Goal: Task Accomplishment & Management: Manage account settings

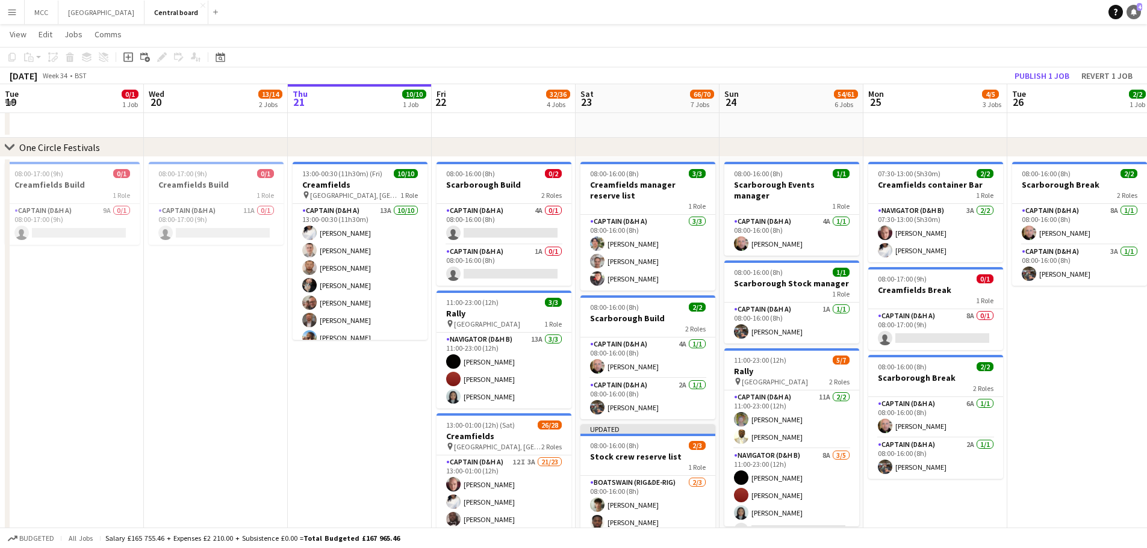
click at [1132, 12] on icon at bounding box center [1133, 11] width 6 height 6
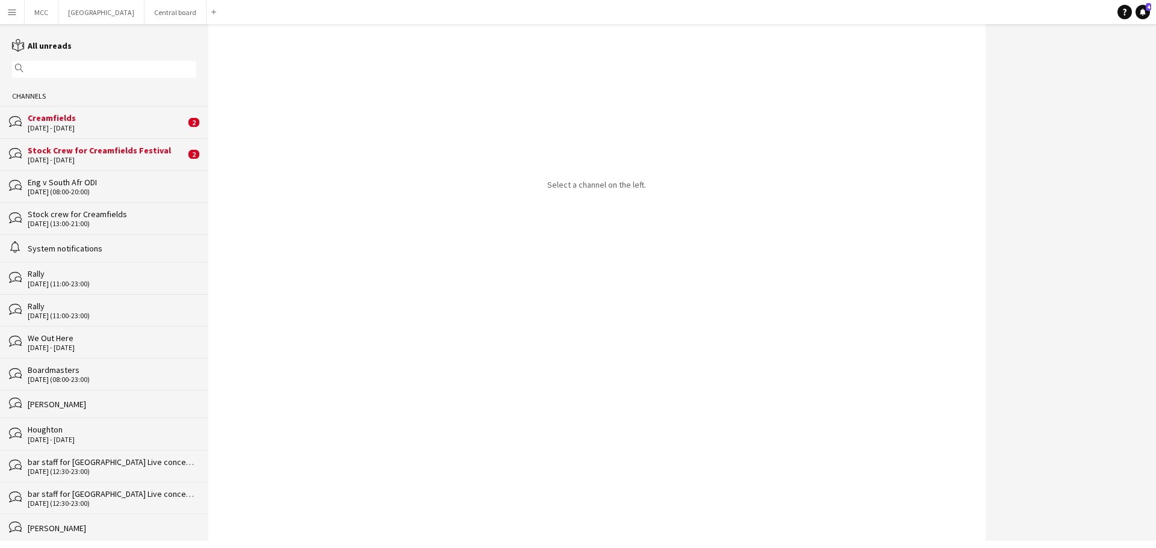
click at [130, 146] on div "Stock Crew for Creamfields Festival" at bounding box center [107, 150] width 158 height 11
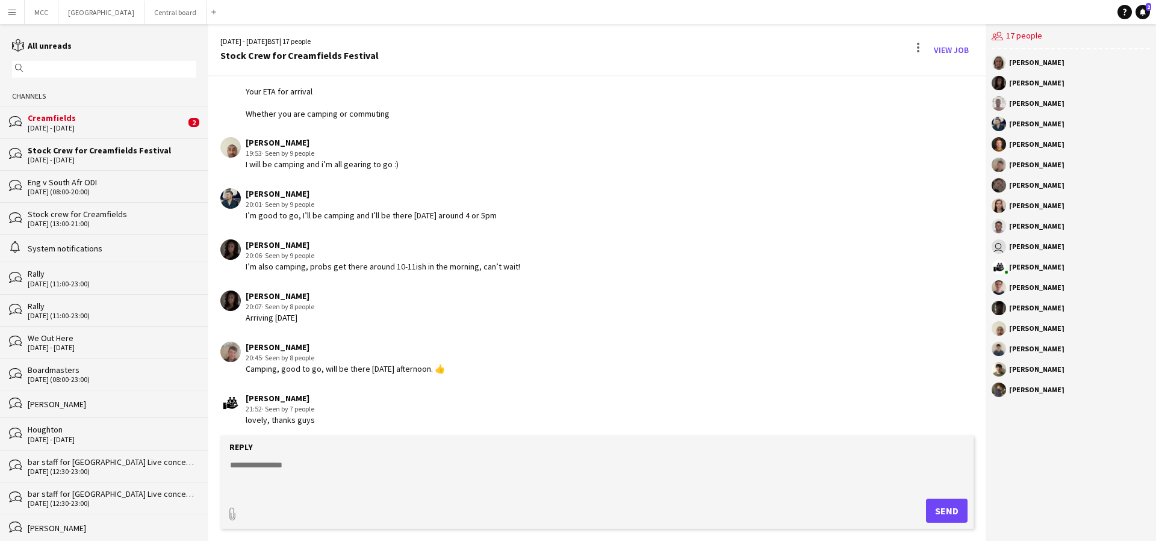
scroll to position [1208, 0]
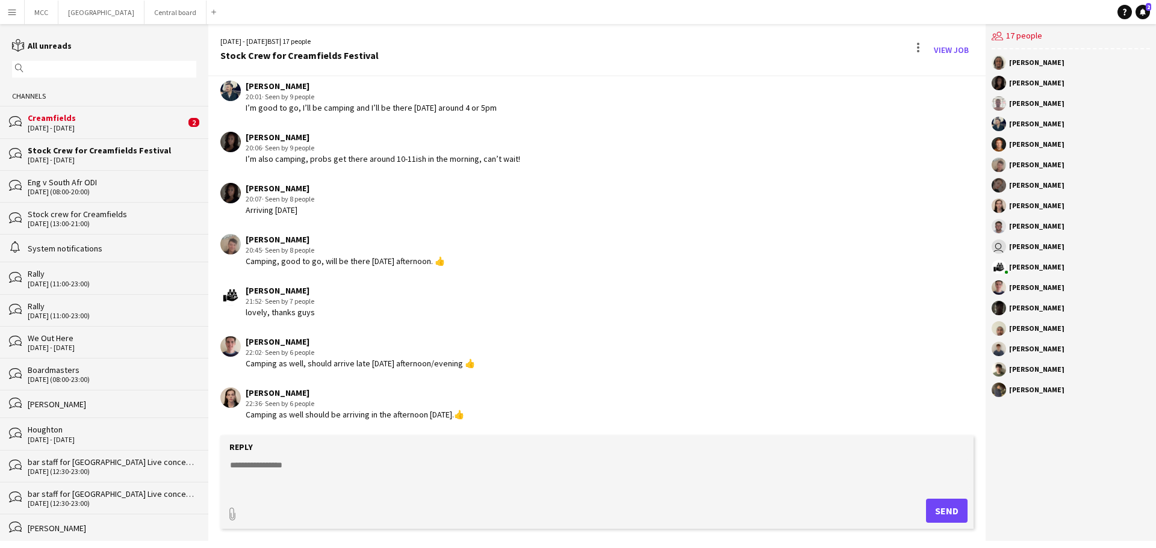
drag, startPoint x: 1009, startPoint y: 55, endPoint x: 87, endPoint y: 117, distance: 924.8
click at [87, 117] on div "Creamfields" at bounding box center [107, 118] width 158 height 11
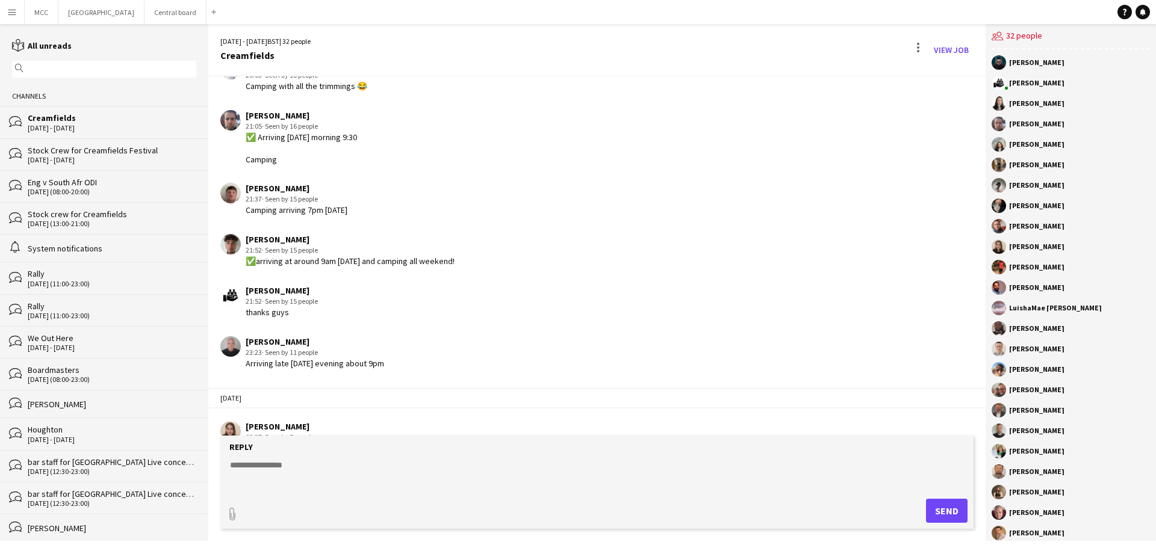
scroll to position [1636, 0]
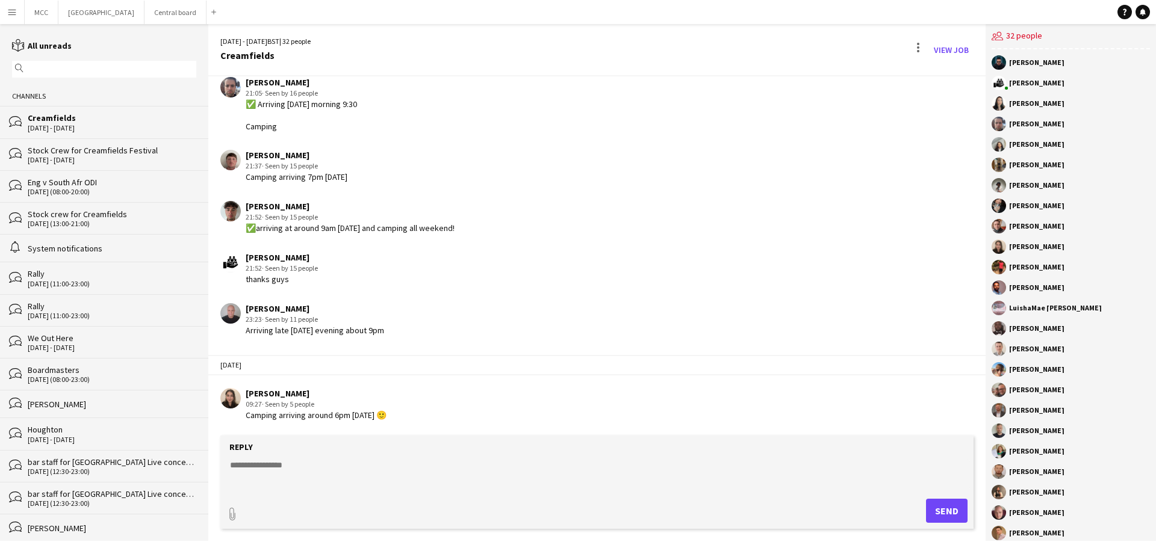
click at [99, 155] on div "Stock Crew for Creamfields Festival" at bounding box center [112, 150] width 169 height 11
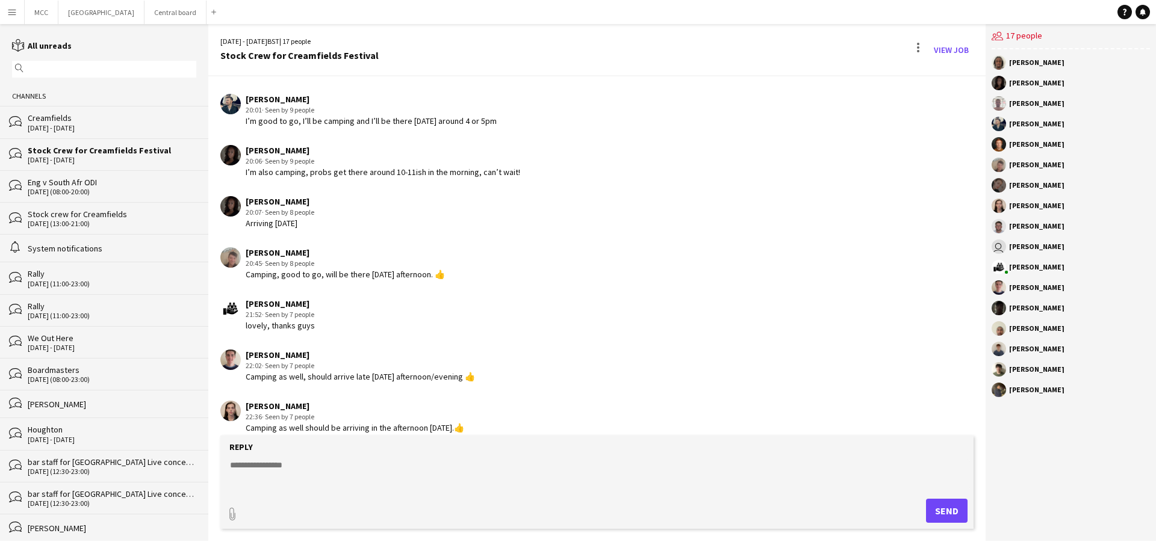
scroll to position [1208, 0]
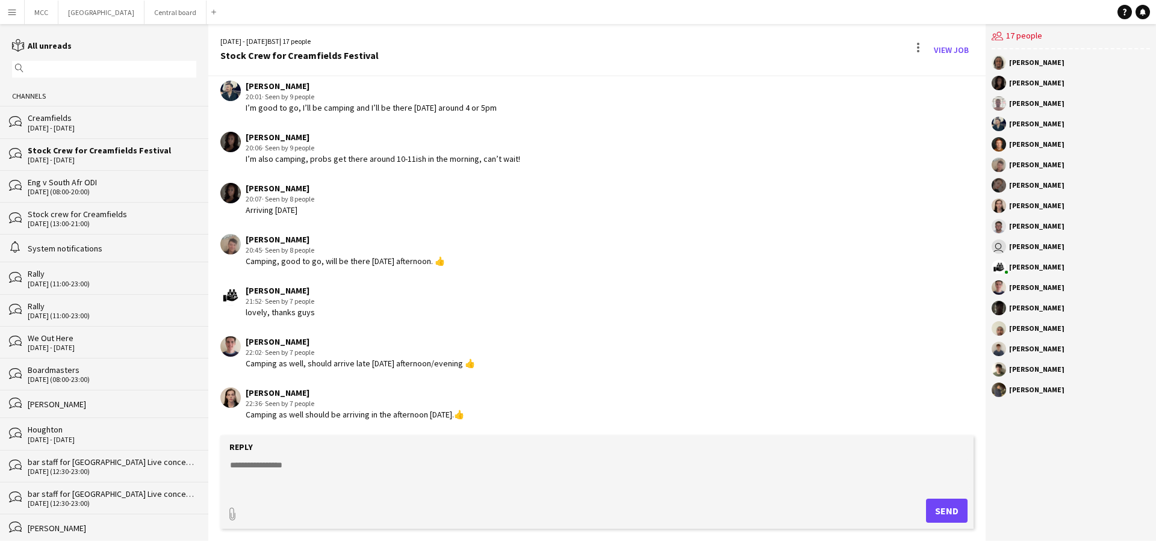
click at [578, 252] on div "[PERSON_NAME] 20:45 · Seen by 8 people Camping, good to go, will be there [DATE…" at bounding box center [531, 250] width 622 height 33
click at [104, 118] on div "Creamfields" at bounding box center [107, 118] width 158 height 11
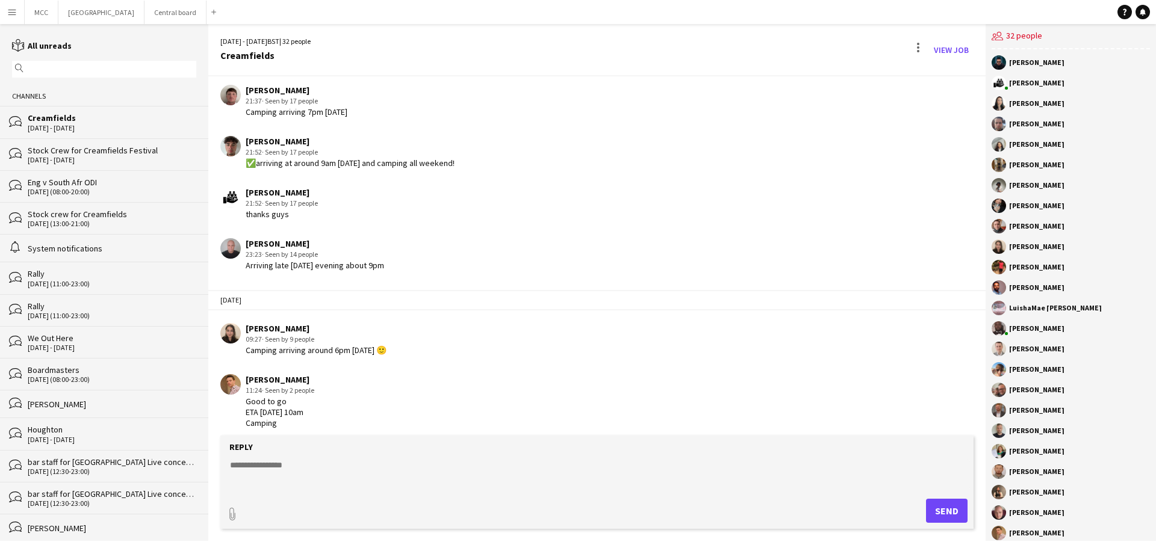
scroll to position [1693, 0]
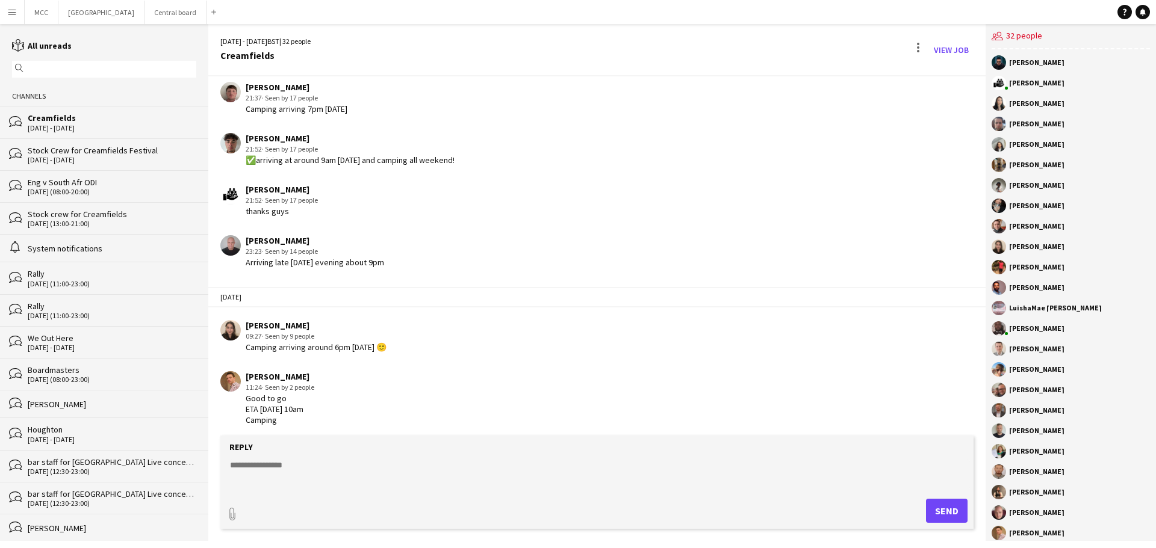
click at [376, 291] on div "[DATE] [PERSON_NAME] 09:27 · Seen by 9 people Camping arriving around 6pm [DATE…" at bounding box center [596, 319] width 777 height 79
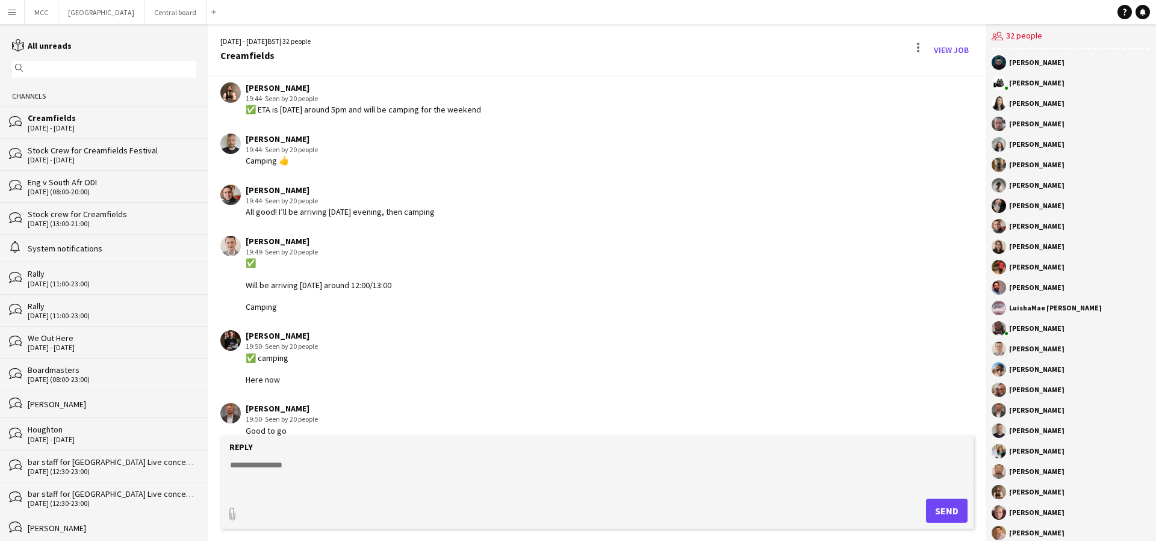
scroll to position [912, 0]
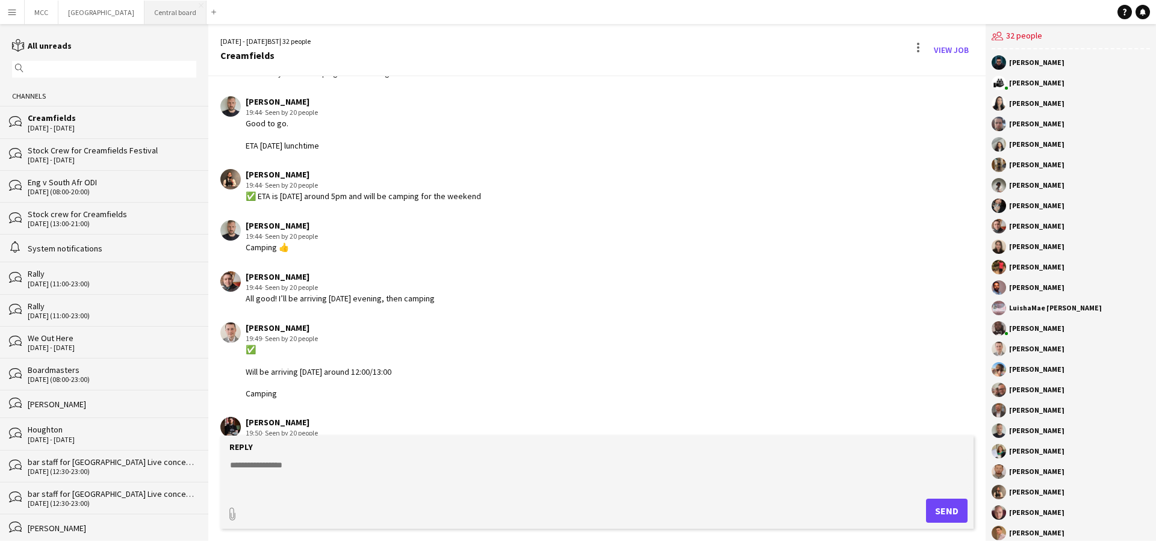
click at [190, 12] on button "Central board Close" at bounding box center [175, 12] width 62 height 23
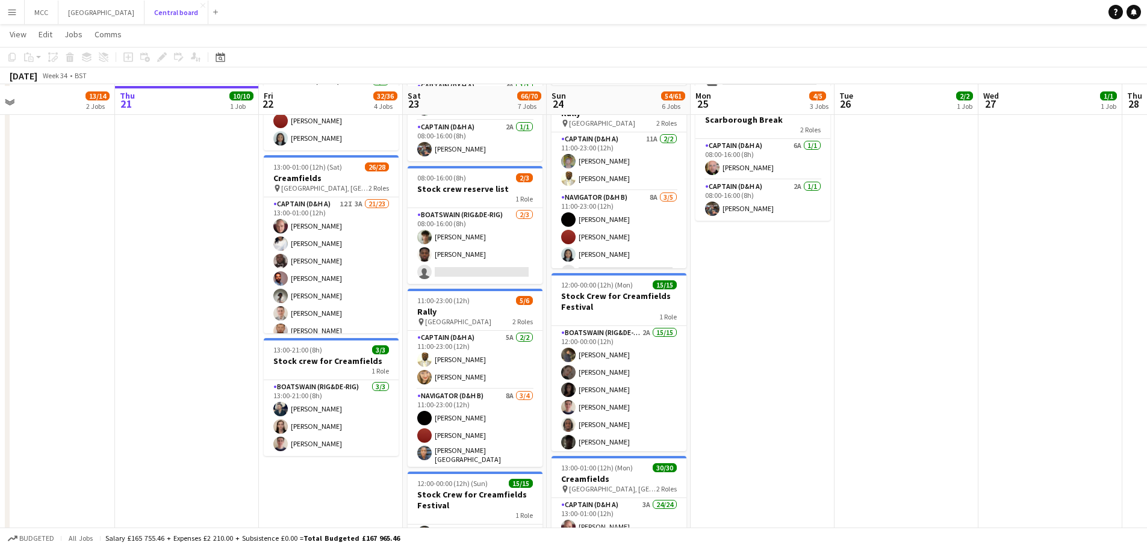
scroll to position [367, 0]
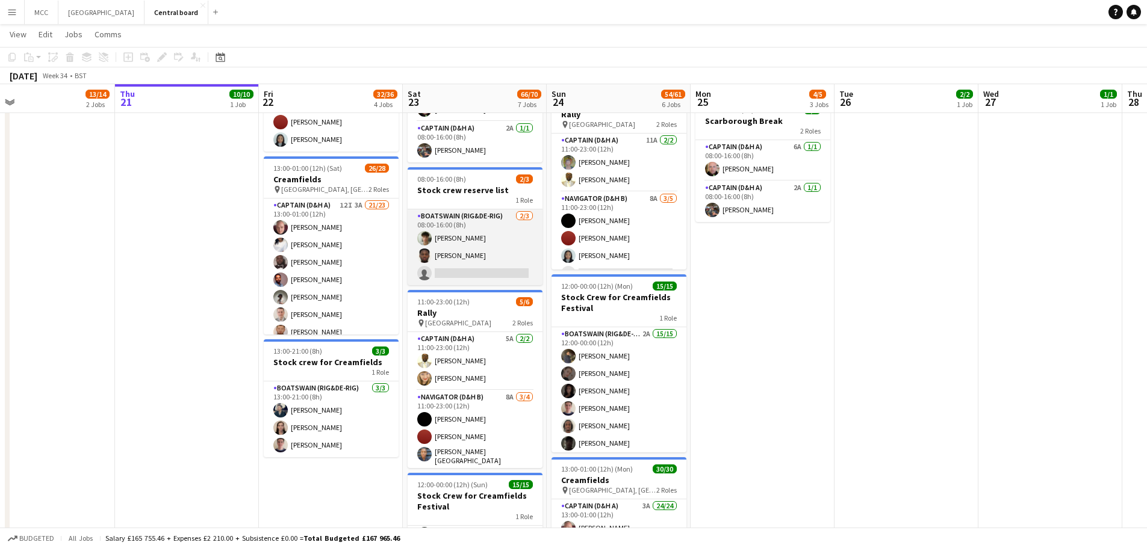
click at [479, 258] on app-card-role "Boatswain (rig&de-rig) [DATE] 08:00-16:00 (8h) [PERSON_NAME] [PERSON_NAME] sing…" at bounding box center [474, 247] width 135 height 76
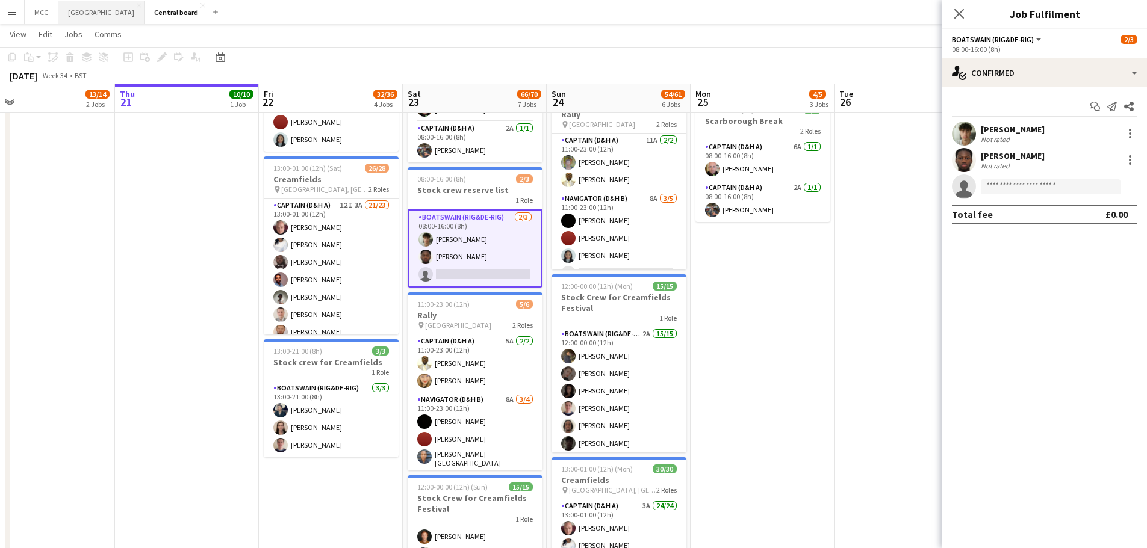
click at [83, 13] on button "[GEOGRAPHIC_DATA] Close" at bounding box center [101, 12] width 86 height 23
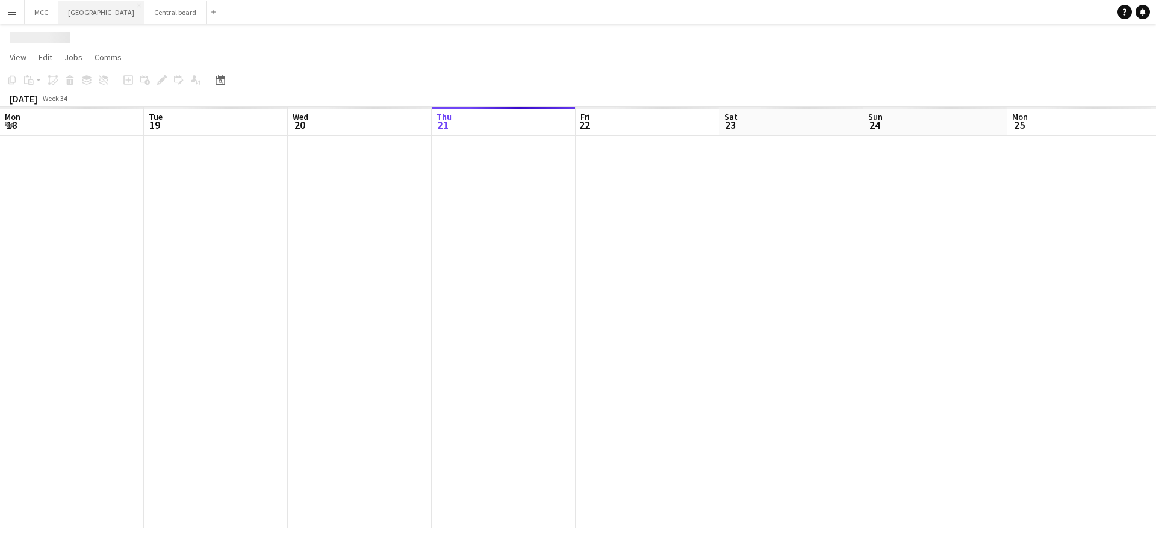
scroll to position [0, 288]
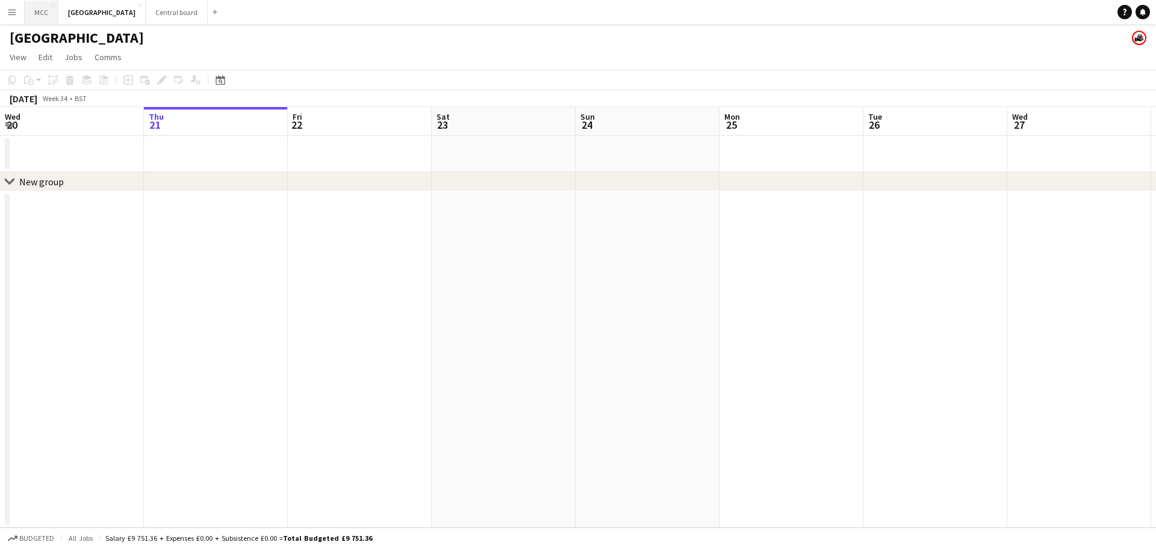
click at [34, 11] on button "MCC Close" at bounding box center [42, 12] width 34 height 23
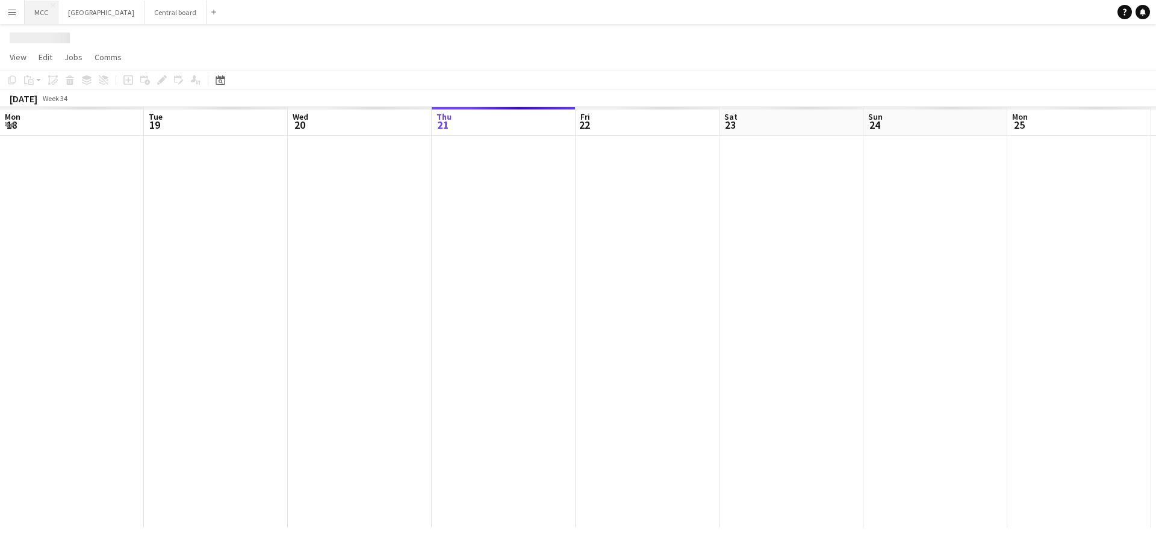
scroll to position [0, 288]
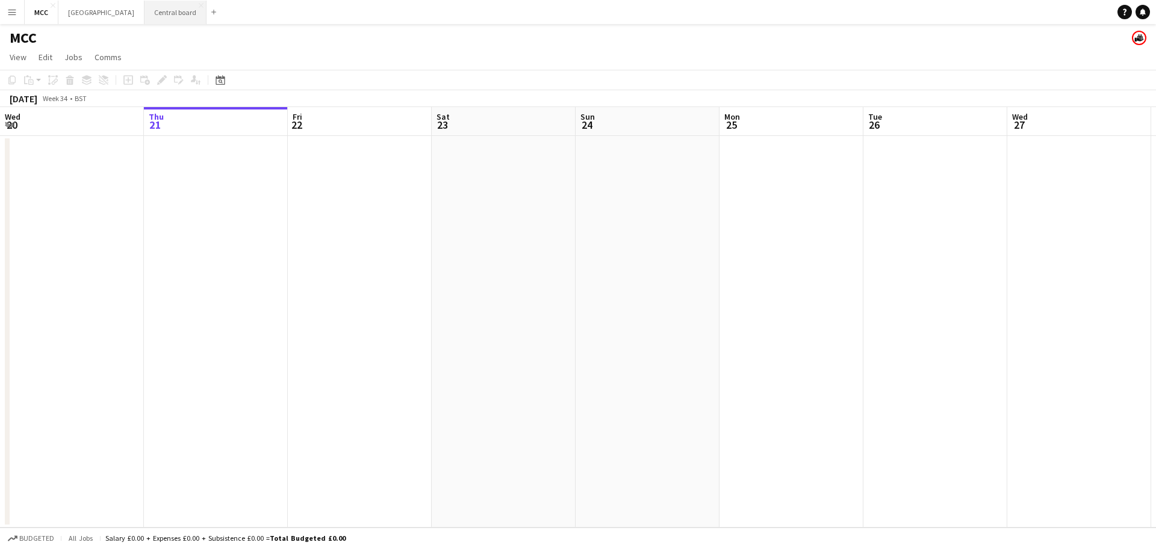
click at [187, 11] on button "Central board Close" at bounding box center [175, 12] width 62 height 23
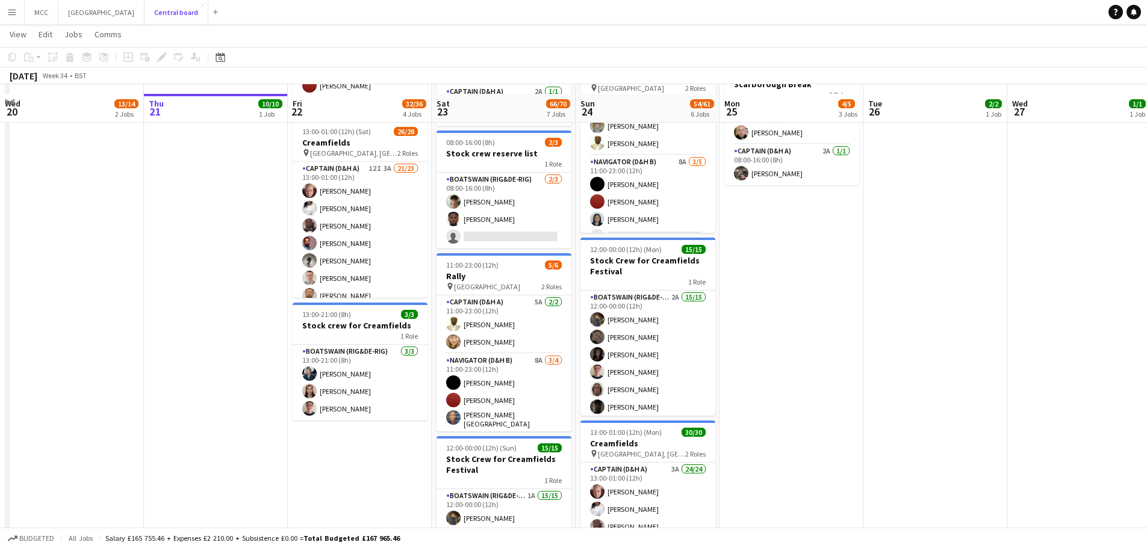
scroll to position [338, 0]
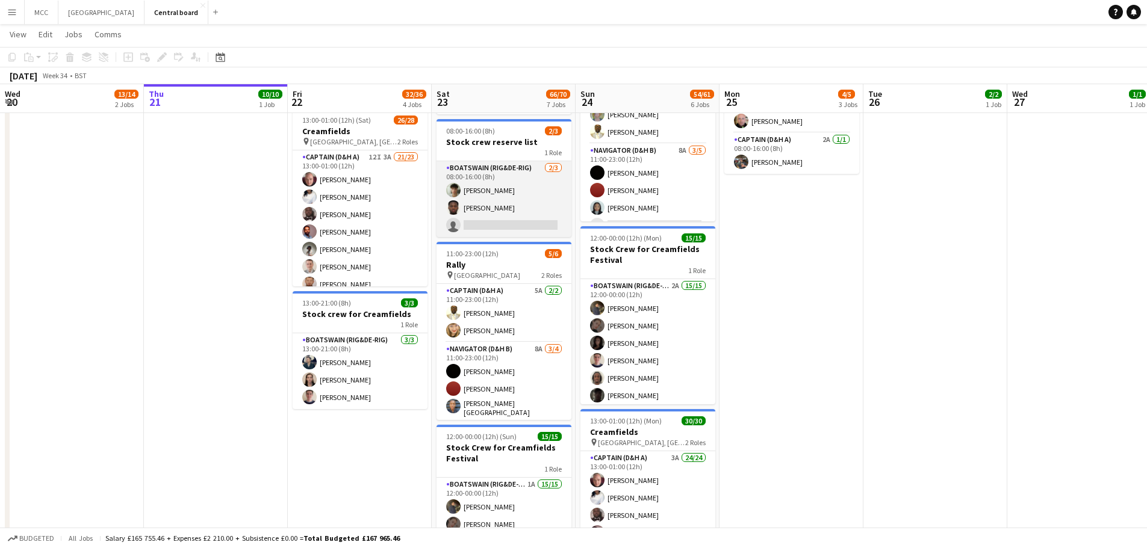
click at [508, 201] on app-card-role "Boatswain (rig&de-rig) [DATE] 08:00-16:00 (8h) [PERSON_NAME] [PERSON_NAME] sing…" at bounding box center [503, 199] width 135 height 76
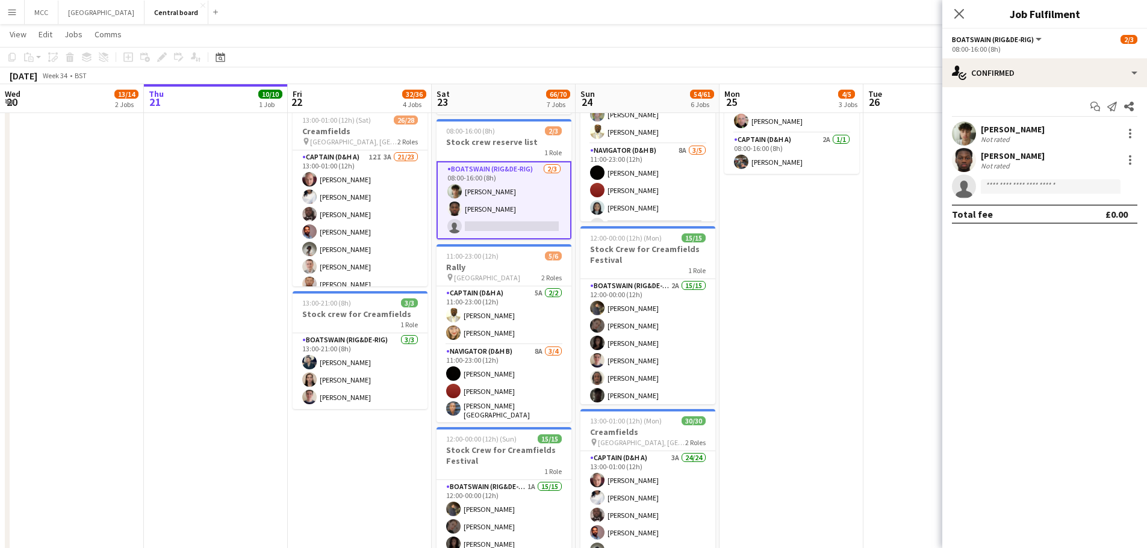
click at [1015, 132] on div "[PERSON_NAME]" at bounding box center [1012, 129] width 64 height 11
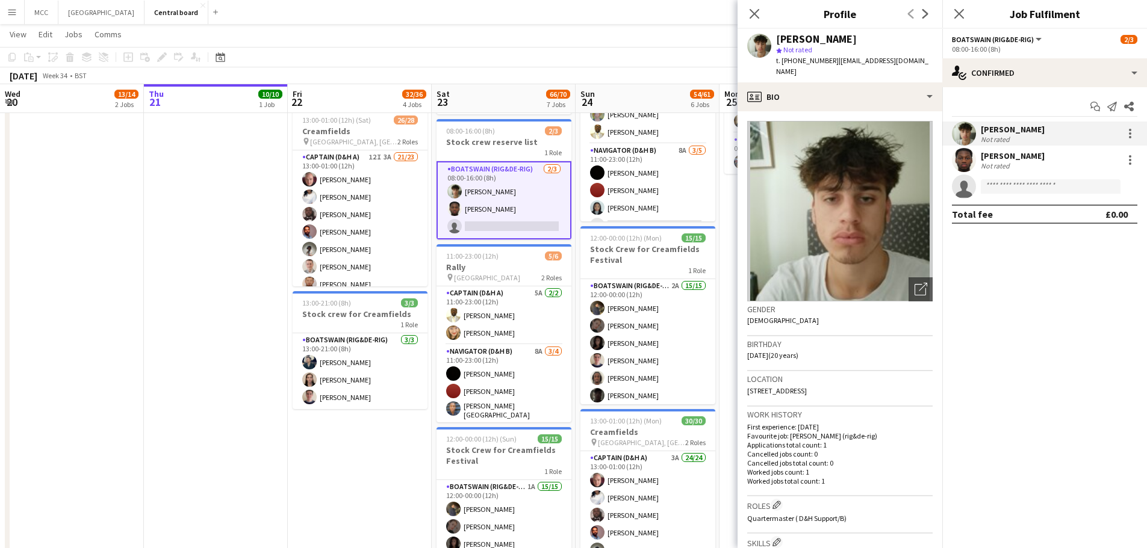
click at [1024, 155] on div "[PERSON_NAME]" at bounding box center [1012, 155] width 64 height 11
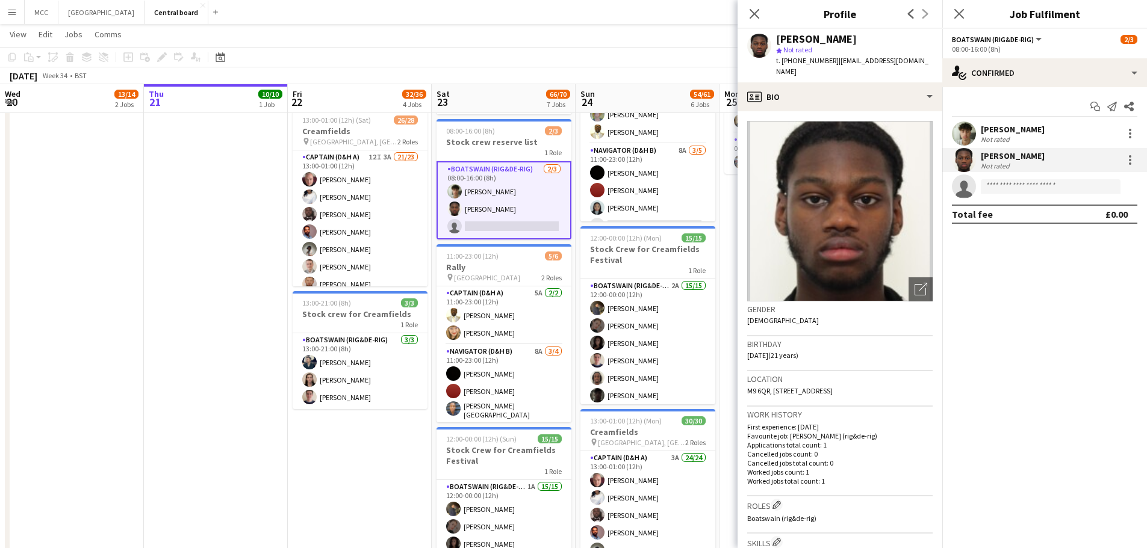
click at [1023, 131] on div "[PERSON_NAME]" at bounding box center [1012, 129] width 64 height 11
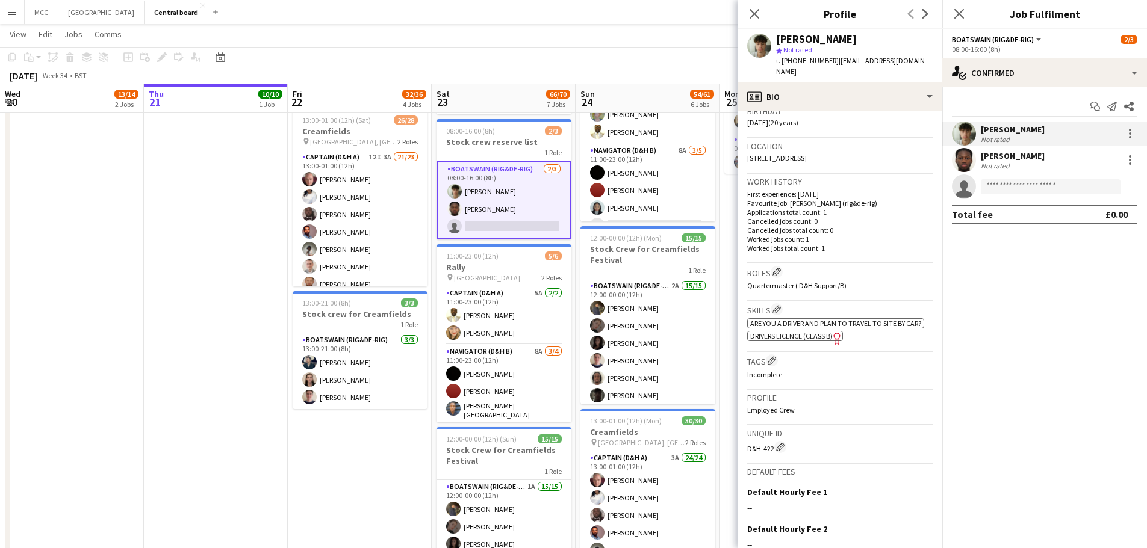
scroll to position [0, 0]
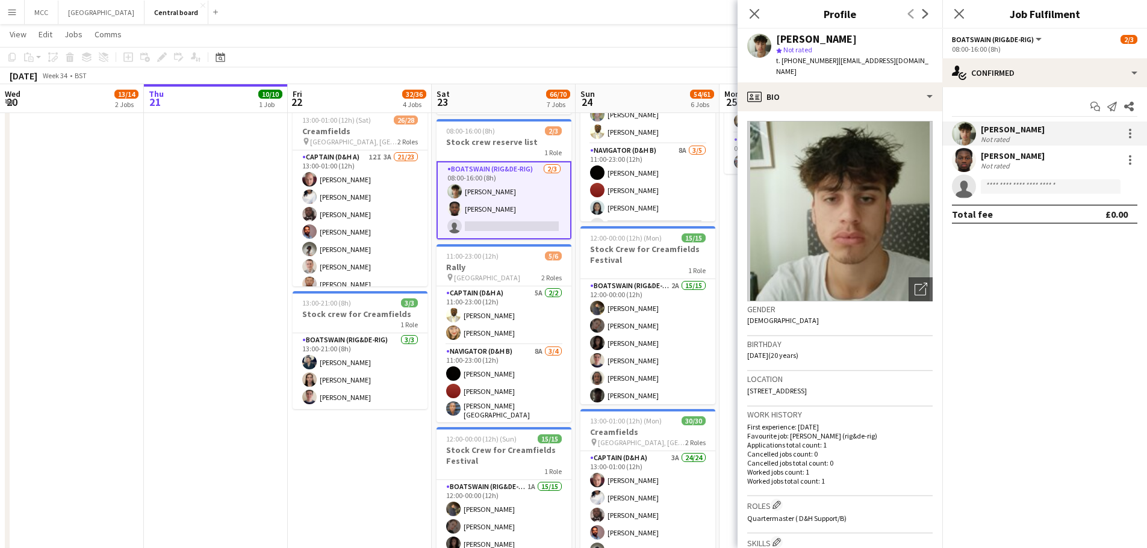
click at [239, 271] on app-date-cell "13:00-00:30 (11h30m) (Fri) 10/10 Creamfields pin Daresbury, England 1 Role Capt…" at bounding box center [216, 338] width 144 height 972
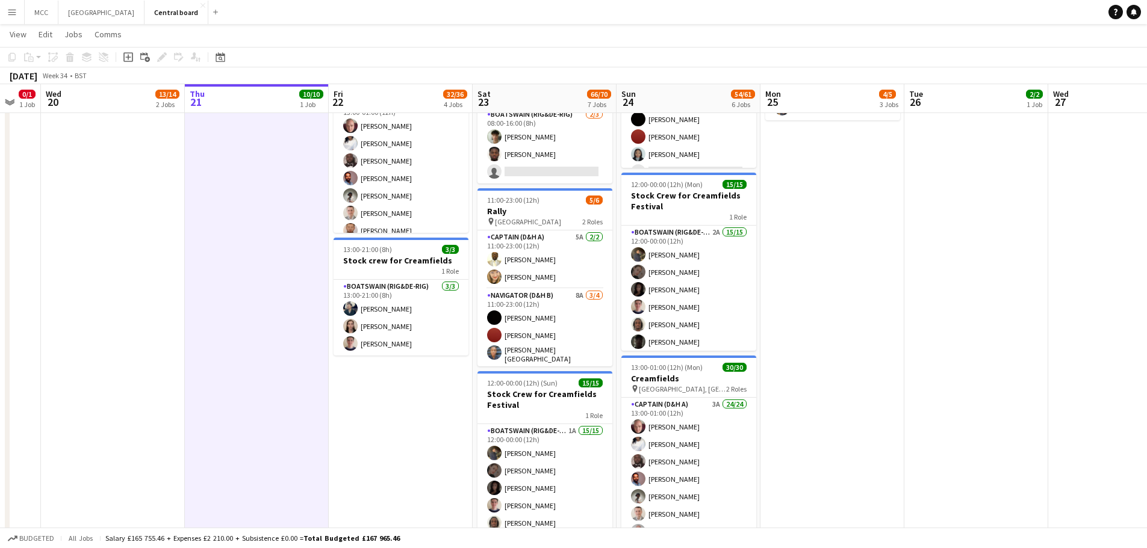
scroll to position [392, 0]
click at [415, 314] on app-card-role "Boatswain (rig&de-rig) [DATE] 13:00-21:00 (8h) [PERSON_NAME] [PERSON_NAME] [PER…" at bounding box center [400, 317] width 135 height 76
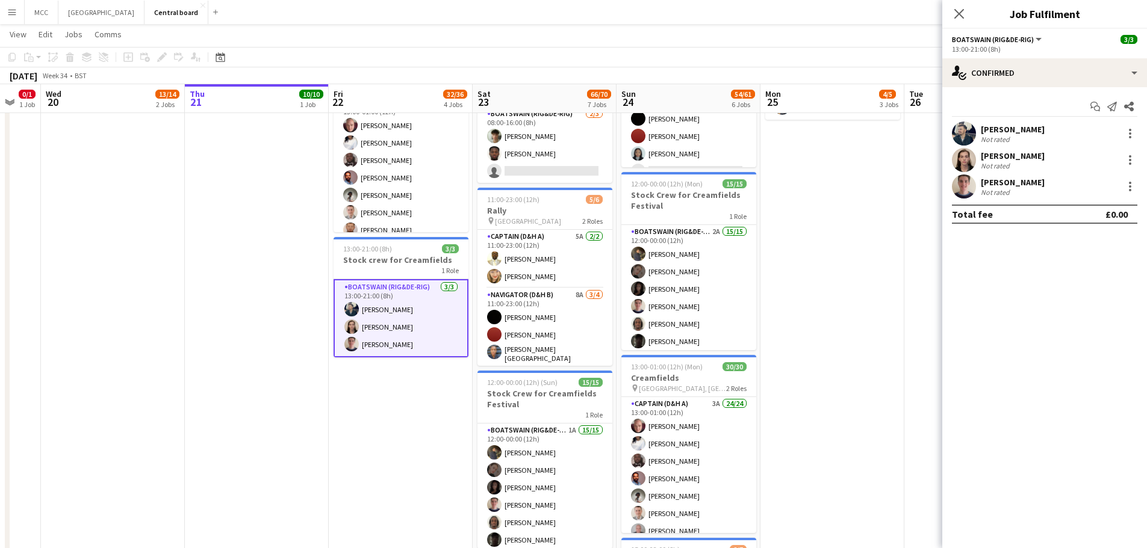
click at [407, 423] on app-date-cell "08:00-16:00 (8h) 0/2 Scarborough Build 2 Roles Captain (D&H A) 4A 0/1 08:00-16:…" at bounding box center [401, 284] width 144 height 972
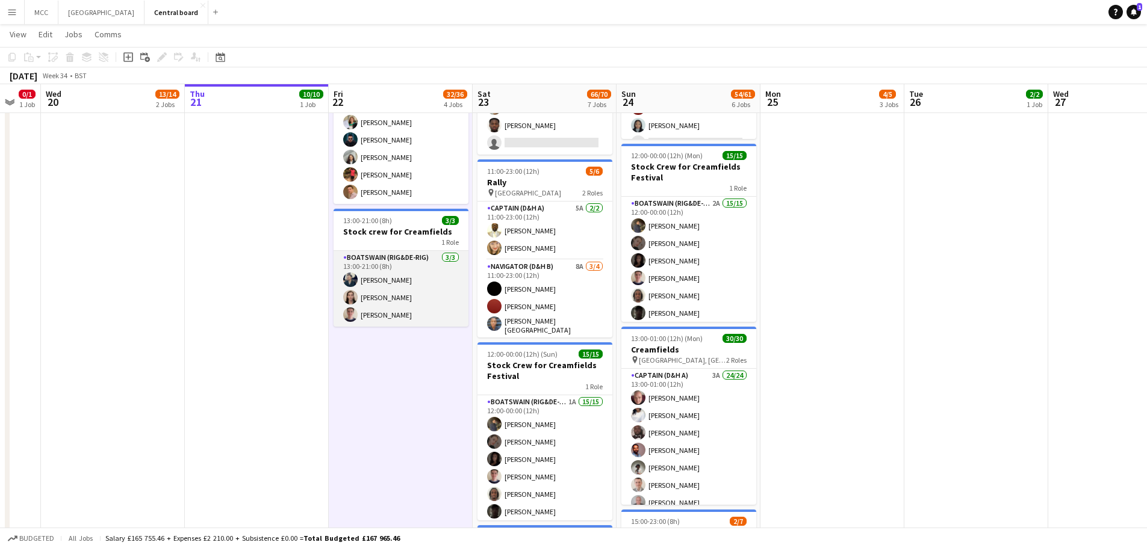
scroll to position [421, 0]
click at [370, 270] on app-card-role "Boatswain (rig&de-rig) [DATE] 13:00-21:00 (8h) [PERSON_NAME] [PERSON_NAME] [PER…" at bounding box center [400, 288] width 135 height 76
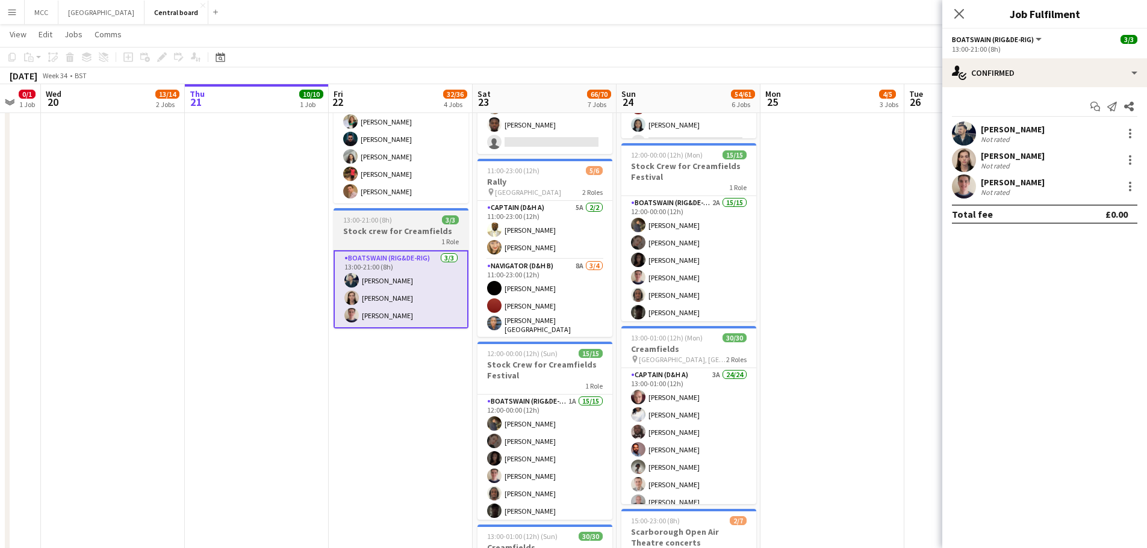
click at [419, 223] on div "13:00-21:00 (8h) 3/3" at bounding box center [400, 219] width 135 height 9
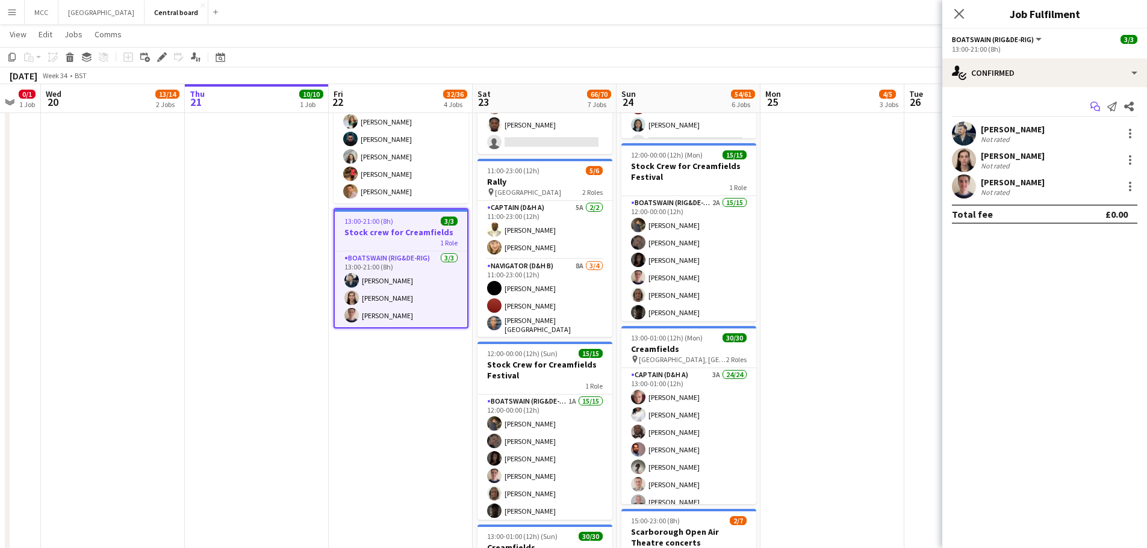
click at [1094, 99] on app-icon "Start chat" at bounding box center [1094, 106] width 17 height 17
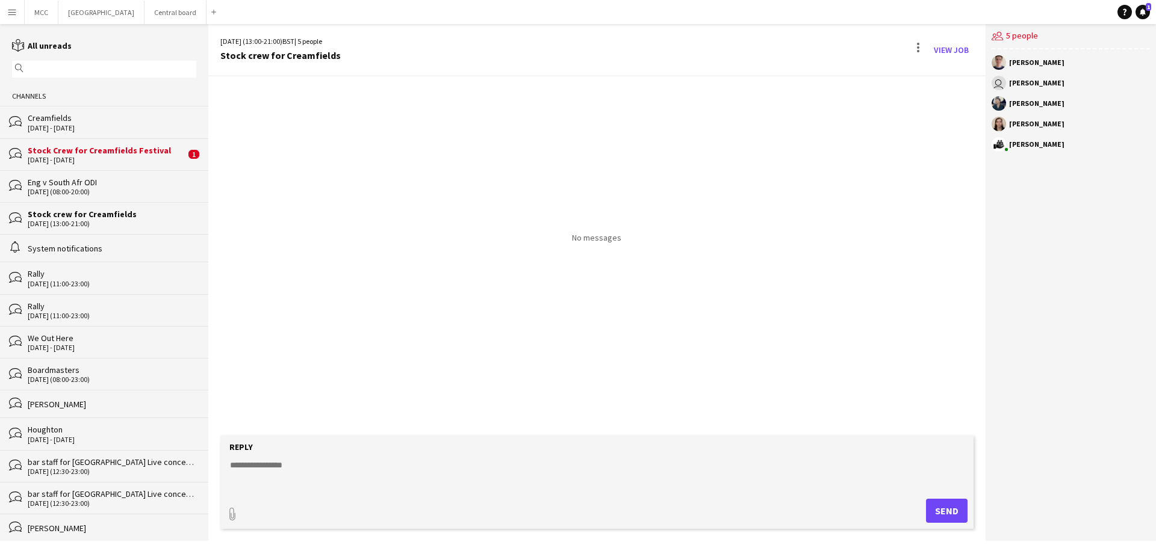
click at [430, 467] on textarea at bounding box center [599, 474] width 741 height 31
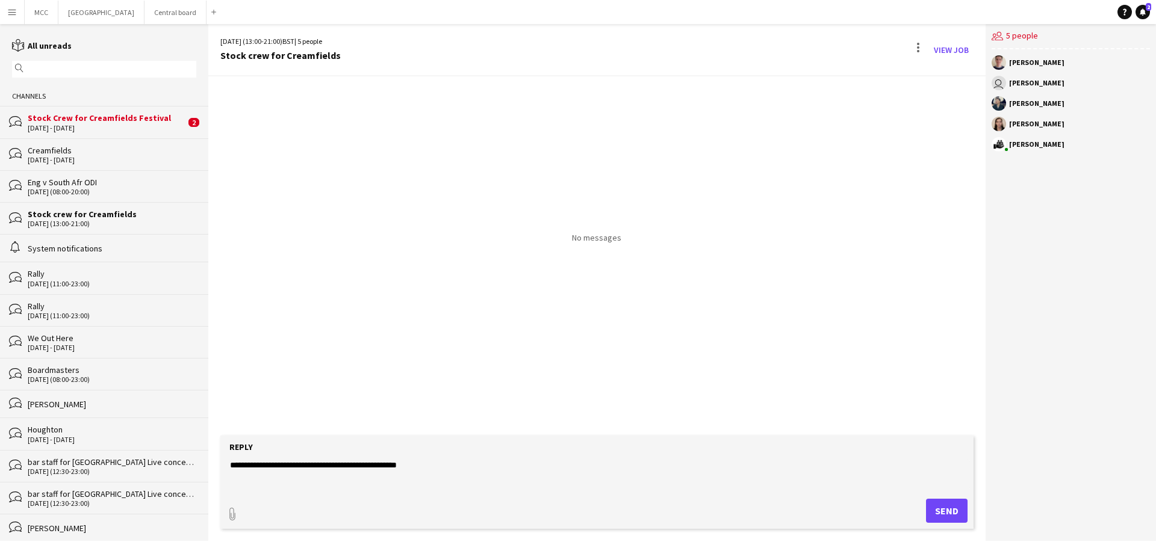
click at [436, 464] on textarea "**********" at bounding box center [599, 474] width 741 height 31
type textarea "**********"
click at [101, 131] on div "[DATE] - [DATE]" at bounding box center [107, 128] width 158 height 8
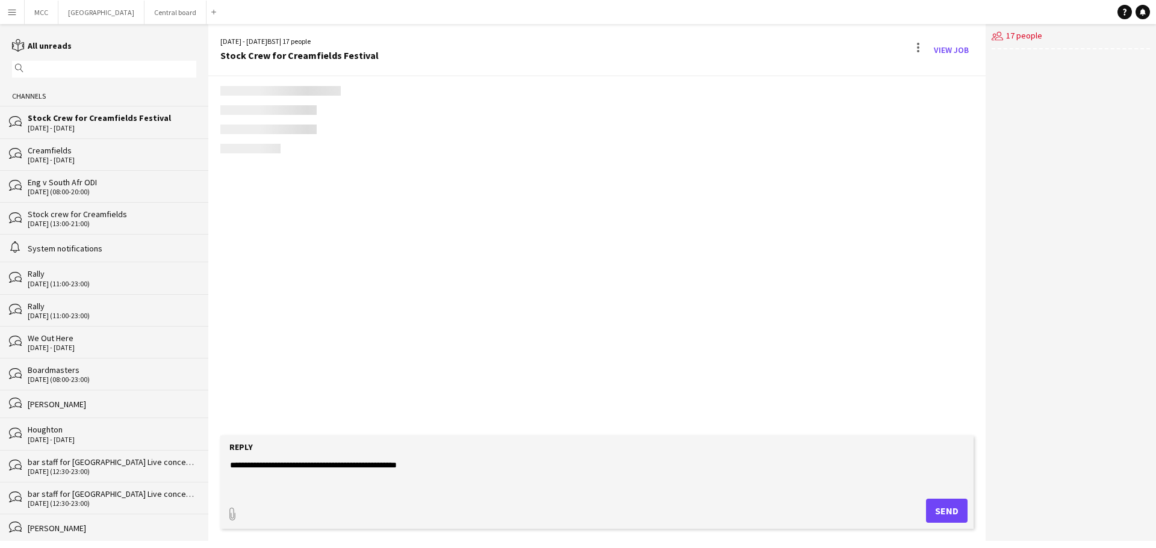
scroll to position [1343, 0]
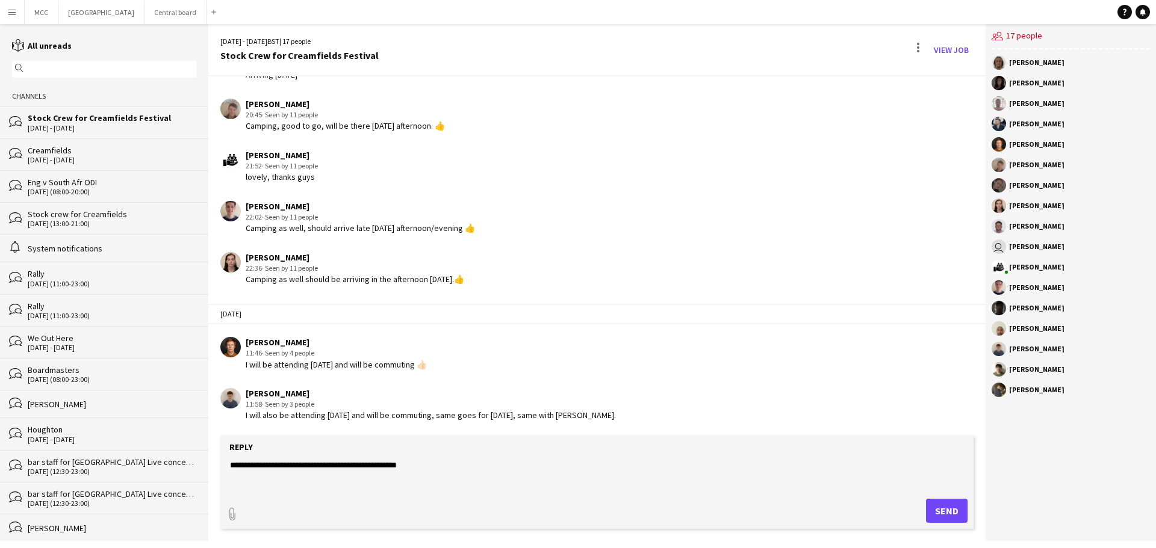
drag, startPoint x: 440, startPoint y: 466, endPoint x: 219, endPoint y: 462, distance: 220.9
click at [219, 462] on app-message-form "**********" at bounding box center [596, 488] width 777 height 105
type textarea "*"
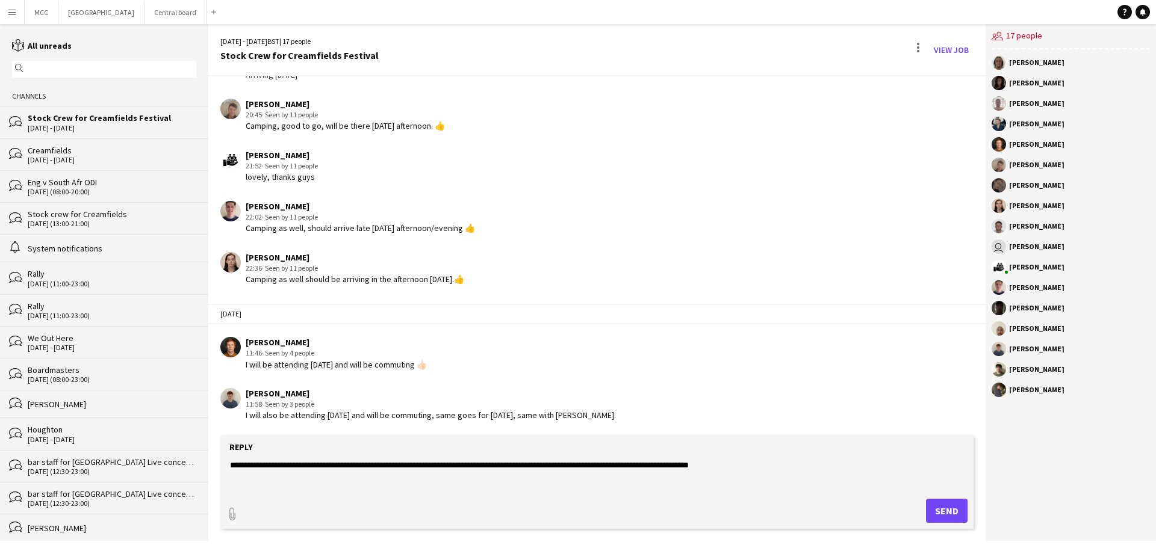
click at [760, 464] on textarea "**********" at bounding box center [599, 474] width 741 height 31
type textarea "**********"
click at [949, 513] on button "Send" at bounding box center [947, 511] width 42 height 24
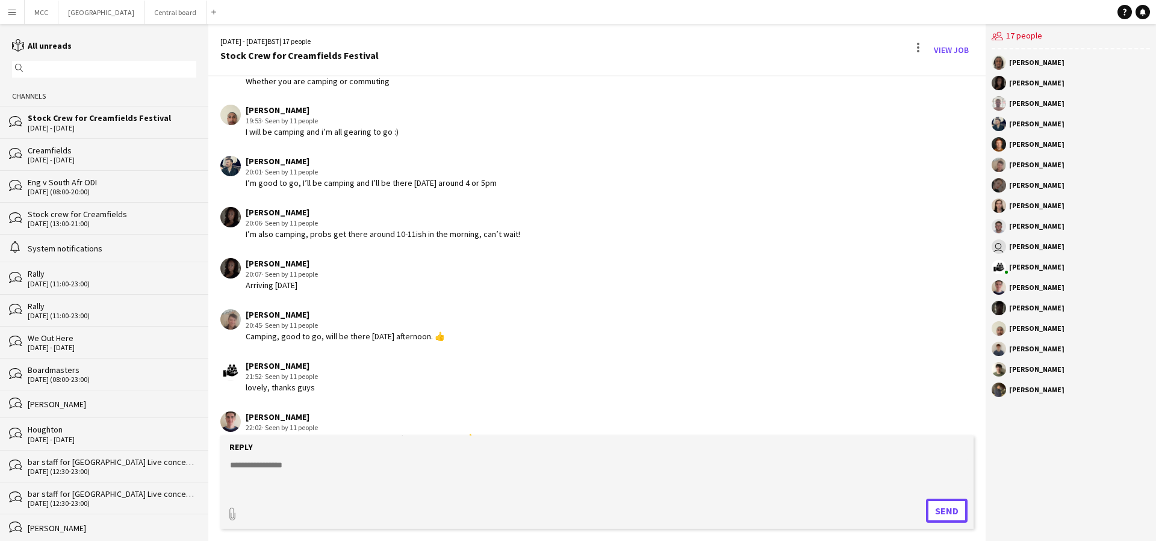
scroll to position [1405, 0]
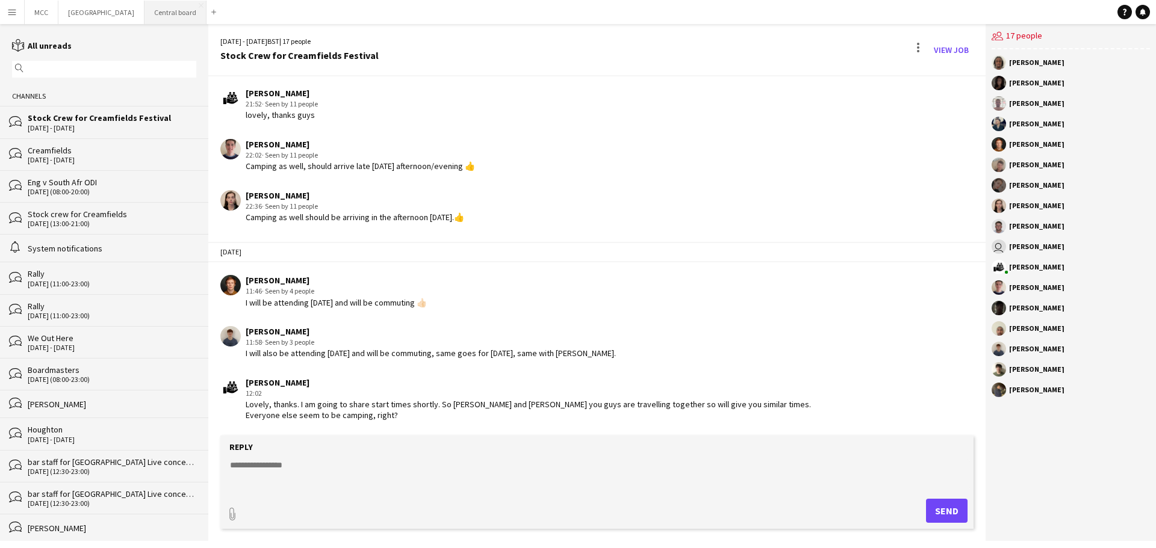
click at [179, 7] on button "Central board Close" at bounding box center [175, 12] width 62 height 23
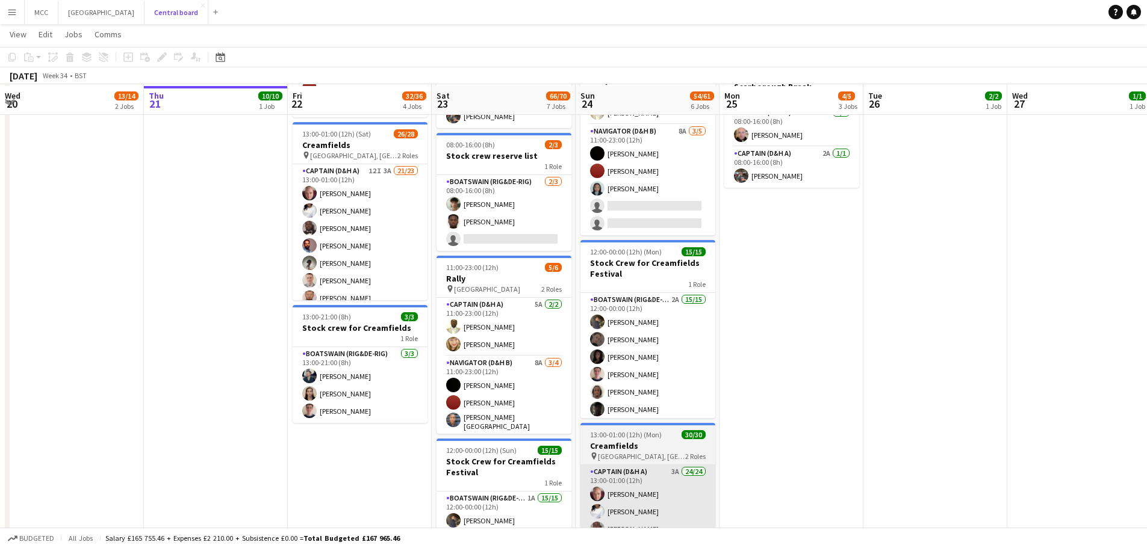
scroll to position [323, 0]
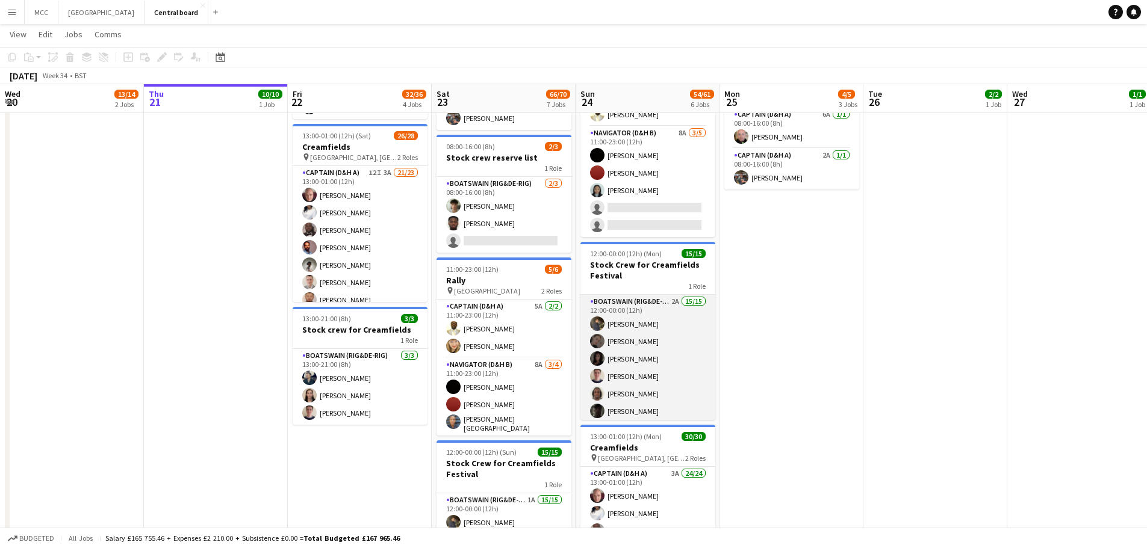
click at [655, 315] on app-card-role "Boatswain (rig&de-rig) 2A 15/15 12:00-00:00 (12h) [PERSON_NAME] [PERSON_NAME] […" at bounding box center [647, 437] width 135 height 285
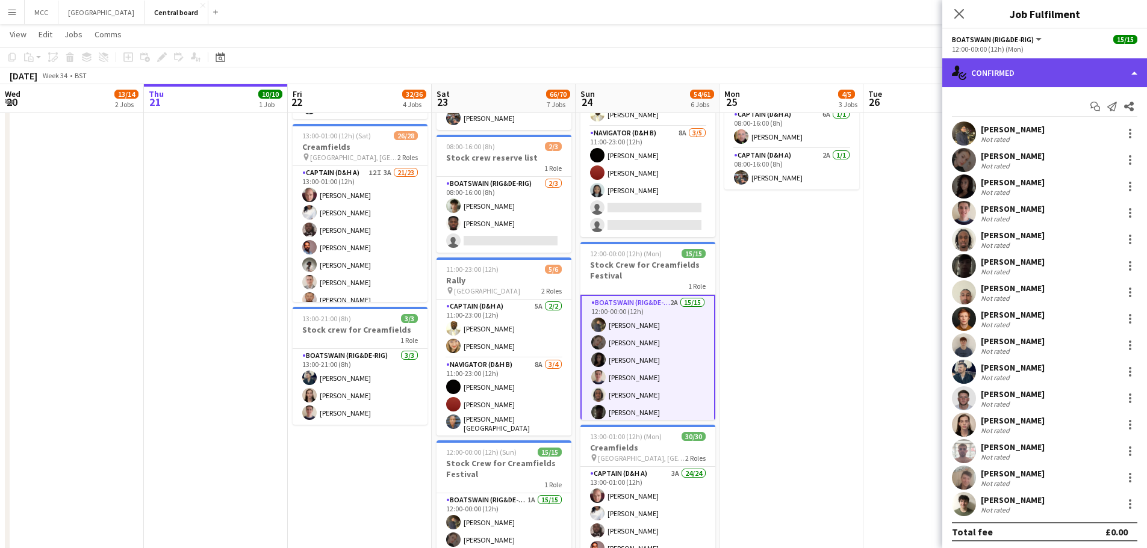
click at [1074, 66] on div "single-neutral-actions-check-2 Confirmed" at bounding box center [1044, 72] width 205 height 29
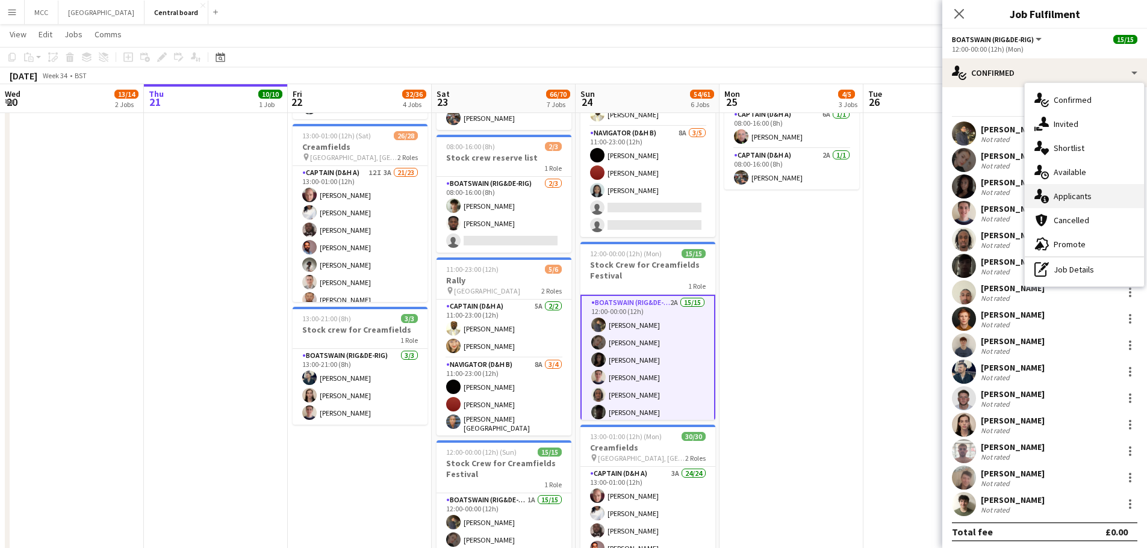
click at [1069, 193] on div "single-neutral-actions-information Applicants" at bounding box center [1083, 196] width 119 height 24
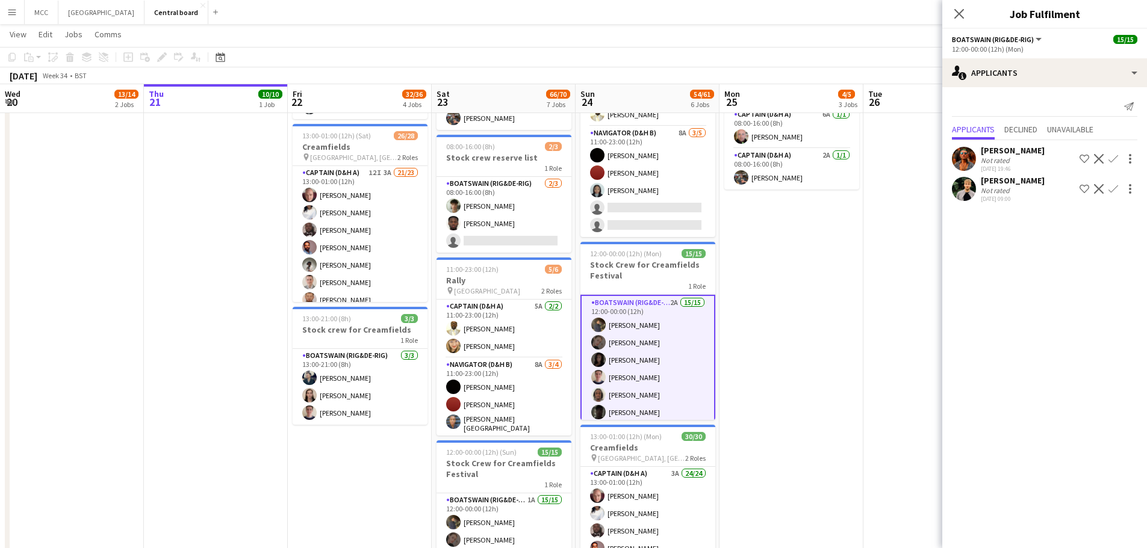
click at [786, 325] on app-date-cell "07:30-13:00 (5h30m) 2/2 Creamfields container Bar 1 Role Navigator (D&H B) 3A […" at bounding box center [791, 354] width 144 height 972
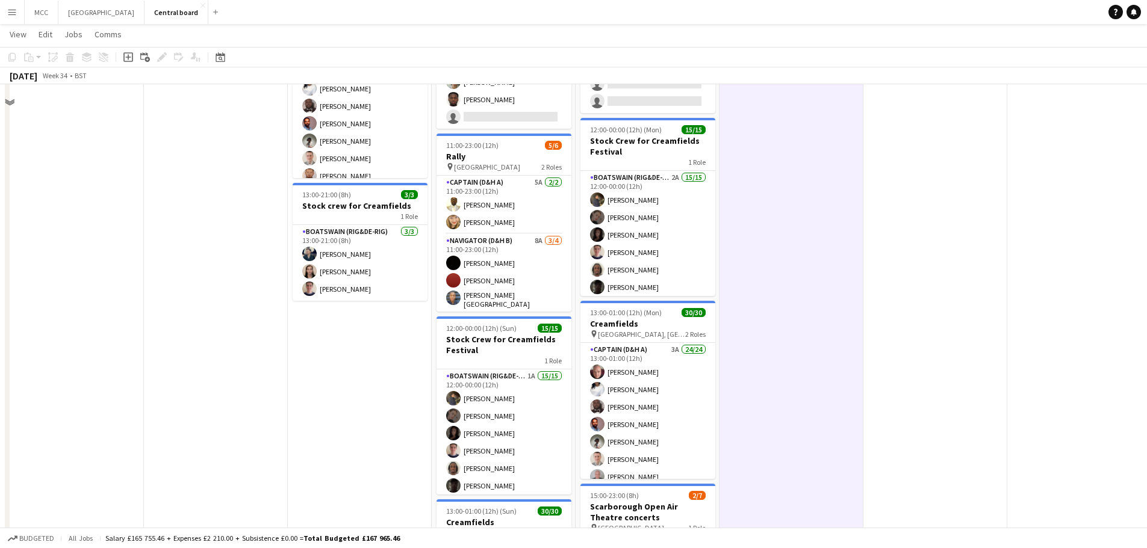
scroll to position [400, 0]
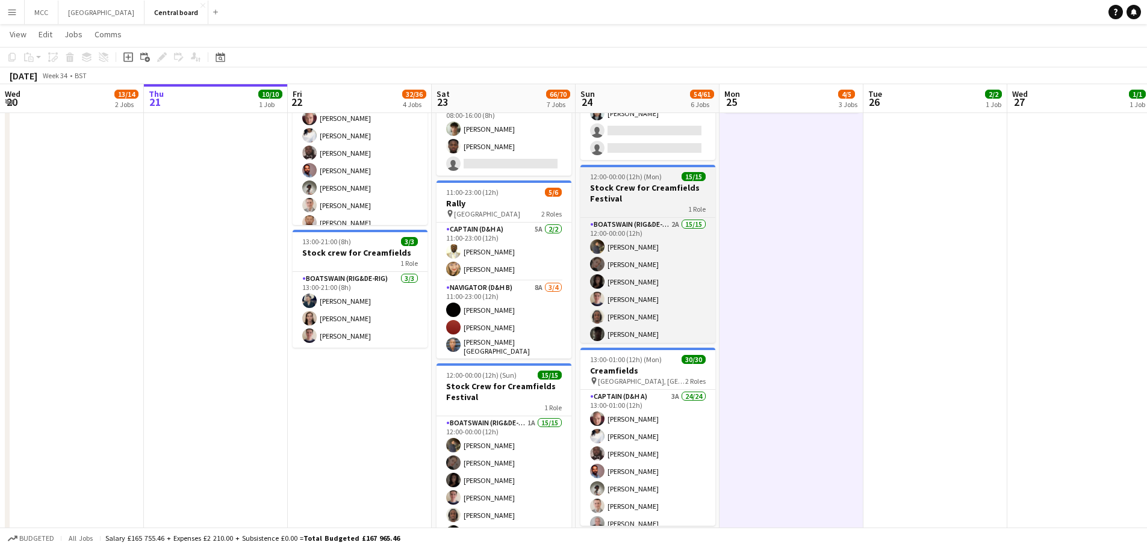
click at [642, 186] on h3 "Stock Crew for Creamfields Festival" at bounding box center [647, 193] width 135 height 22
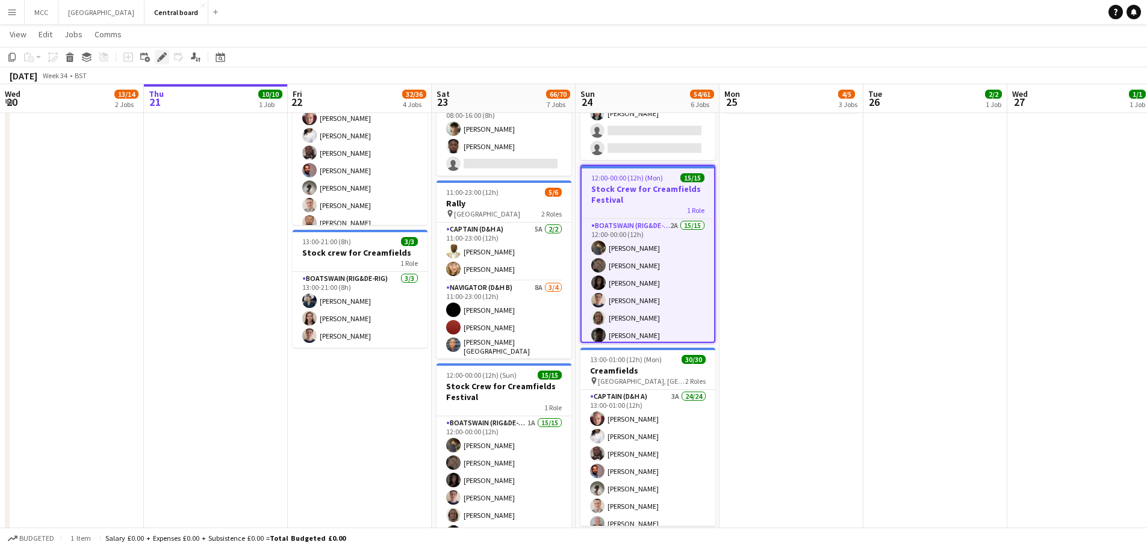
click at [162, 61] on icon "Edit" at bounding box center [162, 57] width 10 height 10
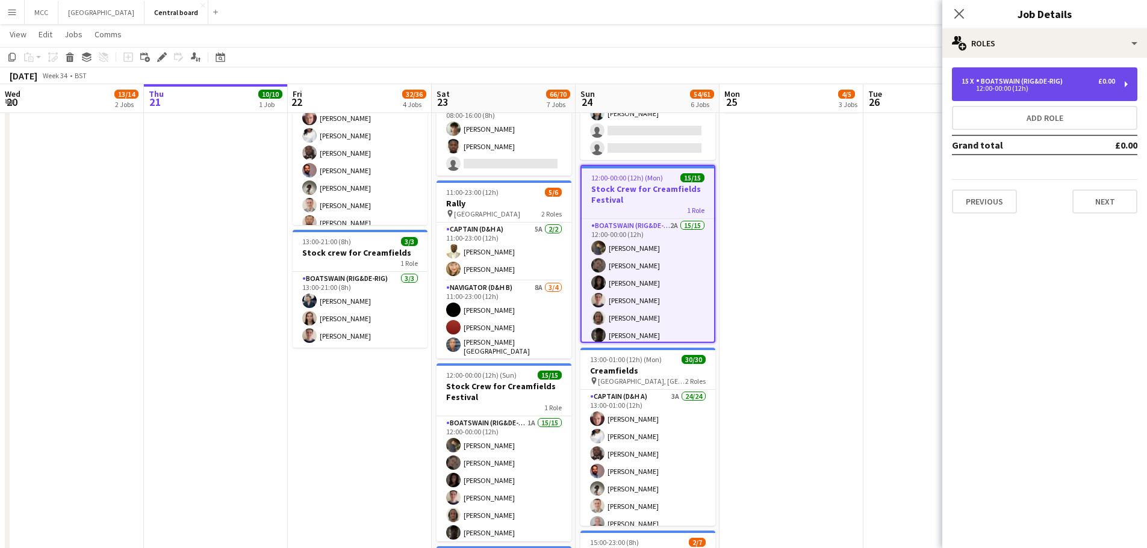
click at [1118, 87] on div "15 x Boatswain (rig&de-rig) £0.00 12:00-00:00 (12h)" at bounding box center [1044, 84] width 185 height 34
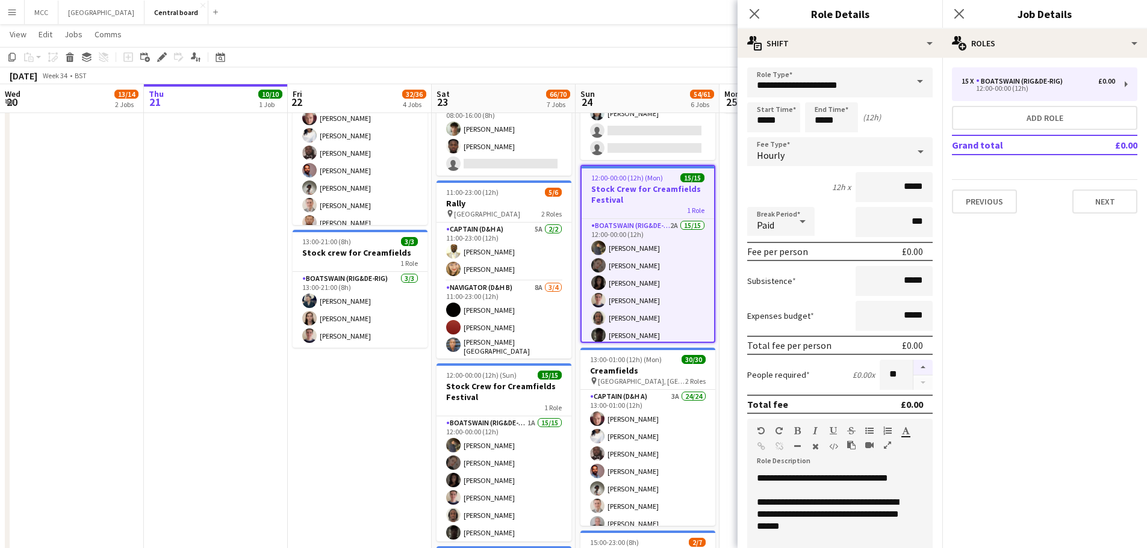
click at [913, 370] on button "button" at bounding box center [922, 368] width 19 height 16
type input "**"
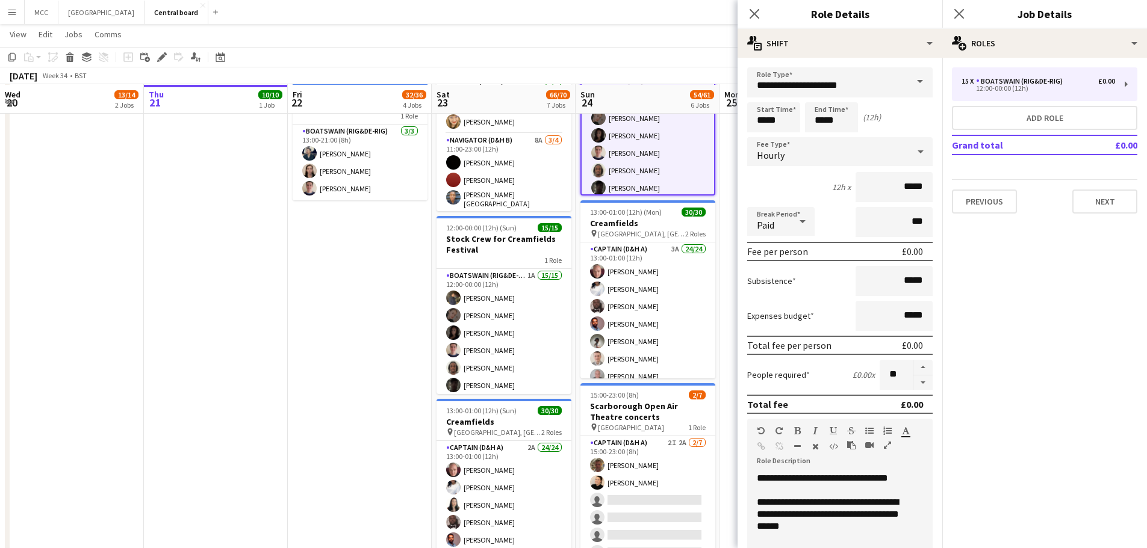
scroll to position [548, 0]
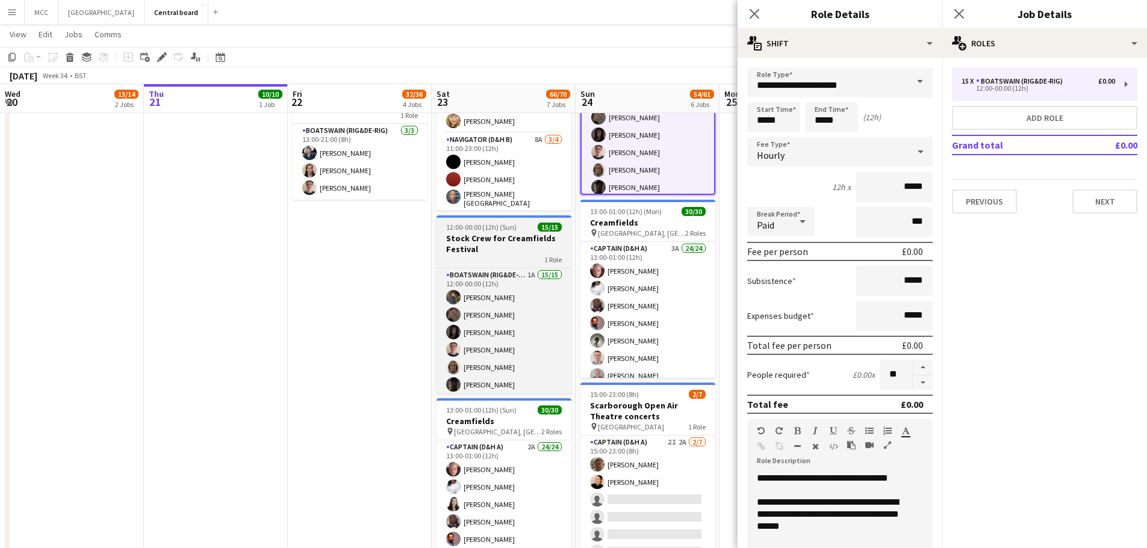
click at [517, 249] on h3 "Stock Crew for Creamfields Festival" at bounding box center [503, 244] width 135 height 22
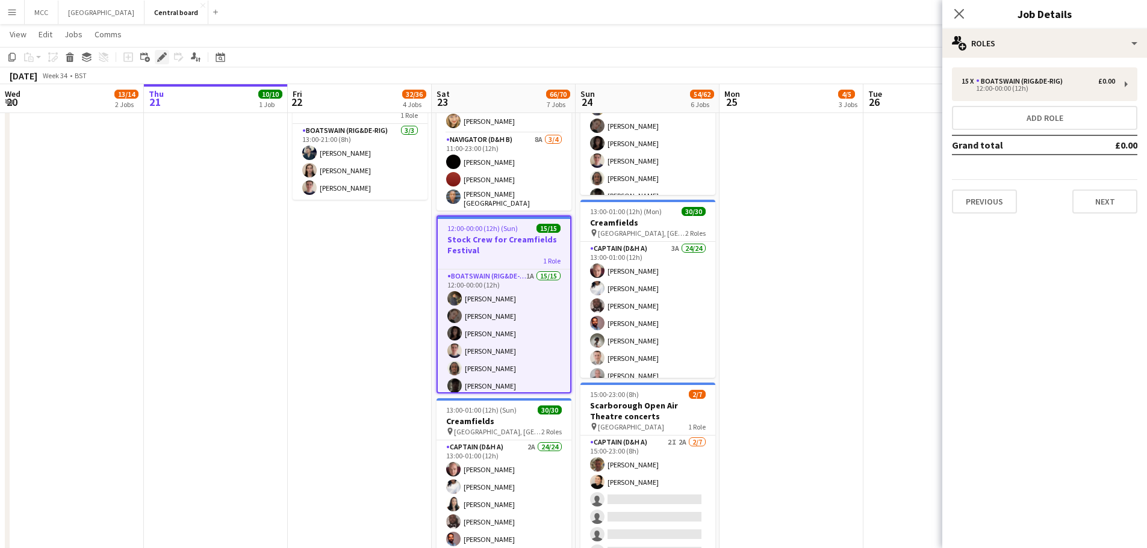
click at [161, 60] on icon at bounding box center [161, 57] width 7 height 7
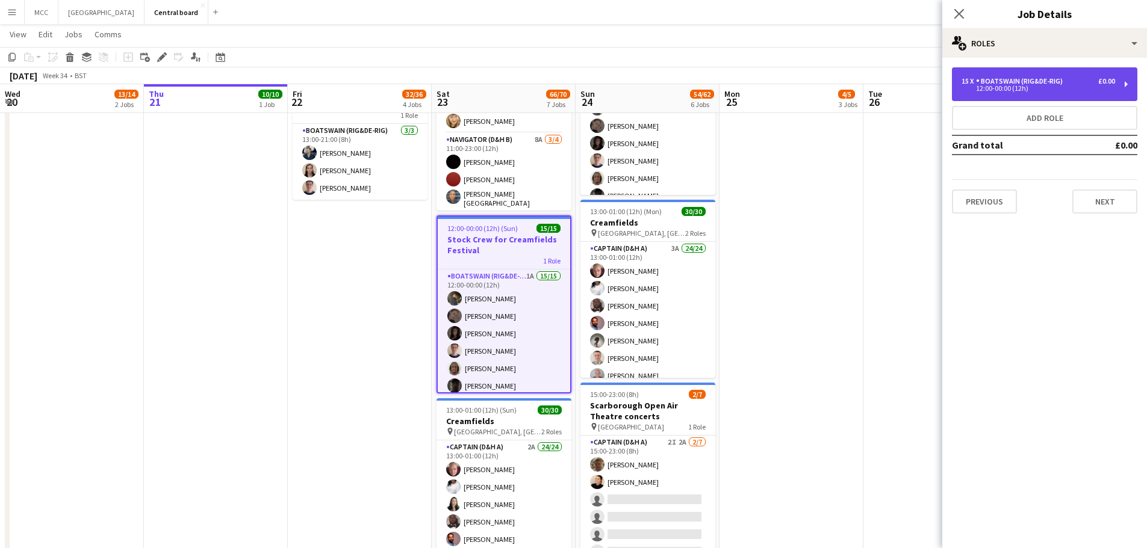
click at [1010, 83] on div "Boatswain (rig&de-rig)" at bounding box center [1021, 81] width 91 height 8
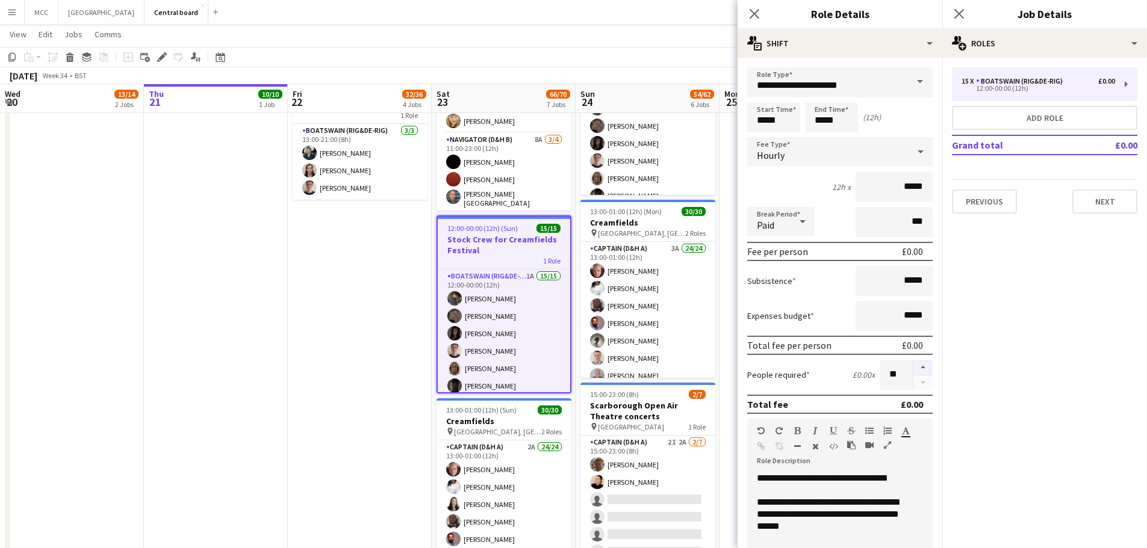
click at [913, 367] on button "button" at bounding box center [922, 368] width 19 height 16
type input "**"
click at [335, 289] on app-date-cell "08:00-16:00 (8h) 0/2 Scarborough Build 2 Roles Captain (D&H A) 4A 0/1 08:00-16:…" at bounding box center [360, 128] width 144 height 972
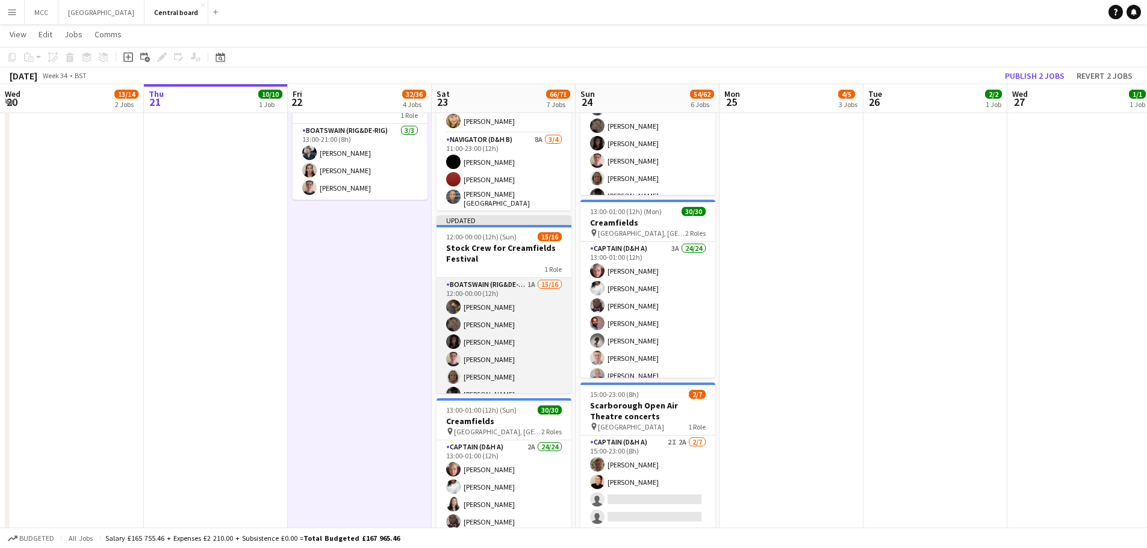
click at [523, 332] on app-card-role "Boatswain (rig&de-rig) 1A 15/16 12:00-00:00 (12h) [PERSON_NAME] [PERSON_NAME] […" at bounding box center [503, 429] width 135 height 303
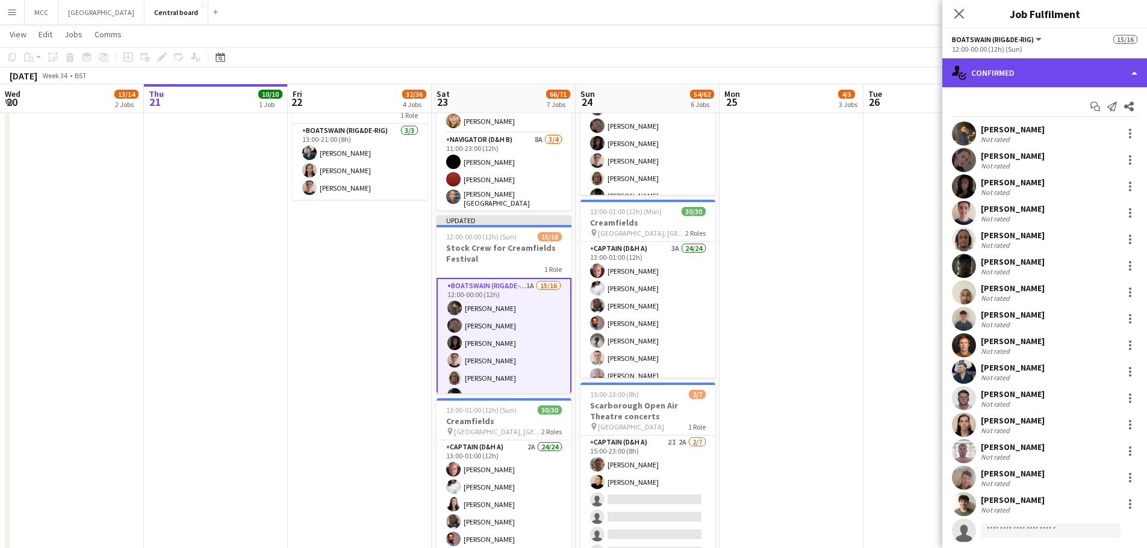
click at [1042, 75] on div "single-neutral-actions-check-2 Confirmed" at bounding box center [1044, 72] width 205 height 29
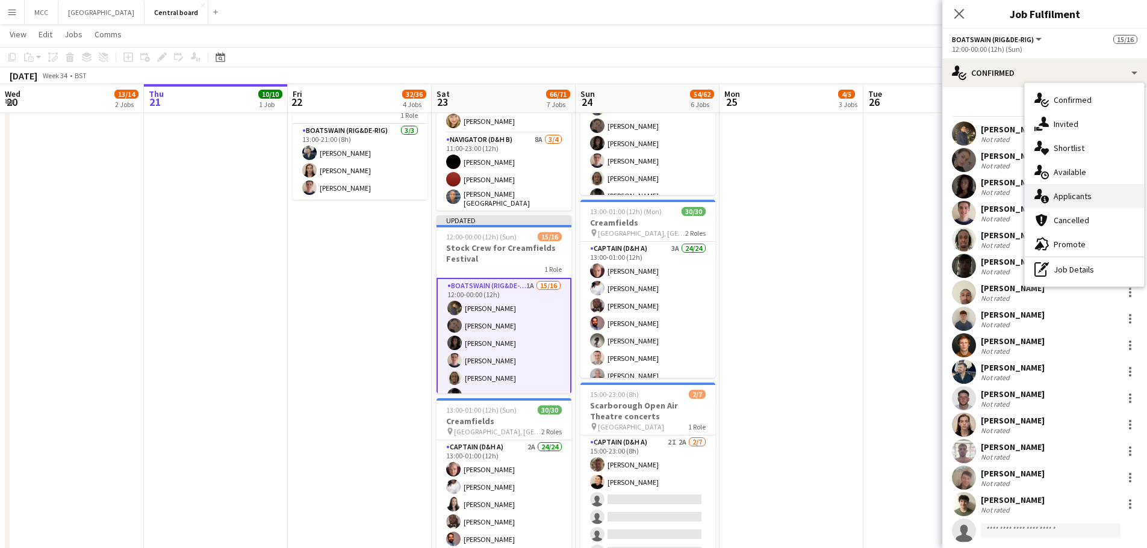
click at [1056, 199] on div "single-neutral-actions-information Applicants" at bounding box center [1083, 196] width 119 height 24
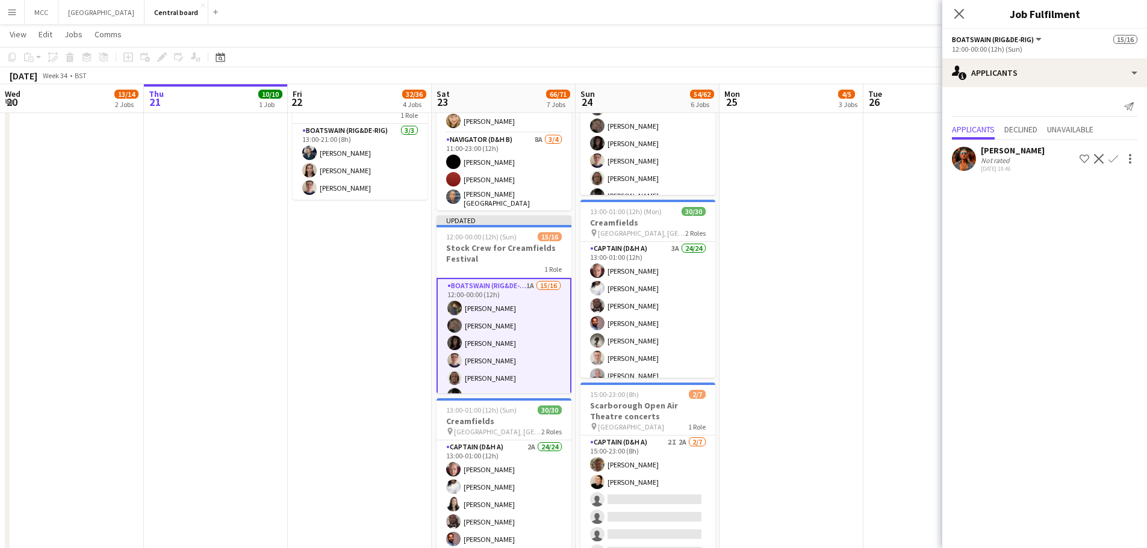
click at [818, 296] on app-date-cell "07:30-13:00 (5h30m) 2/2 Creamfields container Bar 1 Role Navigator (D&H B) 3A […" at bounding box center [791, 128] width 144 height 972
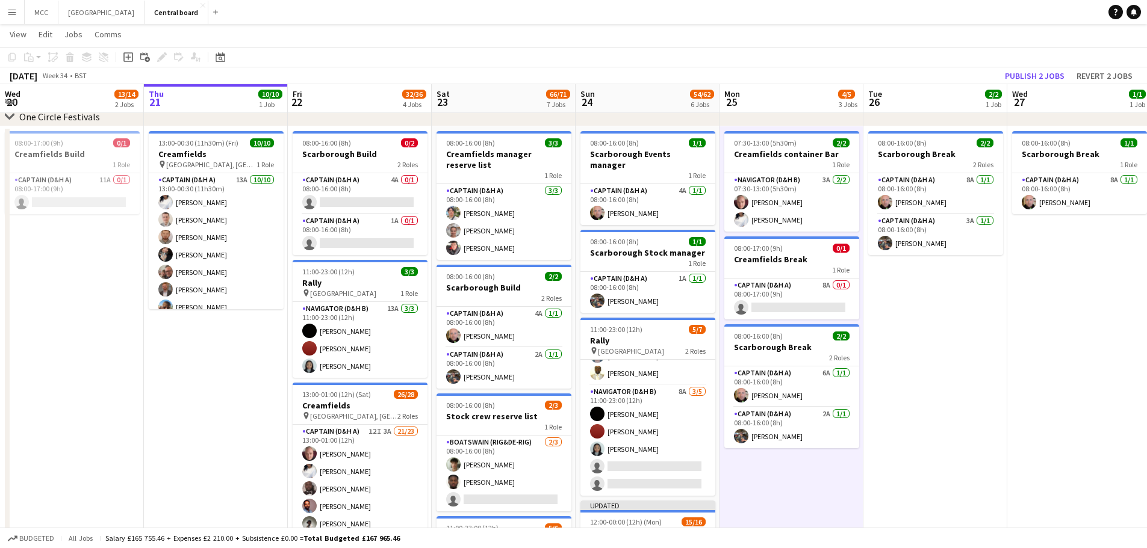
scroll to position [0, 0]
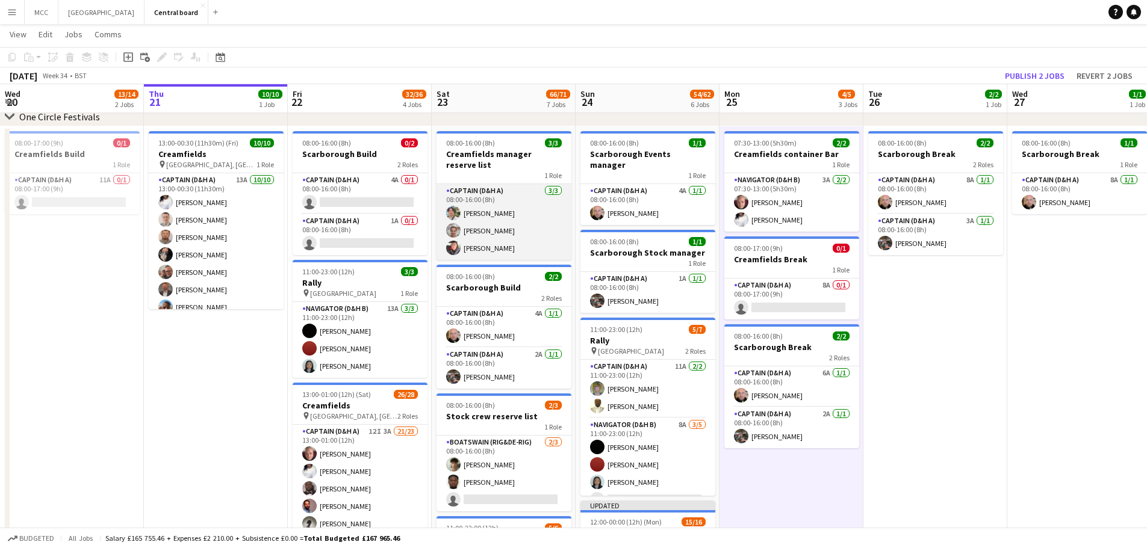
click at [536, 249] on app-card-role "Captain (D&H A) [DATE] 08:00-16:00 (8h) [PERSON_NAME] [PERSON_NAME] [PERSON_NAM…" at bounding box center [503, 222] width 135 height 76
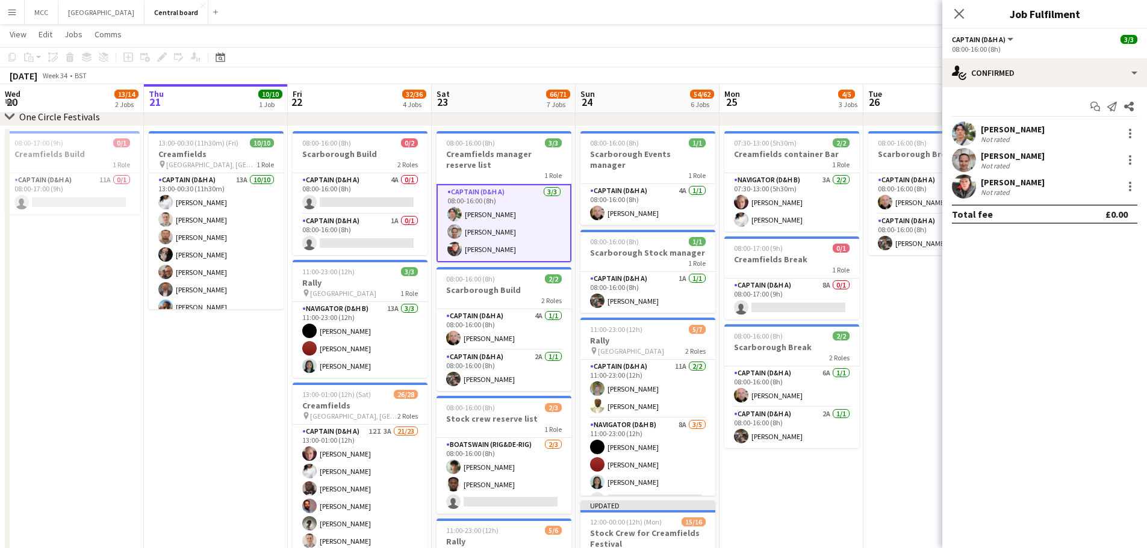
click at [1007, 184] on div "[PERSON_NAME]" at bounding box center [1012, 182] width 64 height 11
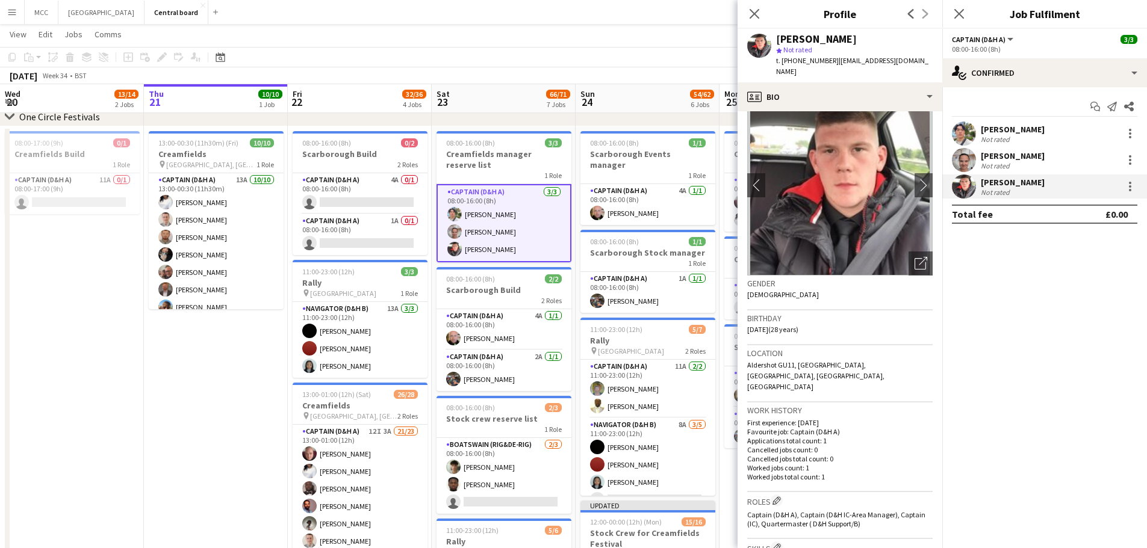
scroll to position [25, 0]
click at [914, 179] on app-icon "chevron-right" at bounding box center [923, 185] width 19 height 13
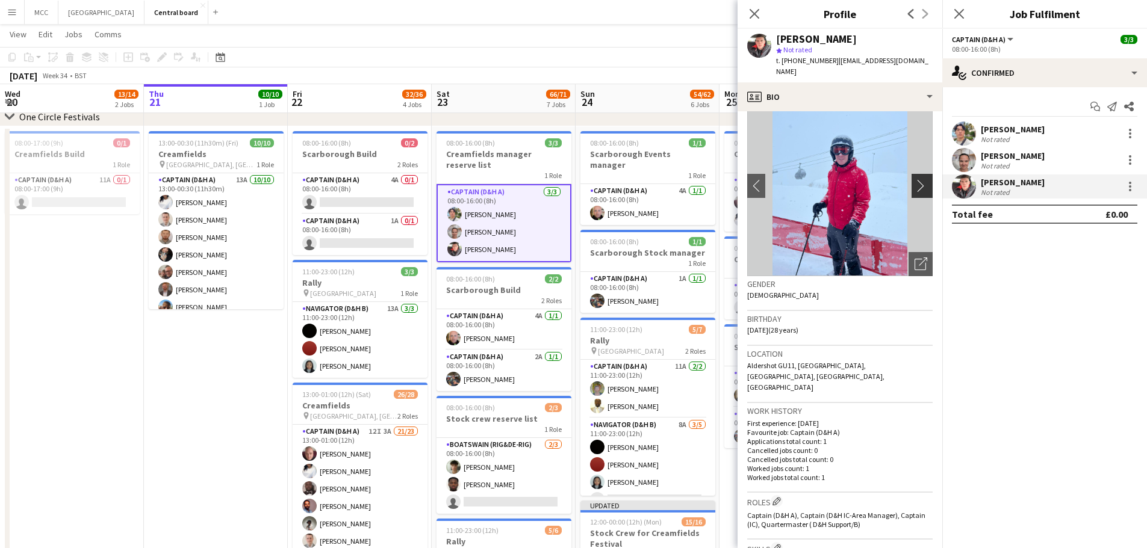
click at [914, 179] on app-icon "chevron-right" at bounding box center [923, 185] width 19 height 13
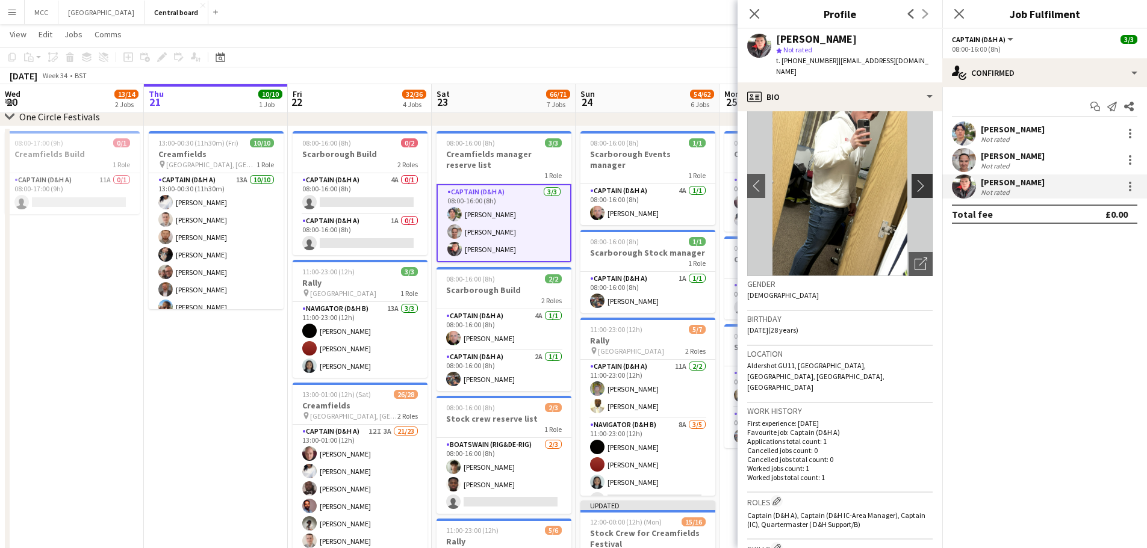
click at [914, 179] on app-icon "chevron-right" at bounding box center [923, 185] width 19 height 13
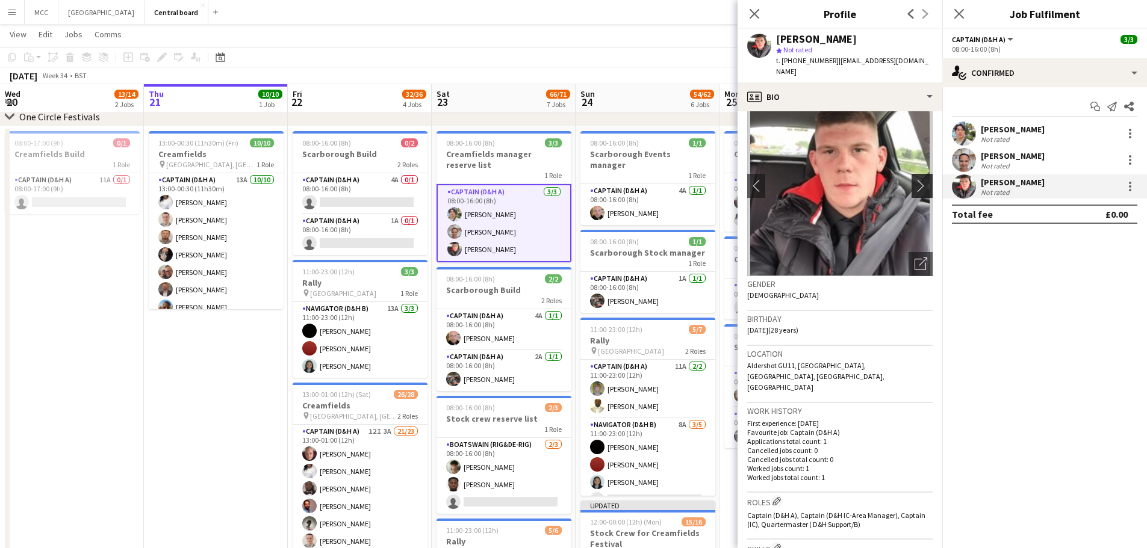
click at [914, 179] on app-icon "chevron-right" at bounding box center [923, 185] width 19 height 13
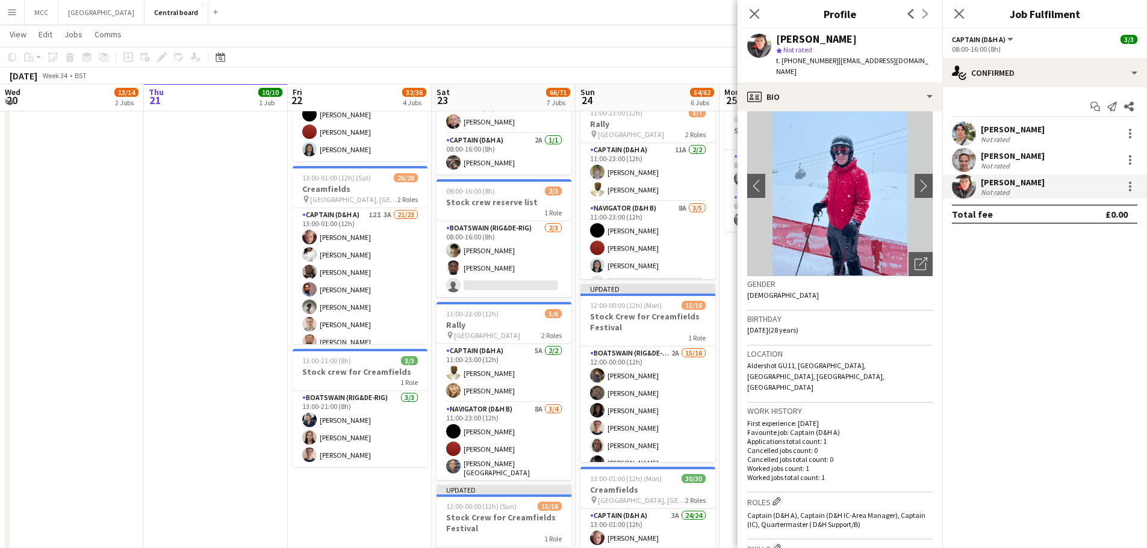
scroll to position [278, 0]
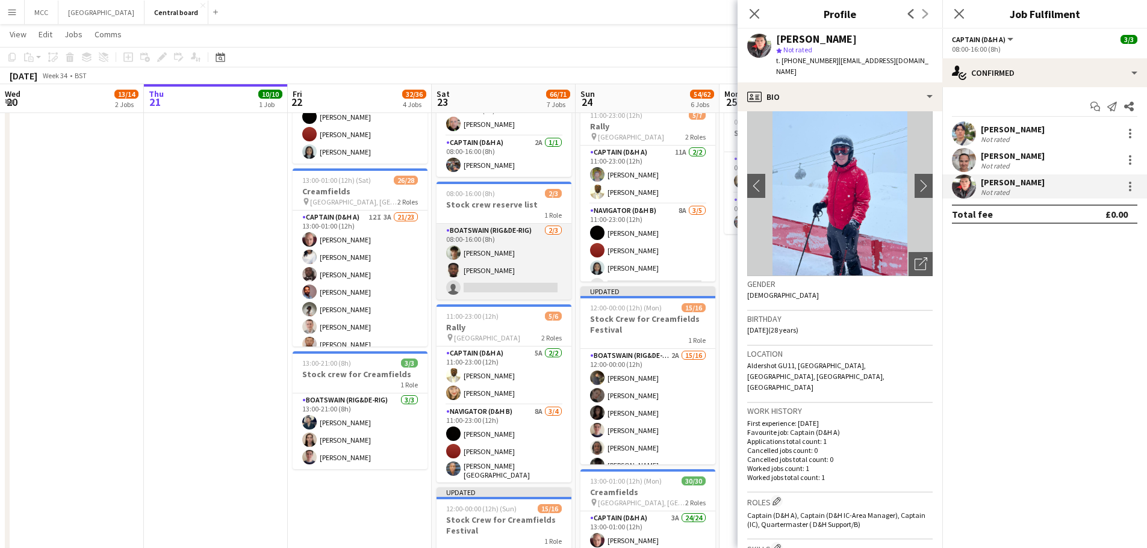
click at [493, 267] on app-card-role "Boatswain (rig&de-rig) [DATE] 08:00-16:00 (8h) [PERSON_NAME] [PERSON_NAME] sing…" at bounding box center [503, 262] width 135 height 76
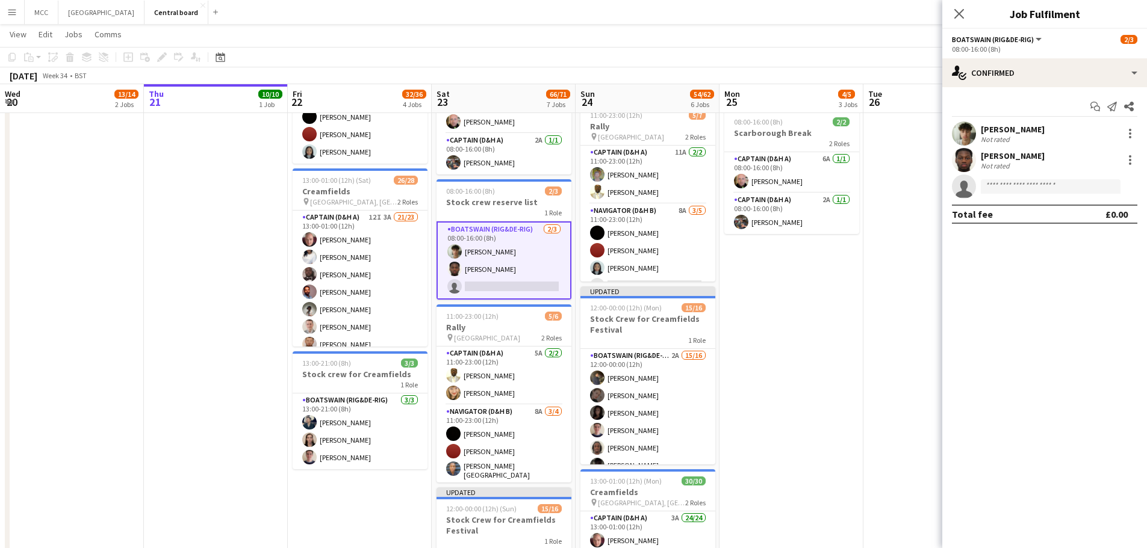
click at [1033, 128] on div "[PERSON_NAME]" at bounding box center [1012, 129] width 64 height 11
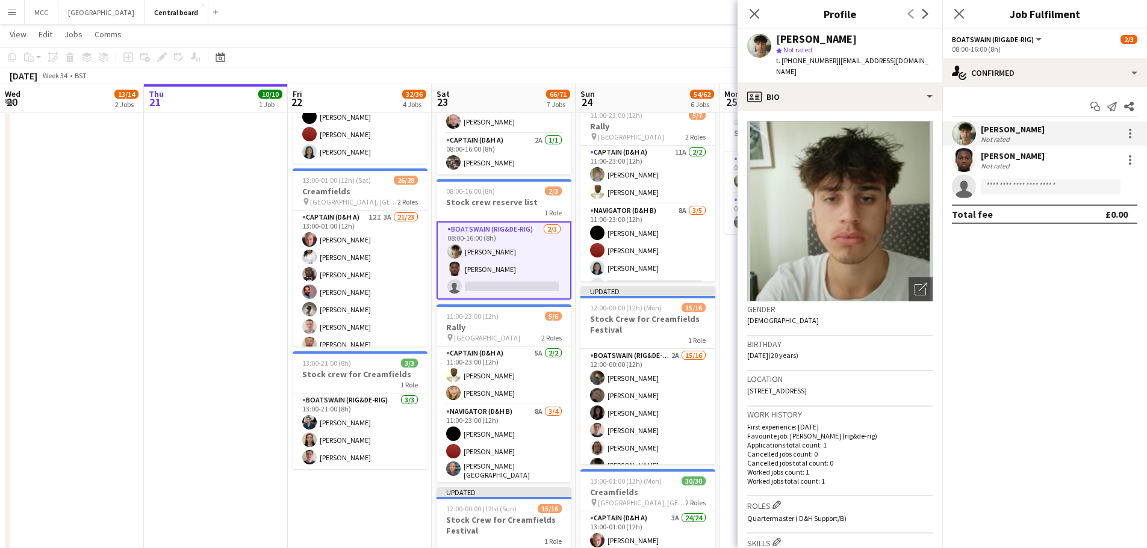
click at [905, 197] on img at bounding box center [839, 211] width 185 height 181
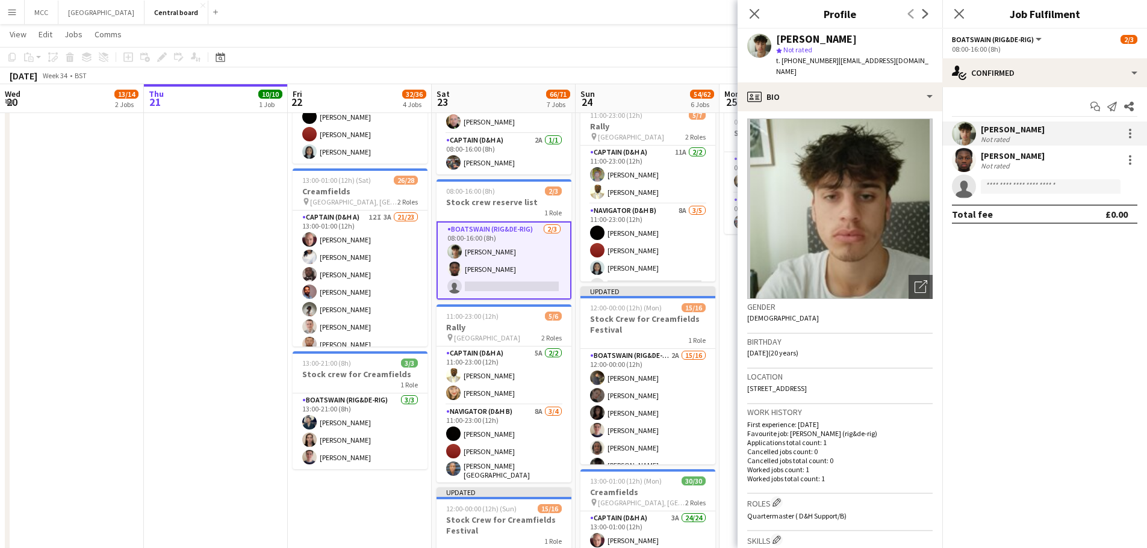
scroll to position [0, 0]
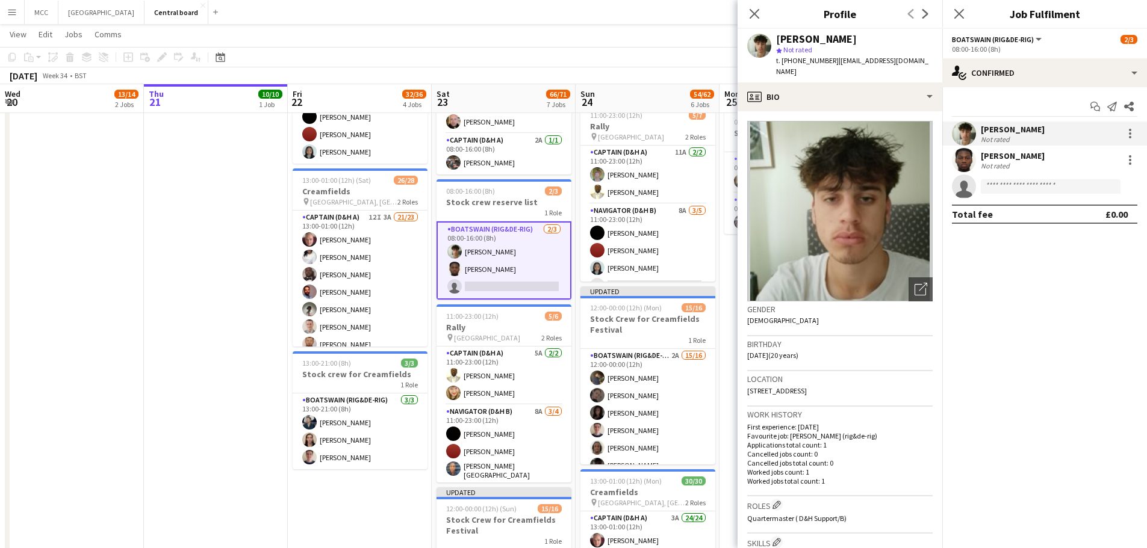
click at [1027, 169] on div "Not rated" at bounding box center [1012, 165] width 64 height 9
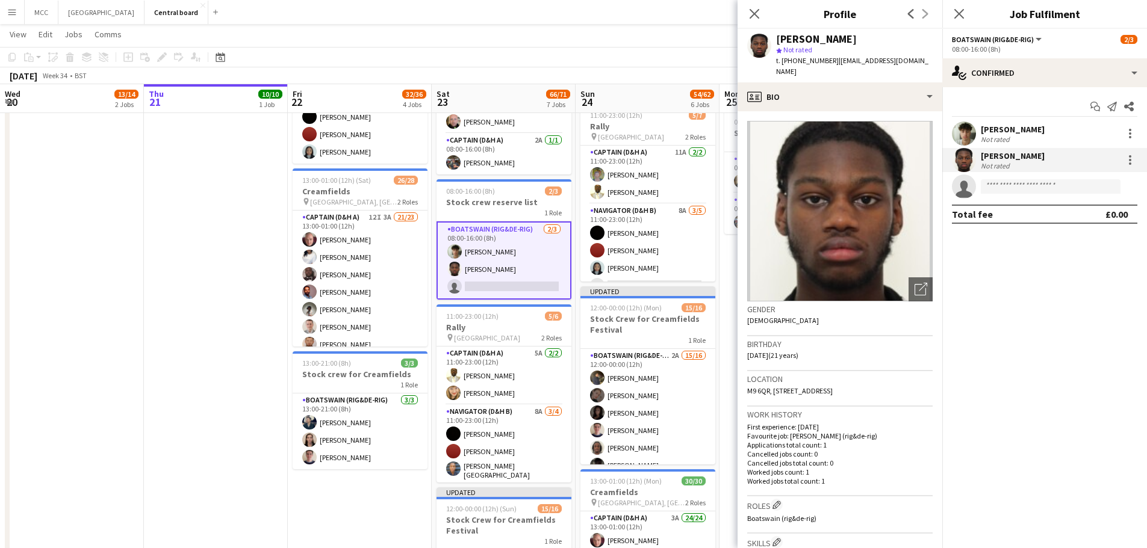
click at [1043, 134] on div "[PERSON_NAME]" at bounding box center [1012, 129] width 64 height 11
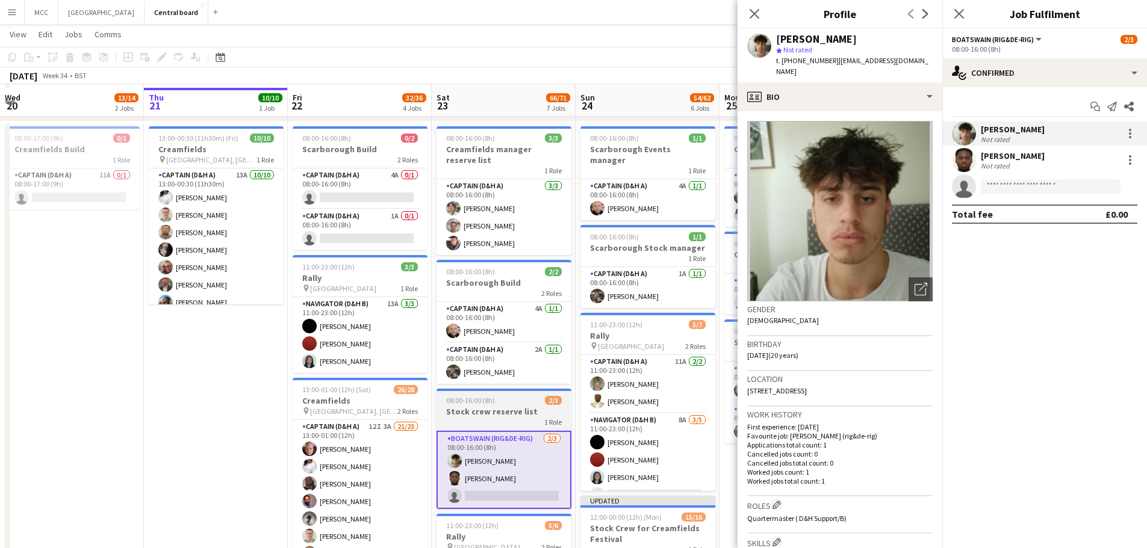
scroll to position [67, 0]
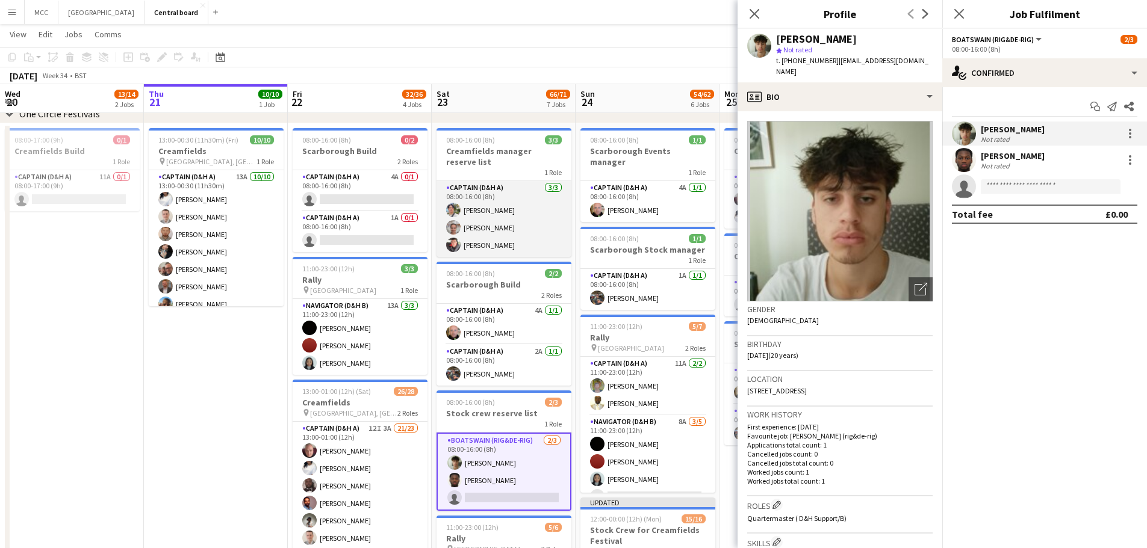
click at [519, 232] on app-card-role "Captain (D&H A) [DATE] 08:00-16:00 (8h) [PERSON_NAME] [PERSON_NAME] [PERSON_NAM…" at bounding box center [503, 219] width 135 height 76
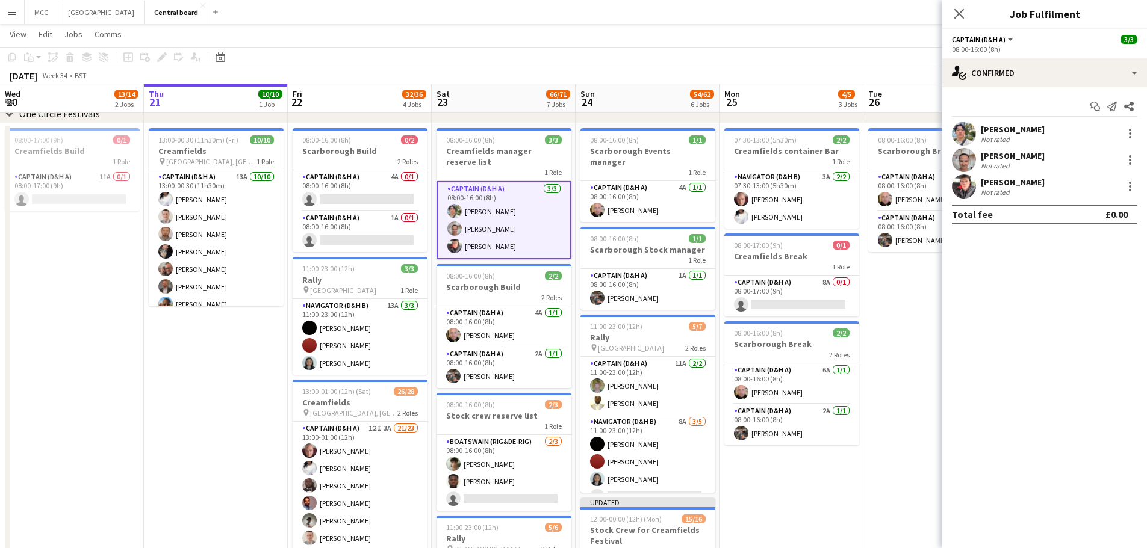
click at [1007, 185] on div "[PERSON_NAME]" at bounding box center [1012, 182] width 64 height 11
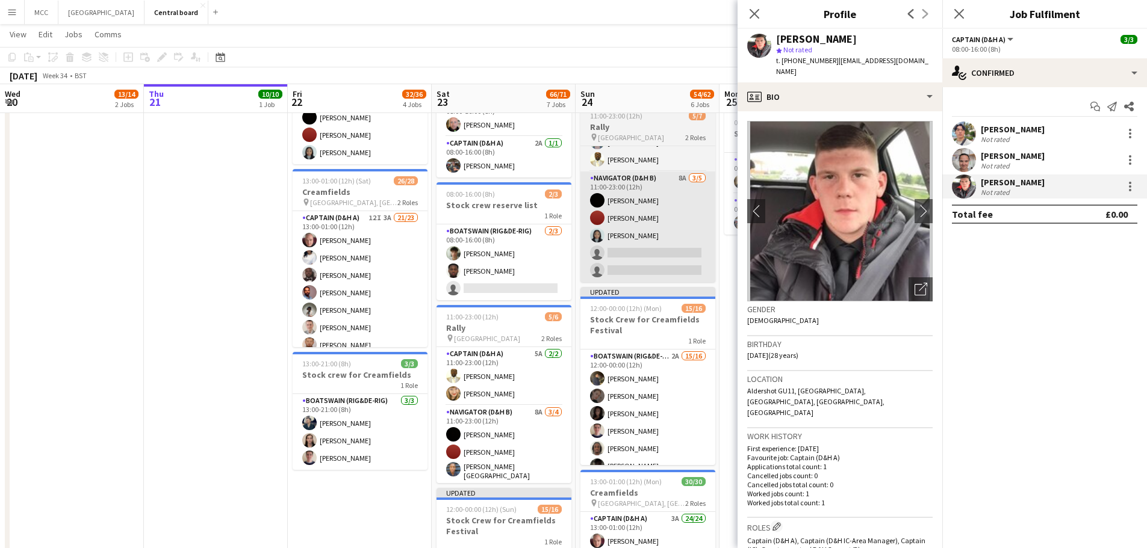
scroll to position [278, 0]
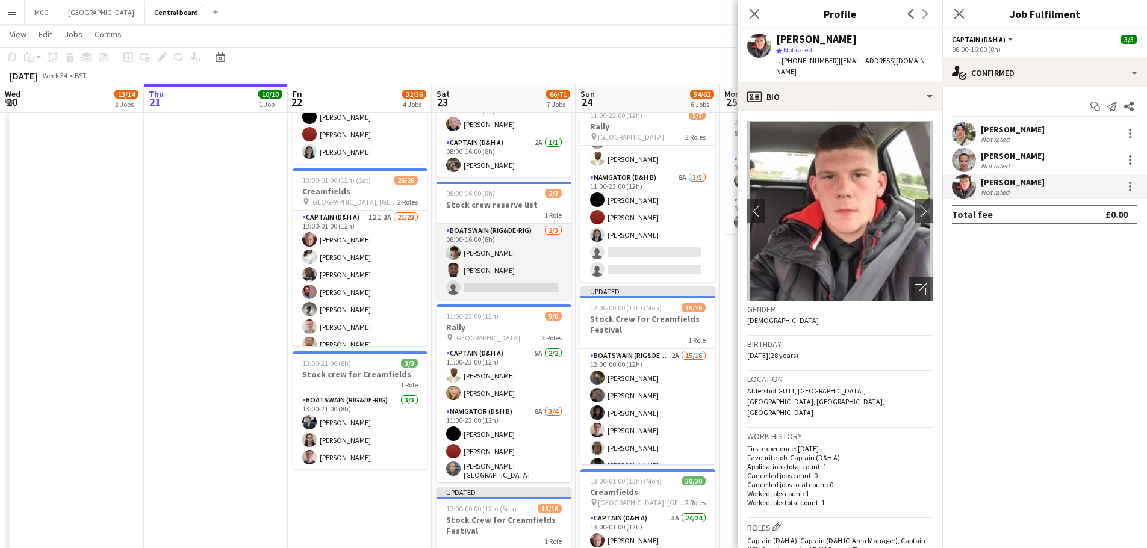
click at [505, 266] on app-card-role "Boatswain (rig&de-rig) [DATE] 08:00-16:00 (8h) [PERSON_NAME] [PERSON_NAME] sing…" at bounding box center [503, 262] width 135 height 76
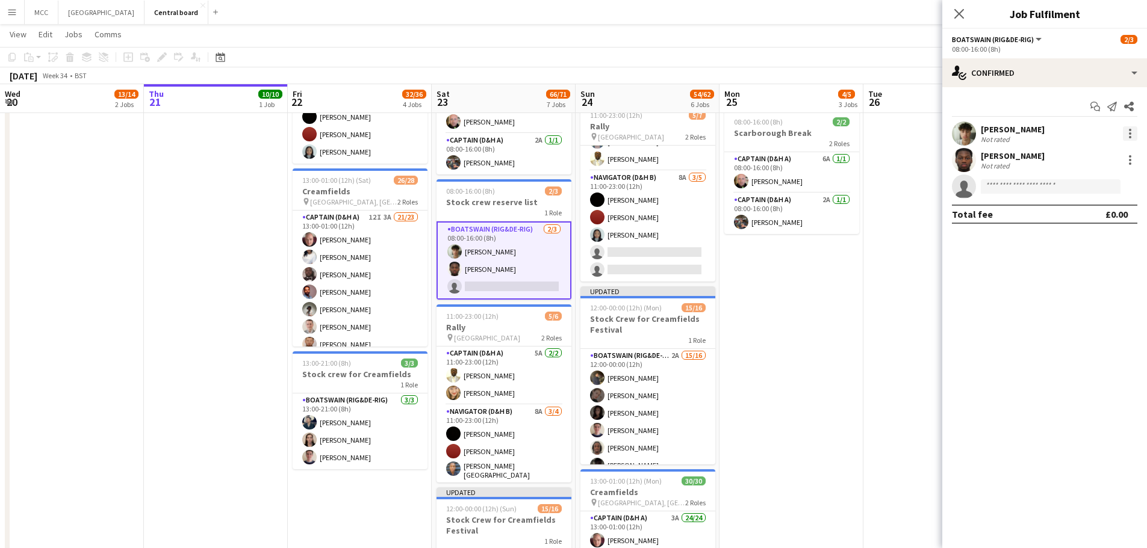
click at [1125, 131] on div at bounding box center [1130, 133] width 14 height 14
click at [1073, 275] on span "Remove" at bounding box center [1071, 271] width 36 height 10
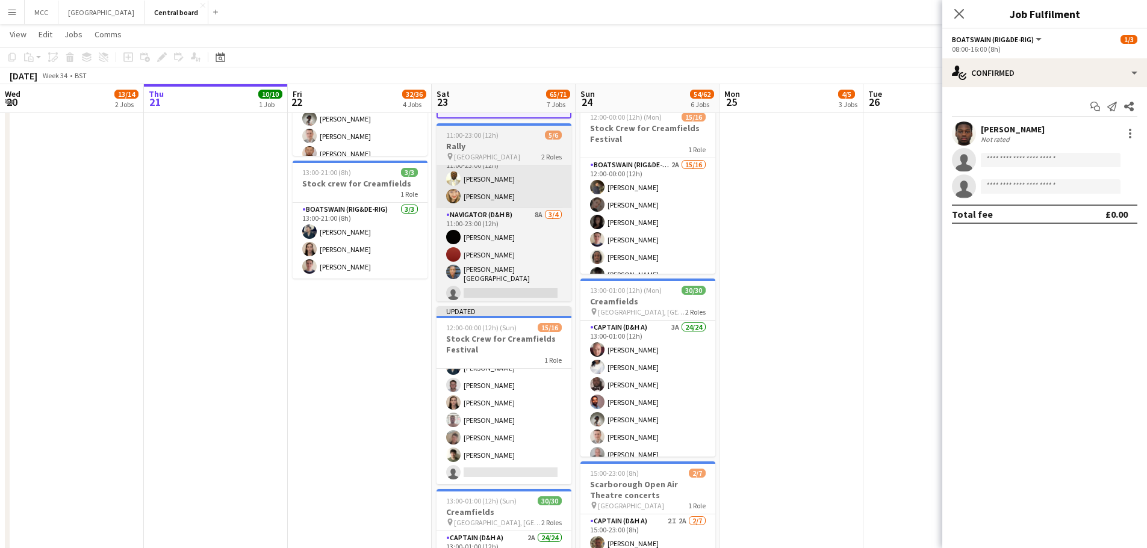
scroll to position [469, 0]
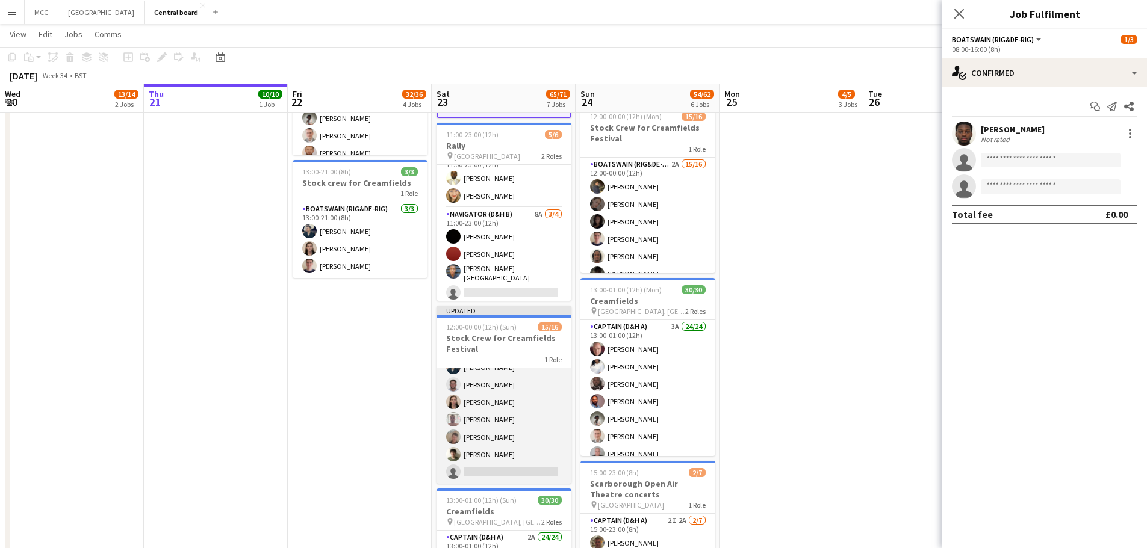
click at [516, 423] on app-card-role "Boatswain (rig&de-rig) 1A 15/16 12:00-00:00 (12h) [PERSON_NAME] [PERSON_NAME] […" at bounding box center [503, 332] width 135 height 303
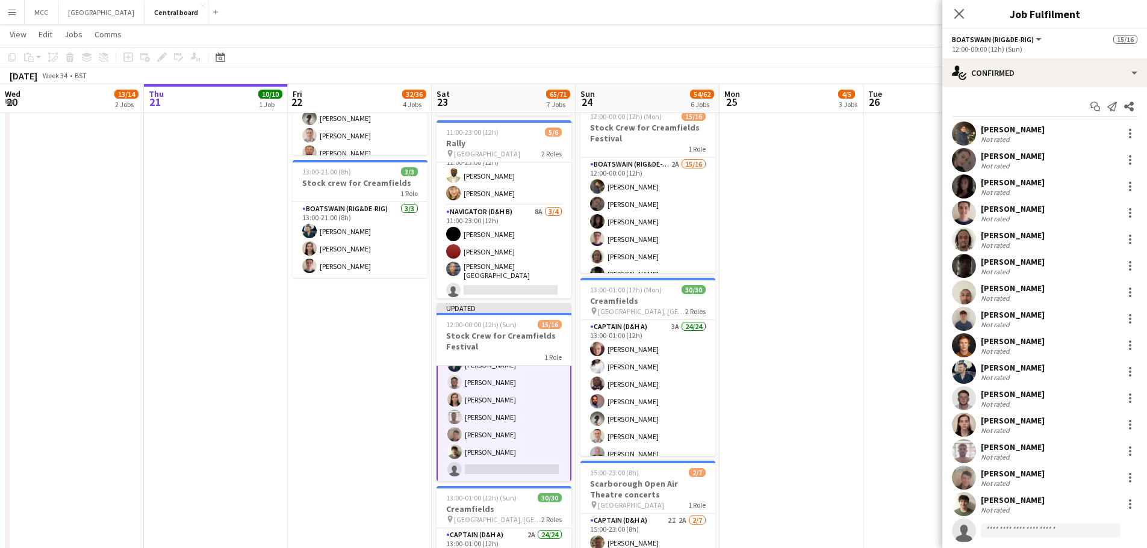
scroll to position [29, 0]
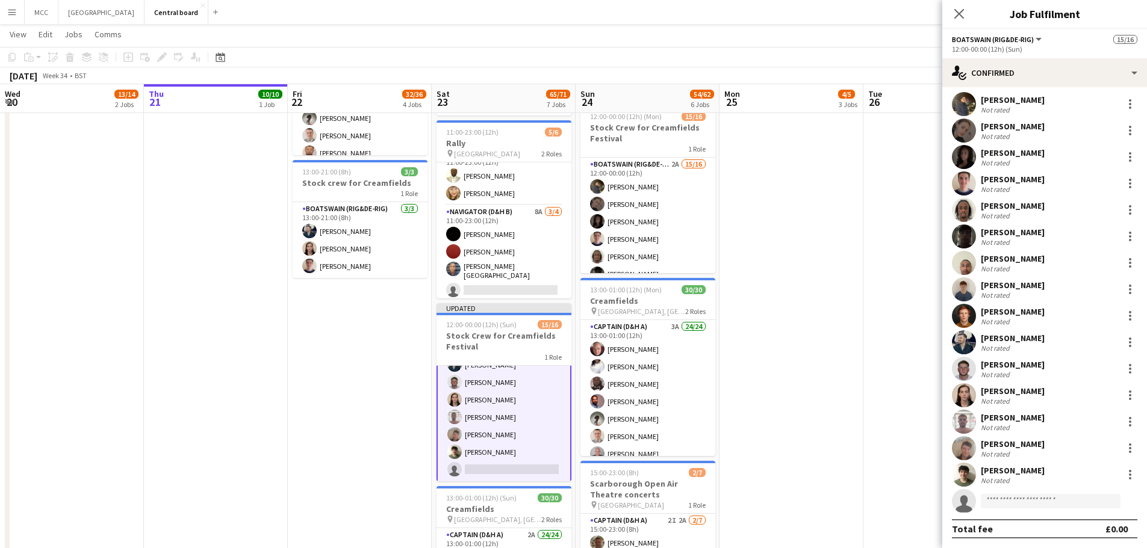
click at [1037, 516] on app-confirmed-crew "[PERSON_NAME] Not rated [PERSON_NAME] Not rated [PERSON_NAME] Not rated [PERSON…" at bounding box center [1044, 315] width 205 height 447
click at [1037, 512] on app-invite-slot "single-neutral-actions" at bounding box center [1044, 501] width 205 height 24
click at [871, 428] on app-date-cell "08:00-16:00 (8h) 2/2 Scarborough Break 2 Roles Captain (D&H A) 8A [DATE] 08:00-…" at bounding box center [935, 207] width 144 height 972
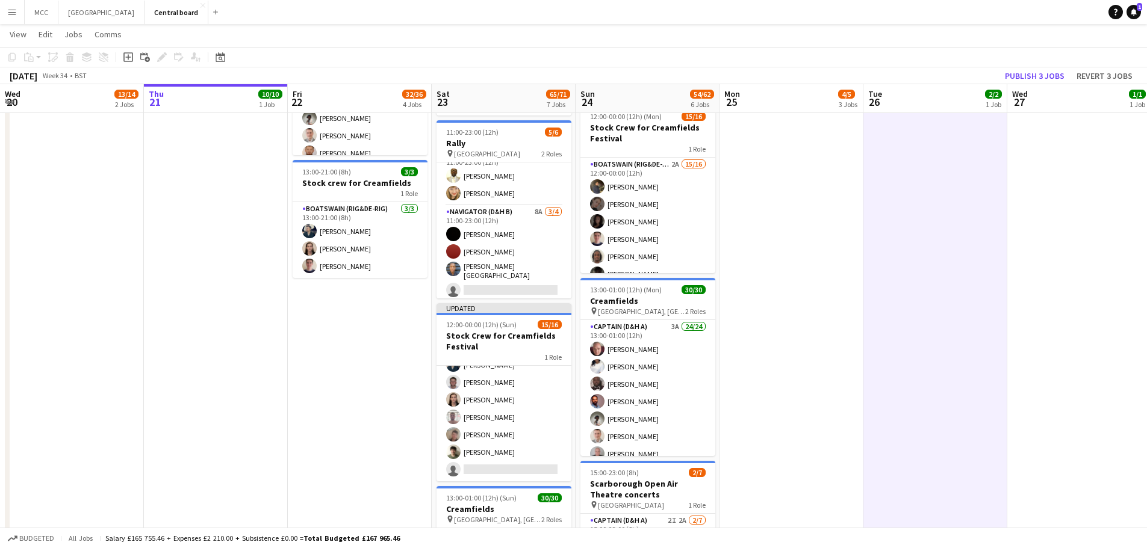
scroll to position [187, 0]
click at [1041, 69] on button "Publish 3 jobs" at bounding box center [1034, 76] width 69 height 16
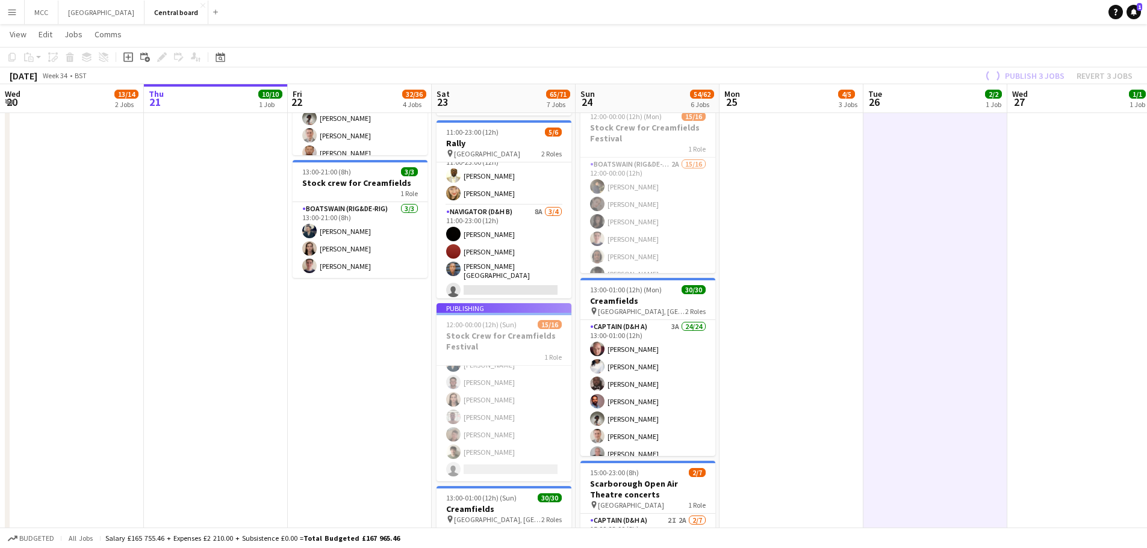
click at [494, 420] on app-job-card "Publishing 12:00-00:00 (12h) (Sun) 15/16 Stock Crew for Creamfields Festival 1 …" at bounding box center [503, 392] width 135 height 178
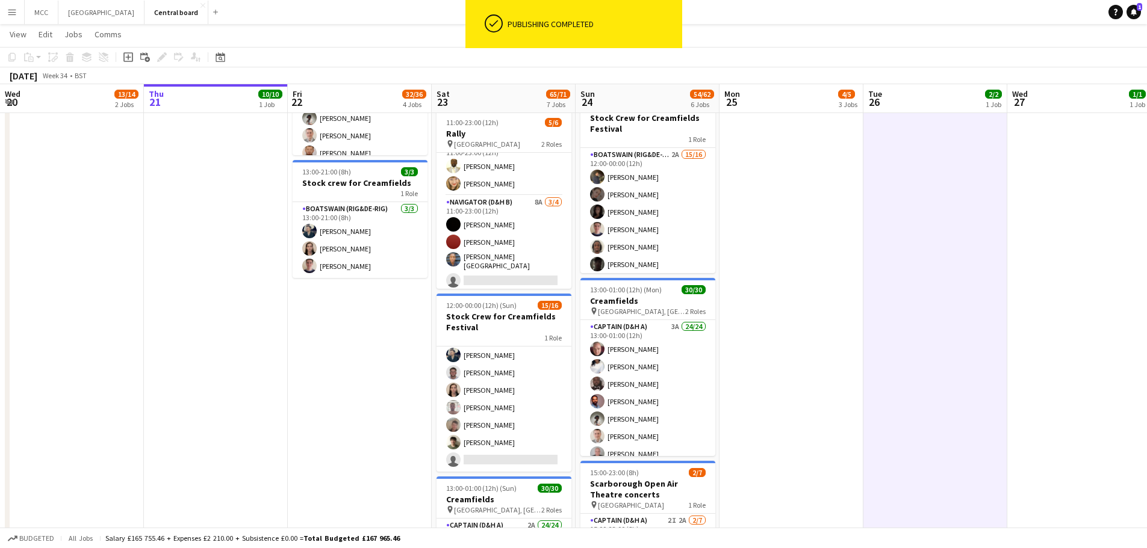
scroll to position [178, 0]
click at [494, 420] on app-card-role "Boatswain (rig&de-rig) 1A 15/16 12:00-00:00 (12h) [PERSON_NAME] [PERSON_NAME] […" at bounding box center [503, 320] width 135 height 303
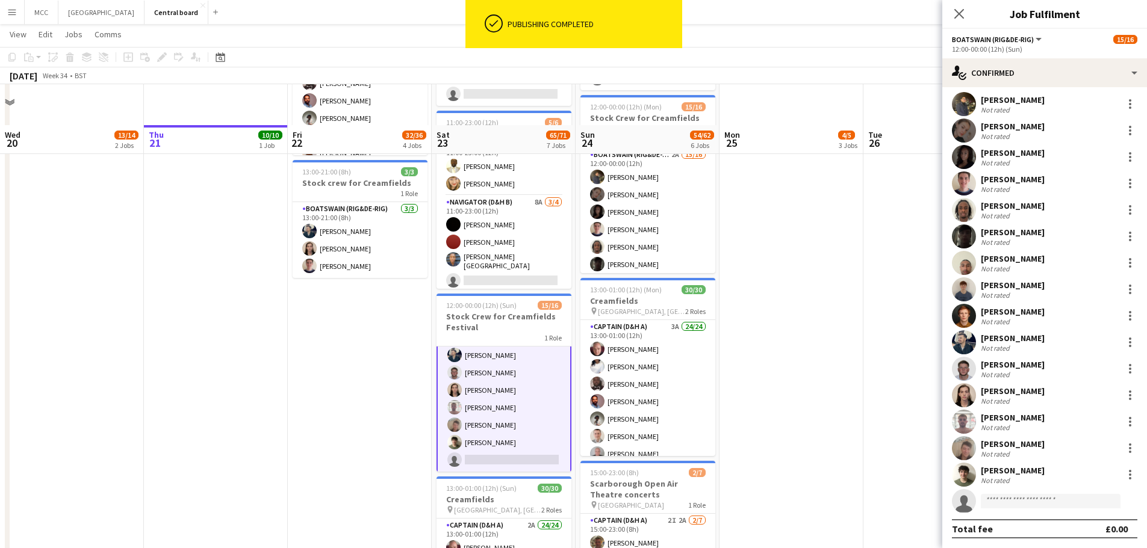
scroll to position [523, 0]
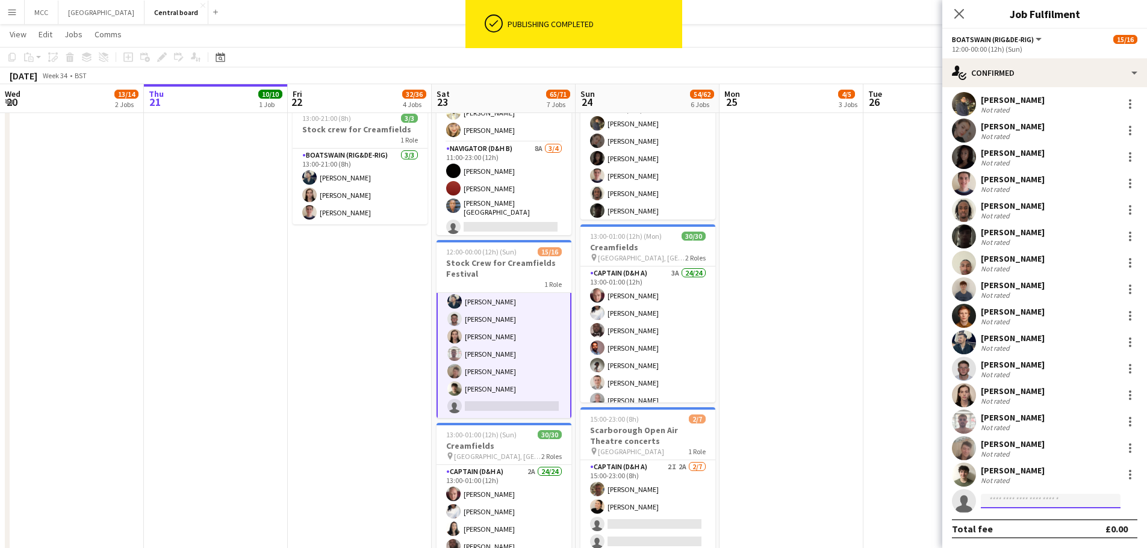
click at [1039, 506] on input at bounding box center [1050, 501] width 140 height 14
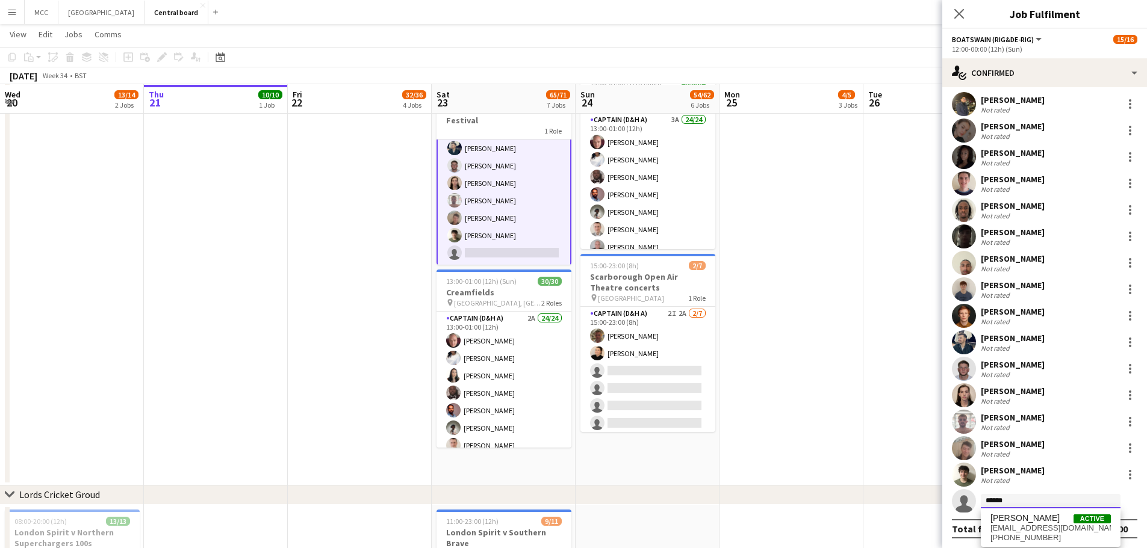
scroll to position [677, 0]
type input "******"
click at [1045, 527] on span "[EMAIL_ADDRESS][DOMAIN_NAME]" at bounding box center [1050, 529] width 120 height 10
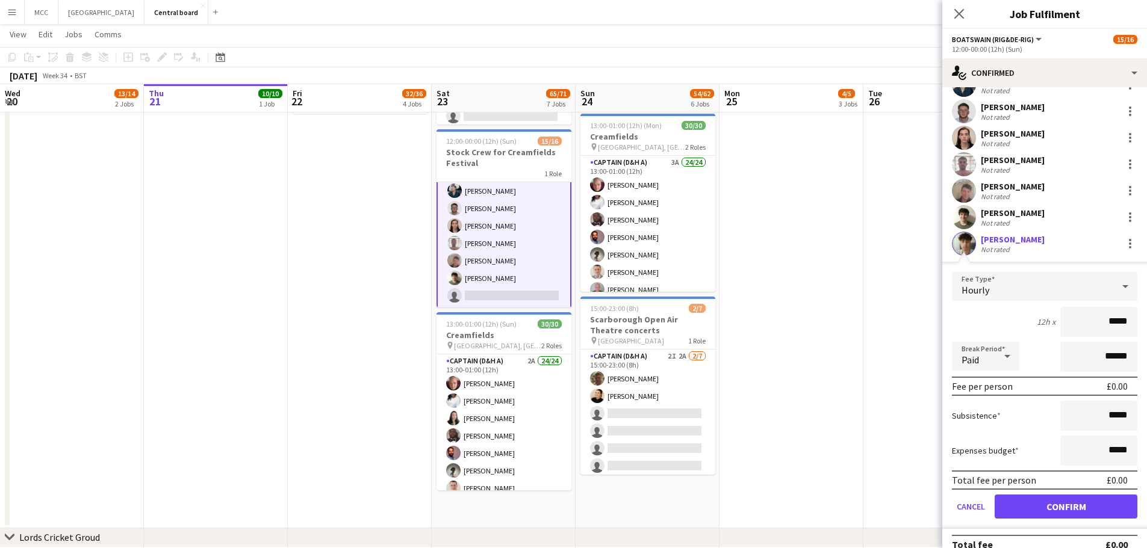
scroll to position [633, 0]
click at [1059, 511] on button "Confirm" at bounding box center [1065, 507] width 143 height 24
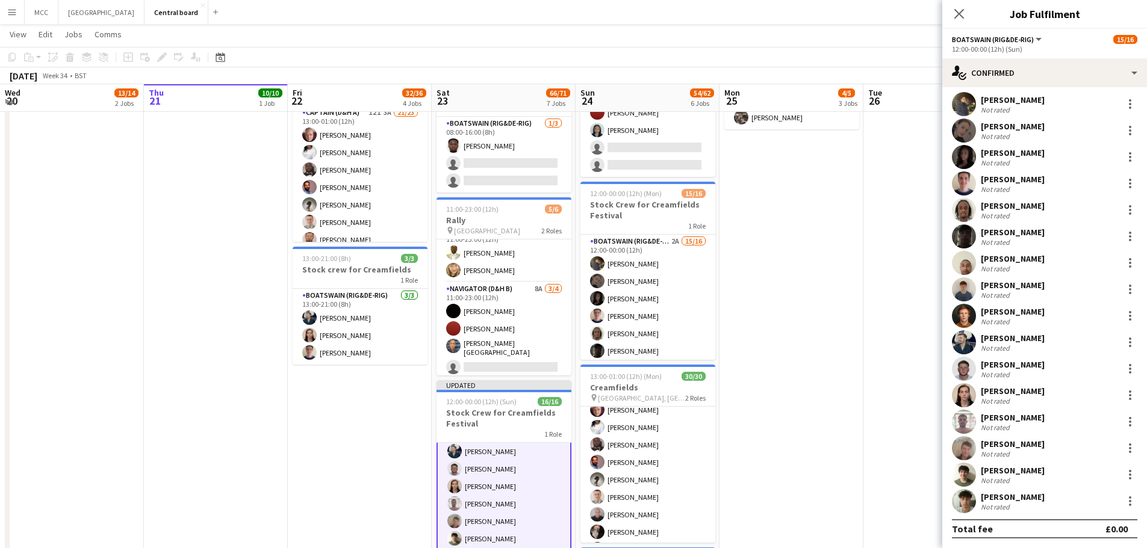
scroll to position [381, 0]
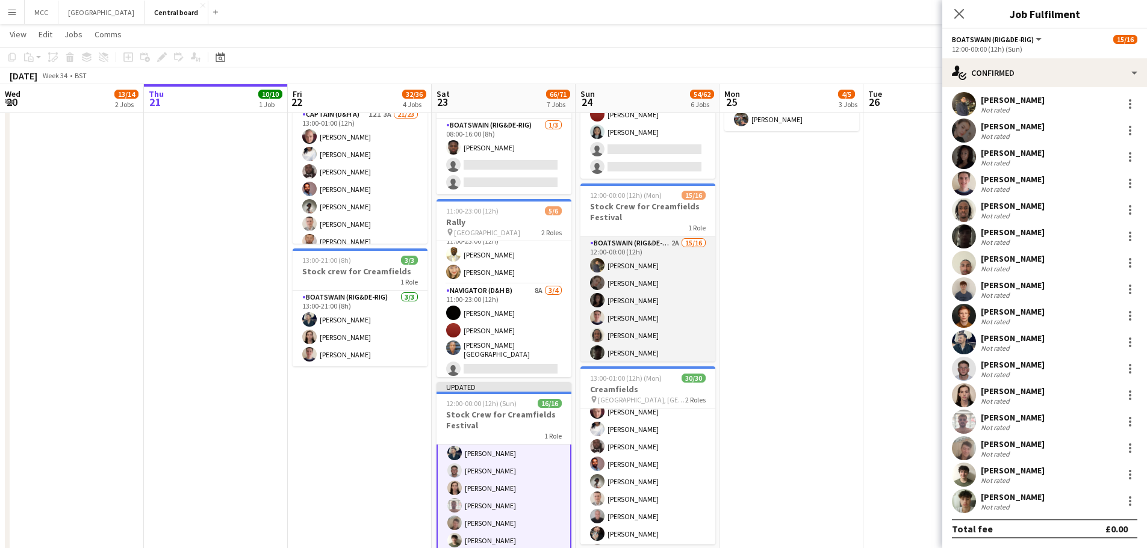
click at [647, 293] on app-card-role "Boatswain (rig&de-rig) 2A 15/16 12:00-00:00 (12h) [PERSON_NAME] [PERSON_NAME] W…" at bounding box center [647, 388] width 135 height 303
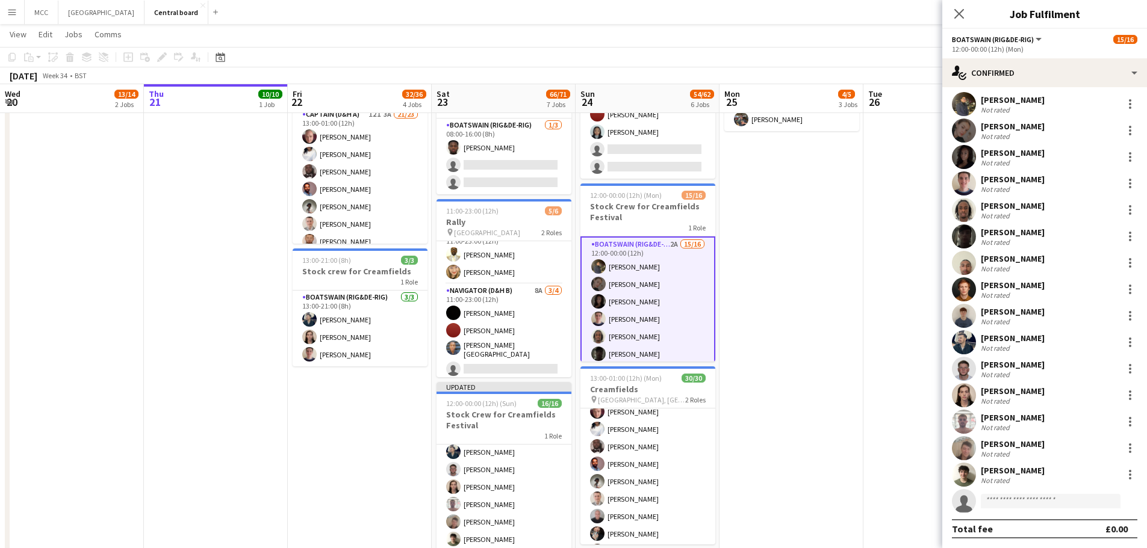
scroll to position [178, 0]
click at [1016, 506] on input at bounding box center [1050, 501] width 140 height 14
type input "******"
click at [1026, 531] on span "[EMAIL_ADDRESS][DOMAIN_NAME]" at bounding box center [1050, 529] width 120 height 10
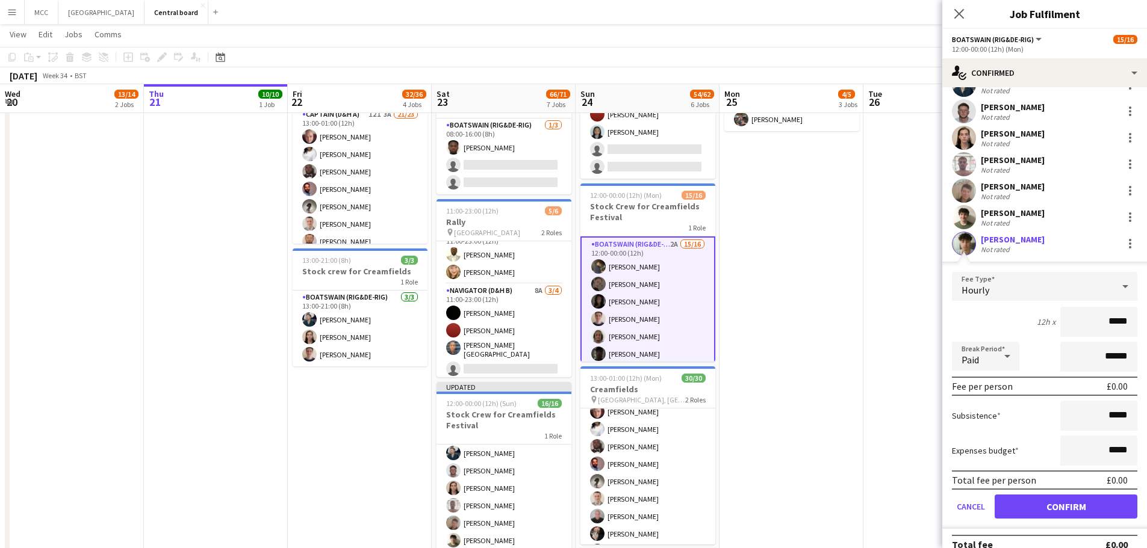
scroll to position [303, 0]
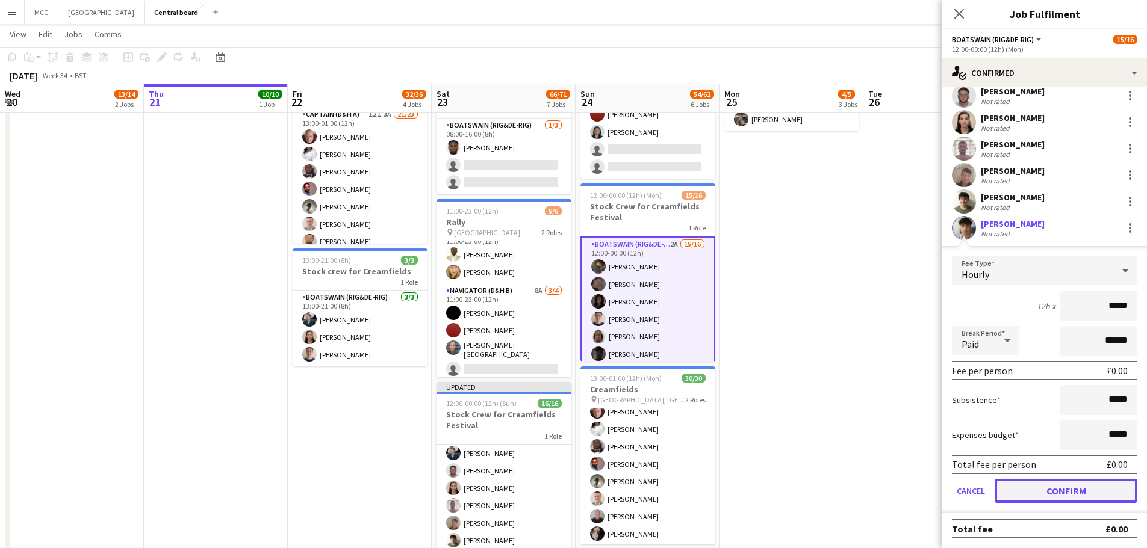
click at [1068, 492] on button "Confirm" at bounding box center [1065, 491] width 143 height 24
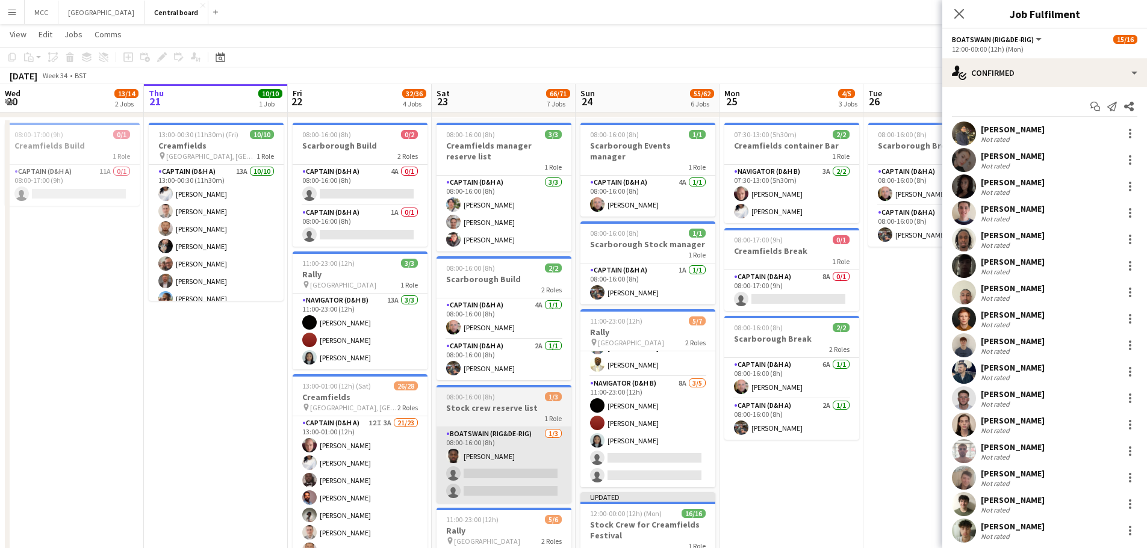
scroll to position [75, 0]
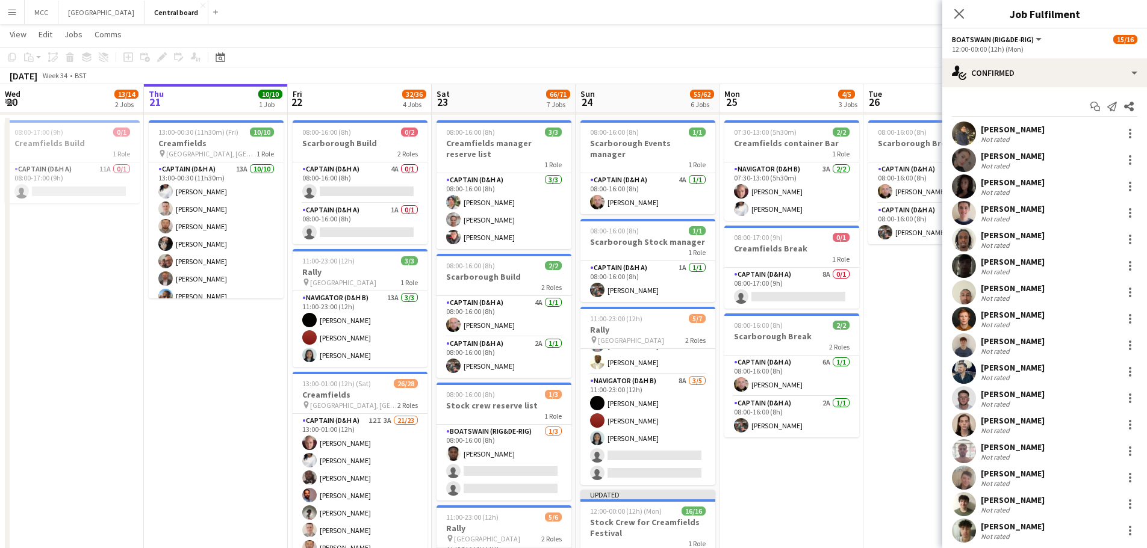
click at [501, 17] on app-navbar "Menu Boards Boards Boards All jobs Status Workforce Workforce My Workforce Recr…" at bounding box center [573, 12] width 1147 height 24
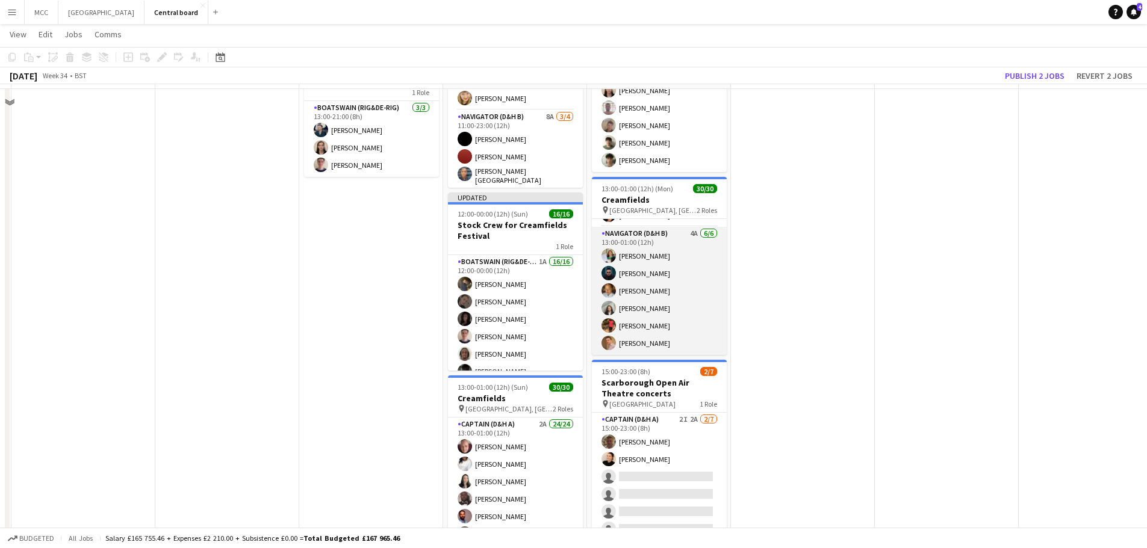
scroll to position [572, 0]
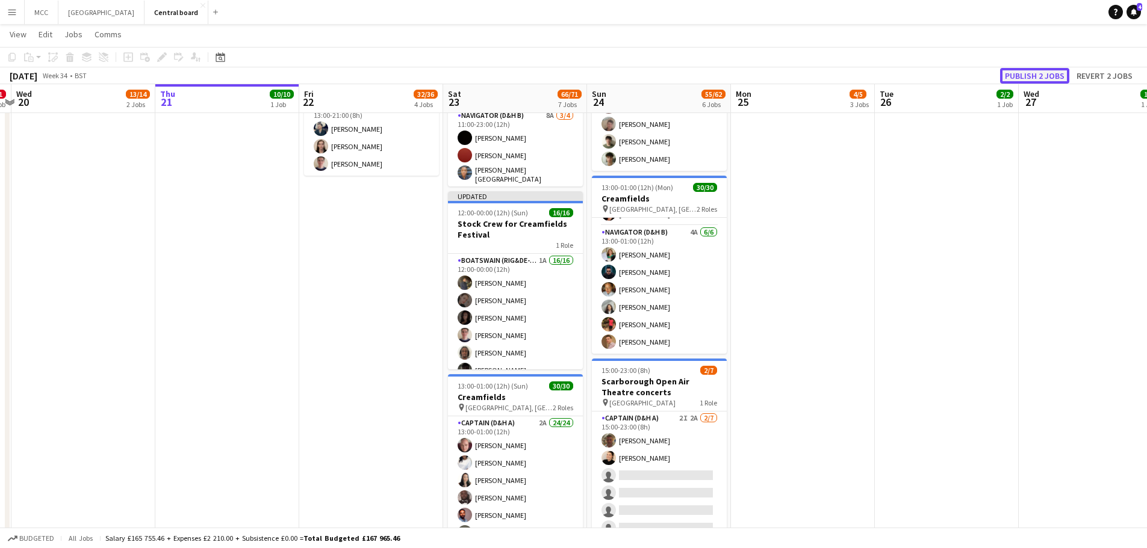
click at [1037, 72] on button "Publish 2 jobs" at bounding box center [1034, 76] width 69 height 16
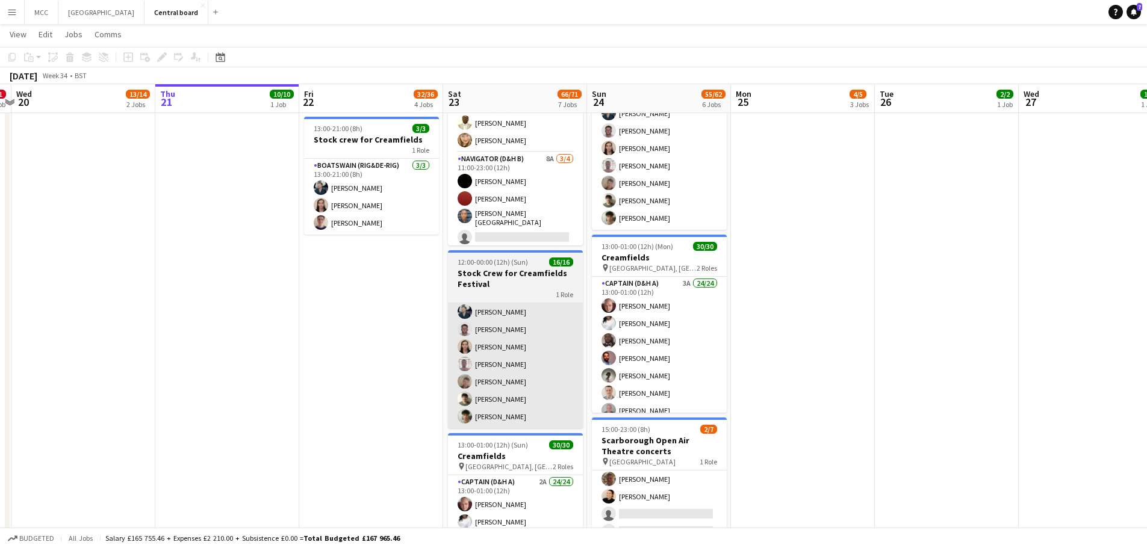
scroll to position [524, 0]
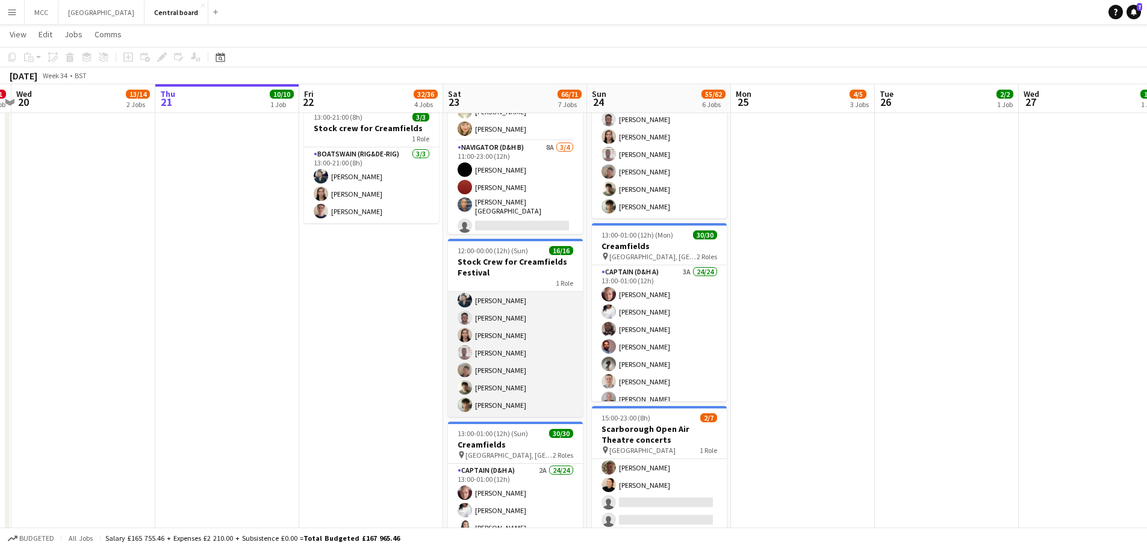
click at [519, 324] on app-card-role "Boatswain (rig&de-rig) 1A 16/16 12:00-00:00 (12h) [PERSON_NAME] [PERSON_NAME] […" at bounding box center [515, 265] width 135 height 303
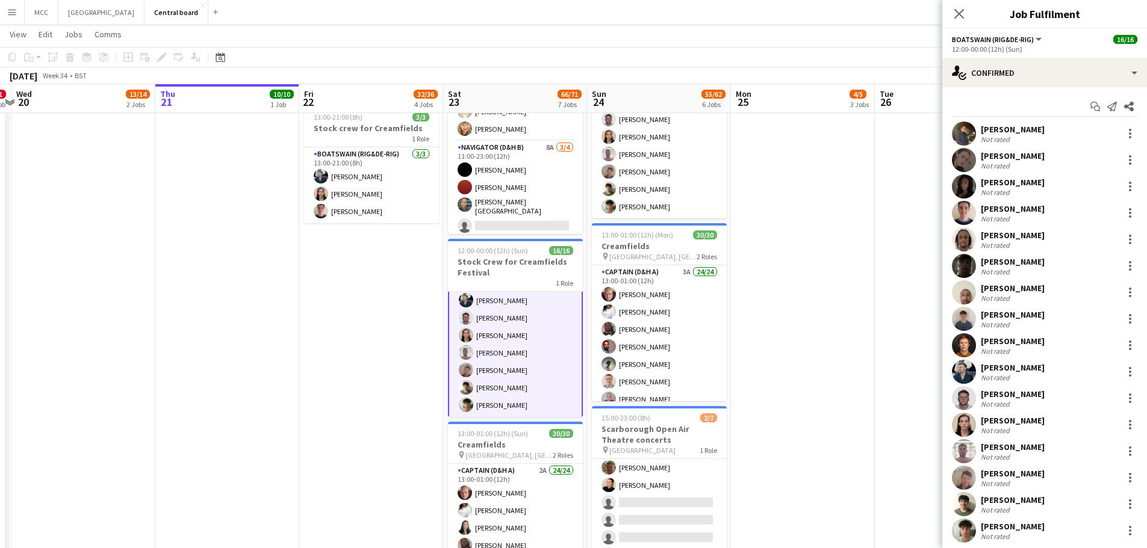
scroll to position [29, 0]
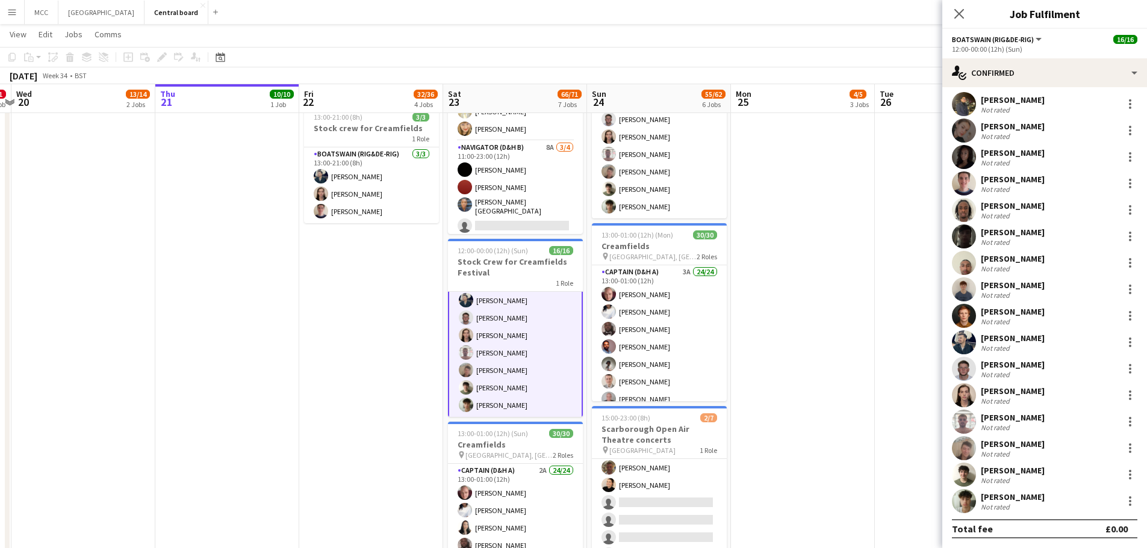
click at [1030, 516] on app-confirmed-crew "[PERSON_NAME] Not rated [PERSON_NAME] Not rated [PERSON_NAME] Not rated [PERSON…" at bounding box center [1044, 315] width 205 height 447
click at [996, 513] on div "[PERSON_NAME] Not rated" at bounding box center [1044, 501] width 205 height 24
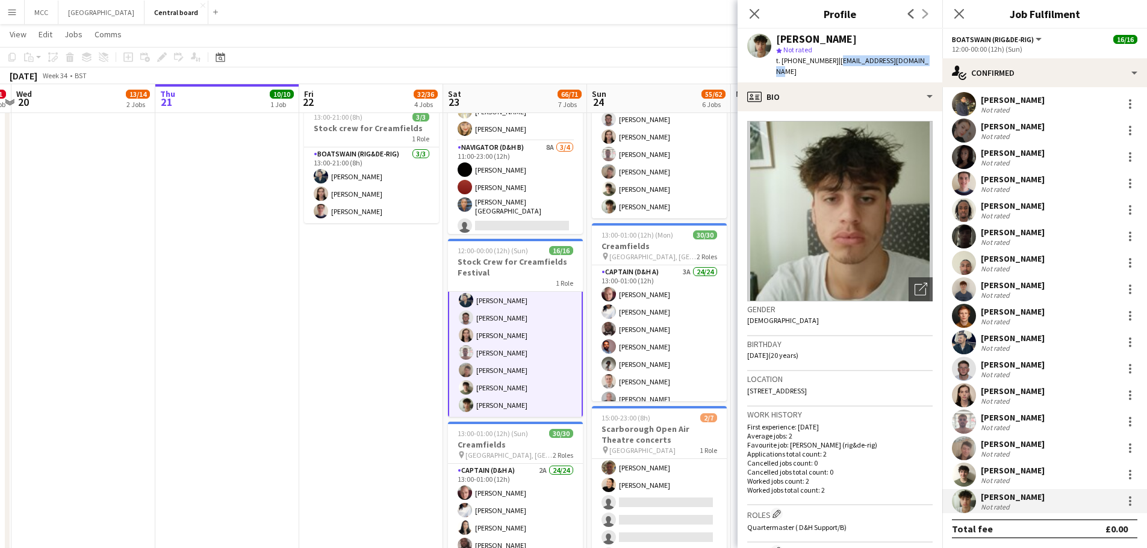
drag, startPoint x: 927, startPoint y: 60, endPoint x: 833, endPoint y: 67, distance: 94.2
click at [833, 67] on div "[PERSON_NAME] star Not rated t. [PHONE_NUMBER] | [EMAIL_ADDRESS][DOMAIN_NAME]" at bounding box center [839, 56] width 205 height 54
copy span "[EMAIL_ADDRESS][DOMAIN_NAME]"
click at [295, 373] on app-date-cell "In progress 13:00-00:30 (11h30m) (Fri) 10/10 Creamfields pin Daresbury, England…" at bounding box center [227, 152] width 144 height 972
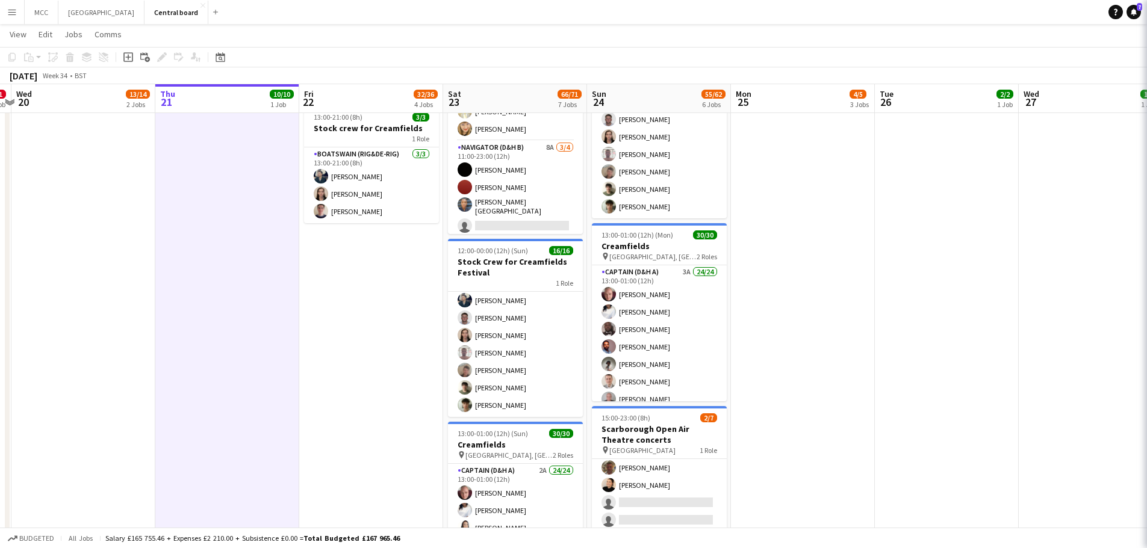
scroll to position [178, 0]
click at [1135, 7] on link "Notifications 7" at bounding box center [1133, 12] width 14 height 14
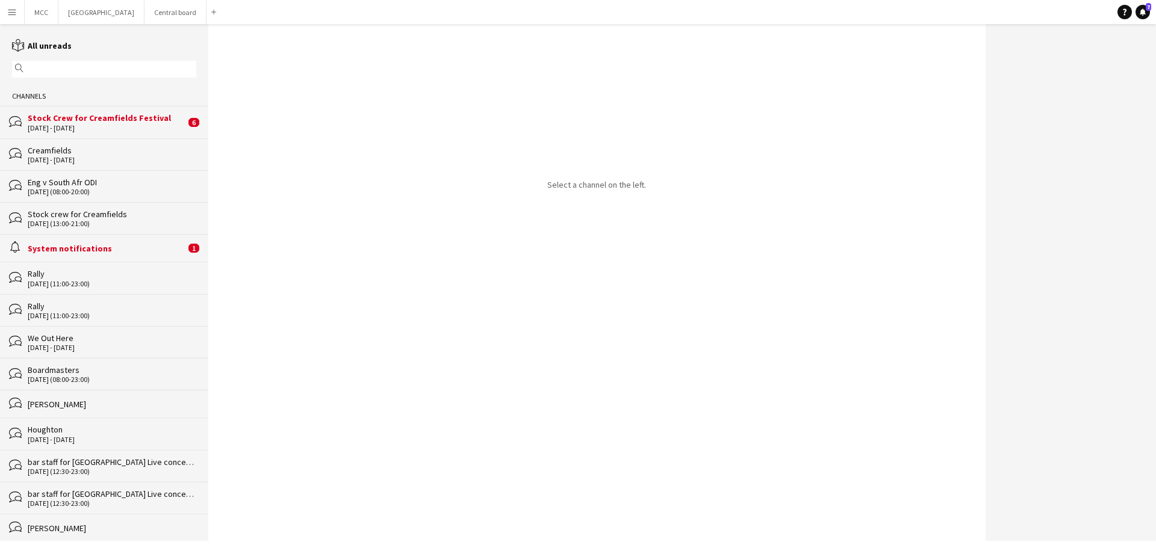
click at [122, 117] on div "Stock Crew for Creamfields Festival" at bounding box center [107, 118] width 158 height 11
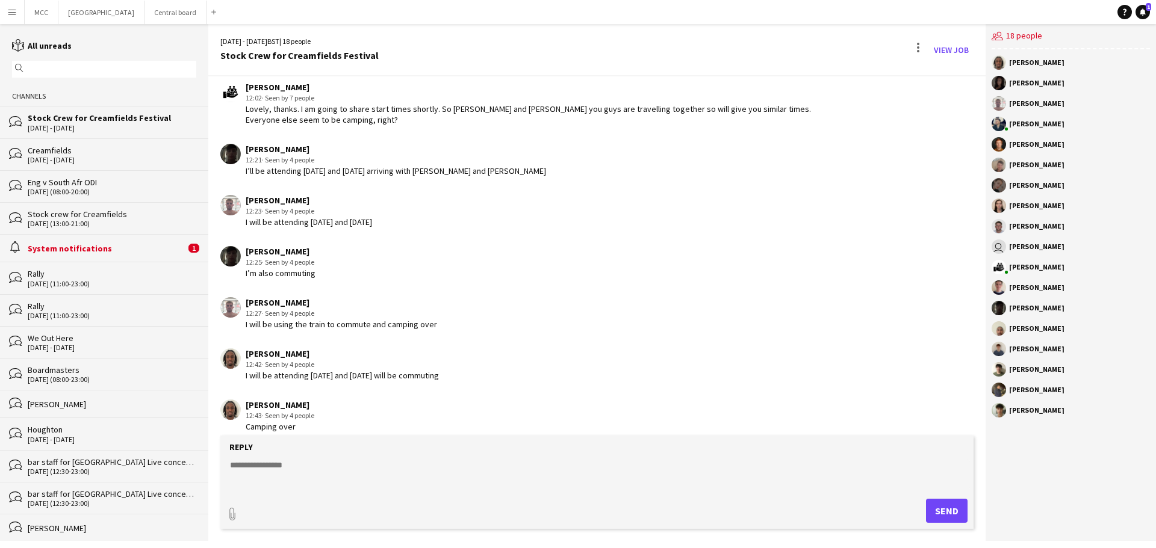
scroll to position [1700, 0]
click at [96, 150] on div "Creamfields" at bounding box center [107, 150] width 158 height 11
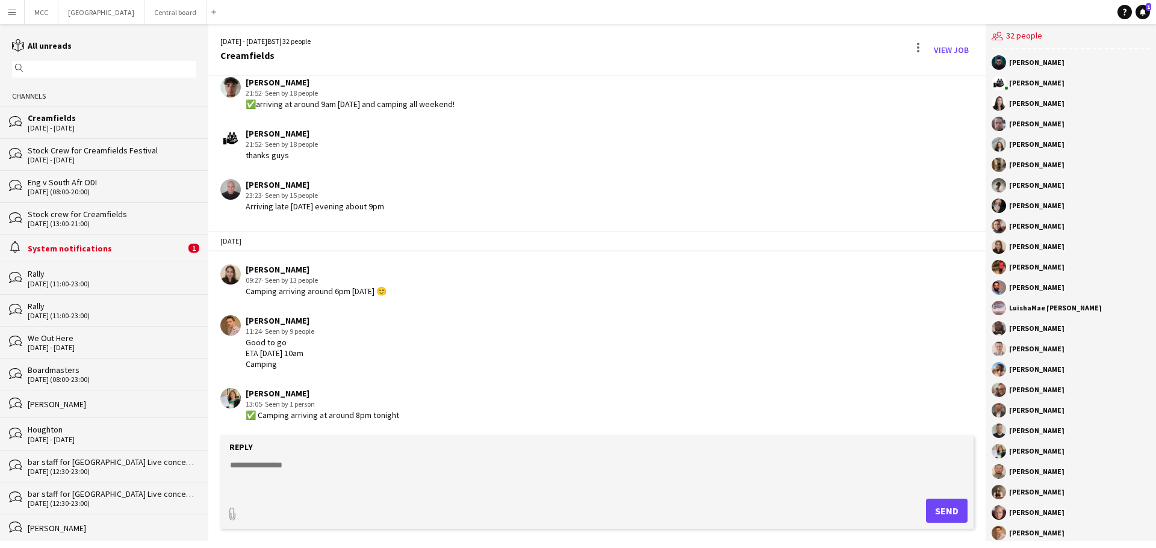
scroll to position [1760, 0]
click at [101, 253] on div "System notifications" at bounding box center [107, 248] width 158 height 11
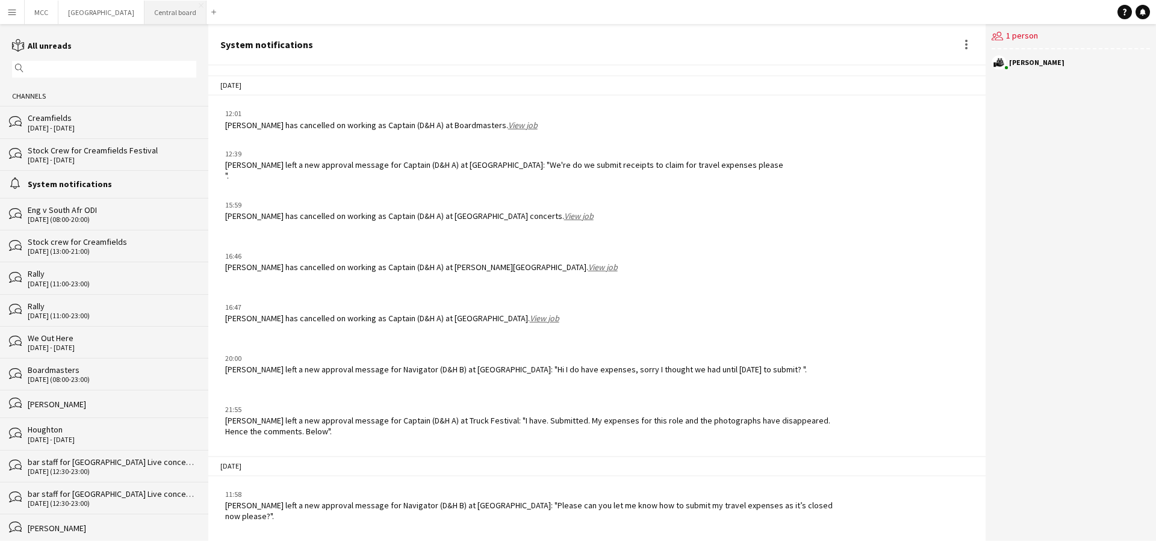
click at [184, 11] on button "Central board Close" at bounding box center [175, 12] width 62 height 23
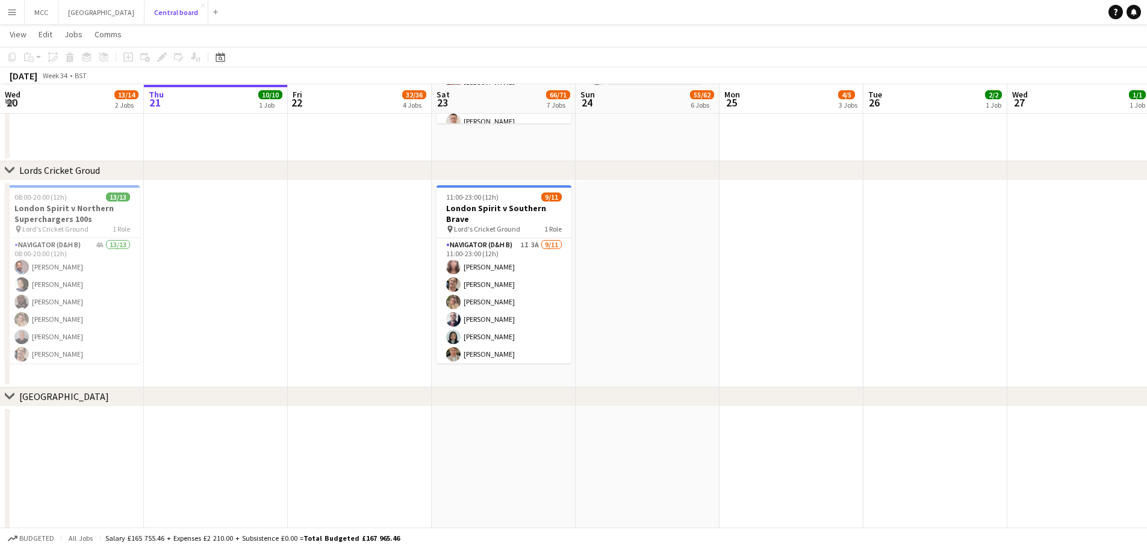
scroll to position [1002, 0]
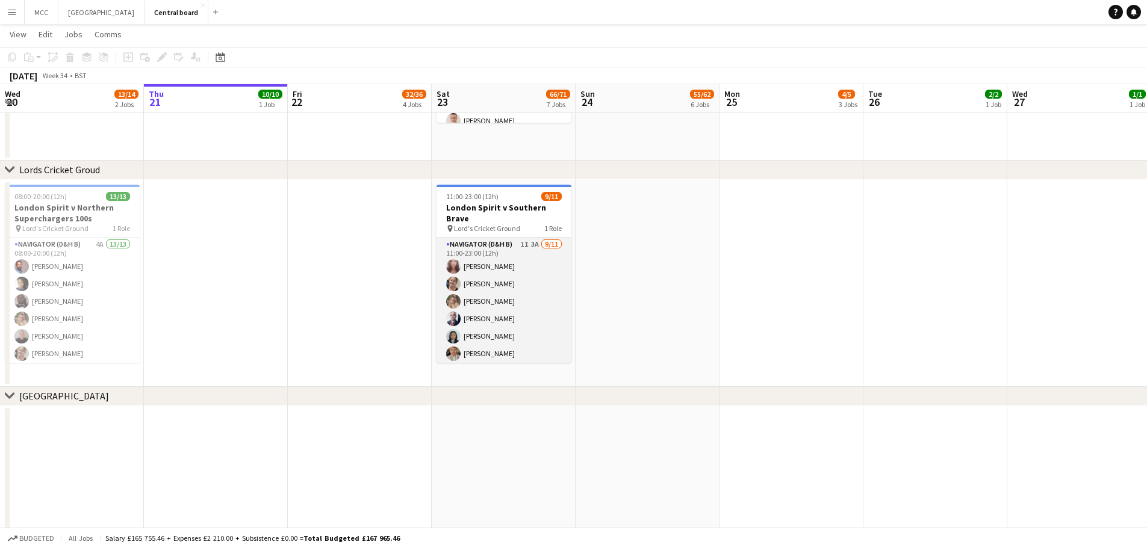
click at [507, 283] on app-card-role "Navigator (D&H B) 1I 3A [DATE] 11:00-23:00 (12h) [PERSON_NAME] [PERSON_NAME] [P…" at bounding box center [503, 345] width 135 height 215
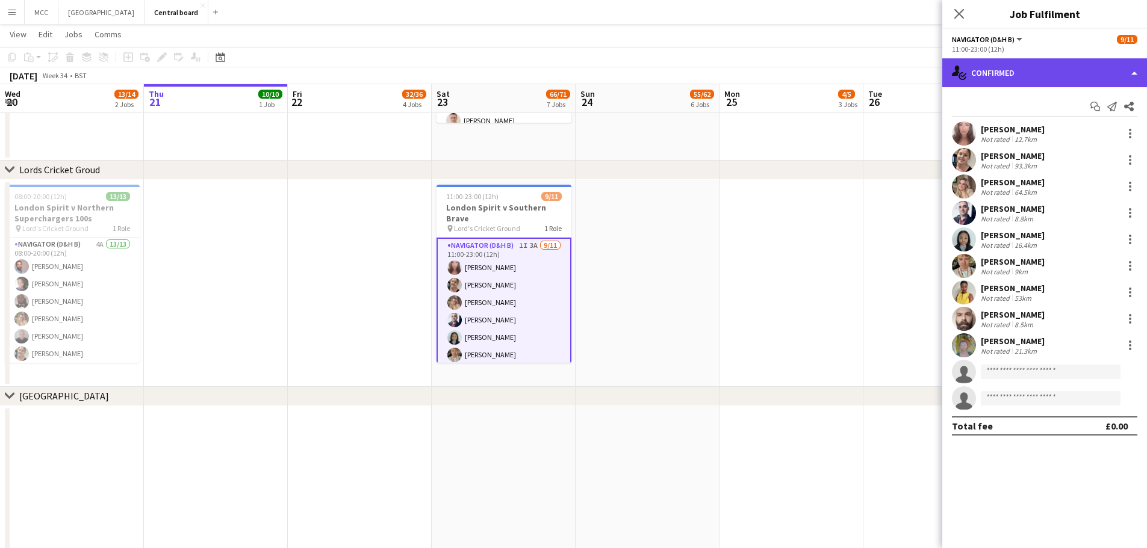
click at [1080, 60] on div "single-neutral-actions-check-2 Confirmed" at bounding box center [1044, 72] width 205 height 29
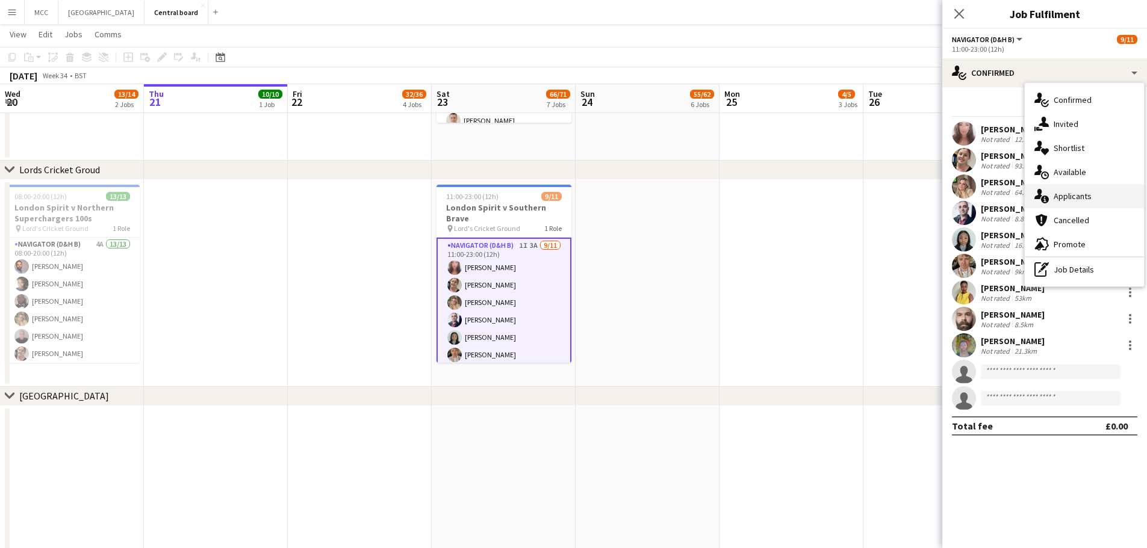
click at [1055, 204] on div "single-neutral-actions-information Applicants" at bounding box center [1083, 196] width 119 height 24
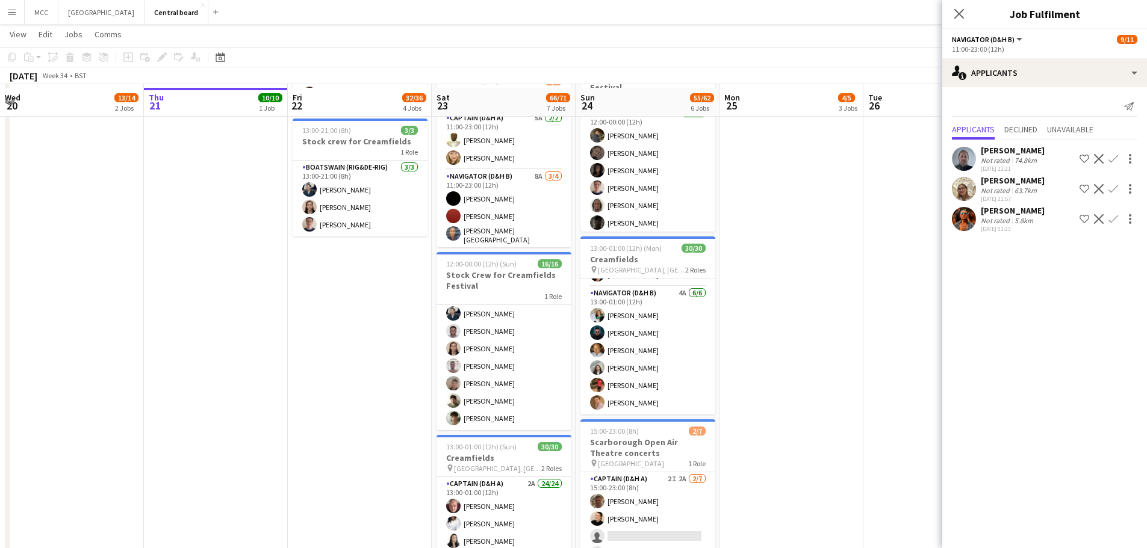
scroll to position [501, 0]
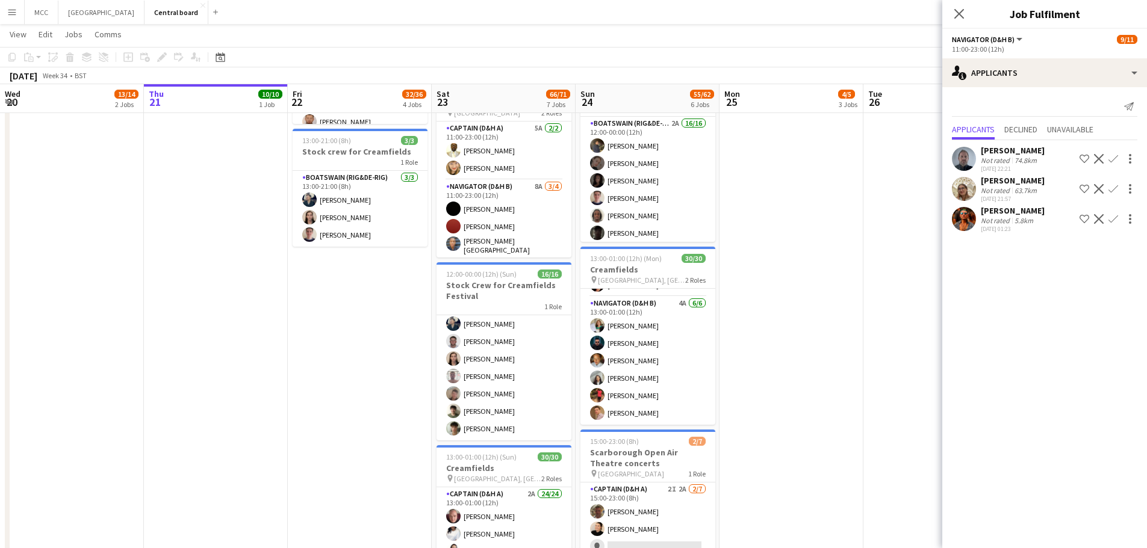
click at [866, 400] on app-date-cell "08:00-16:00 (8h) 2/2 Scarborough Break 2 Roles Captain (D&H A) 8A [DATE] 08:00-…" at bounding box center [935, 175] width 144 height 972
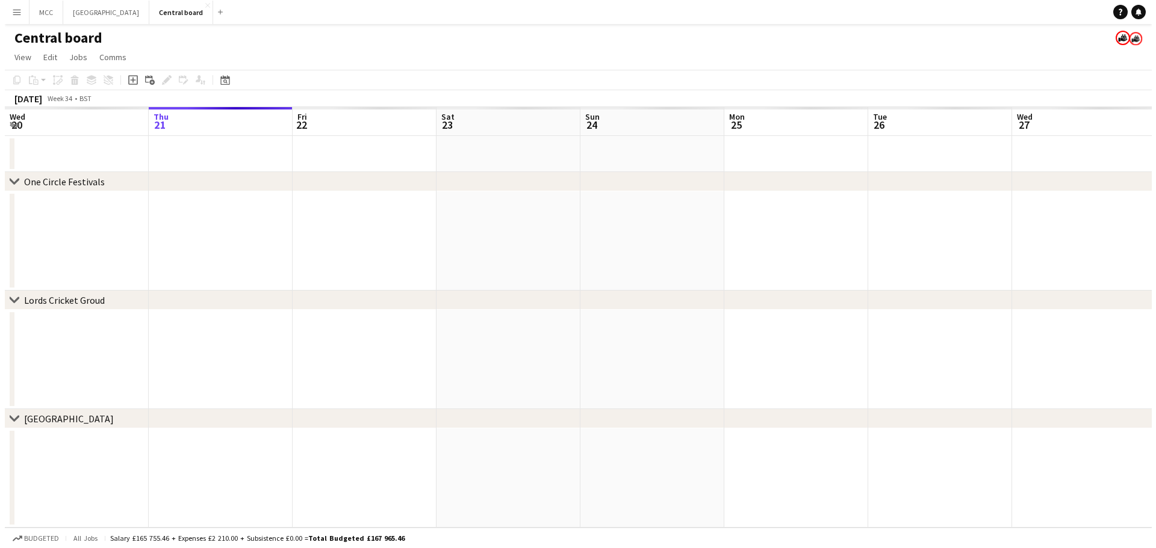
scroll to position [0, 0]
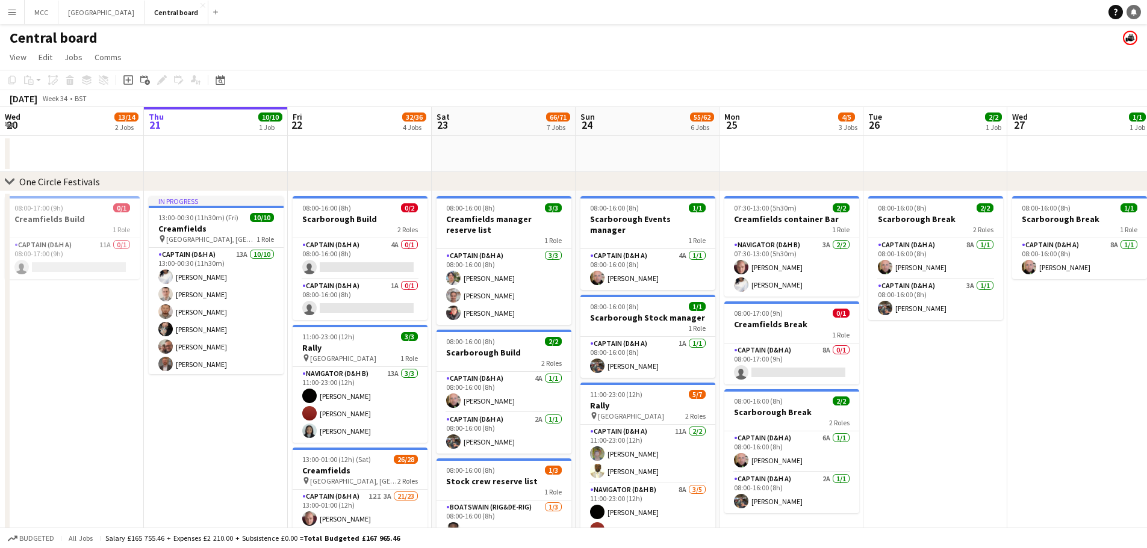
click at [1127, 11] on link "Notifications" at bounding box center [1133, 12] width 14 height 14
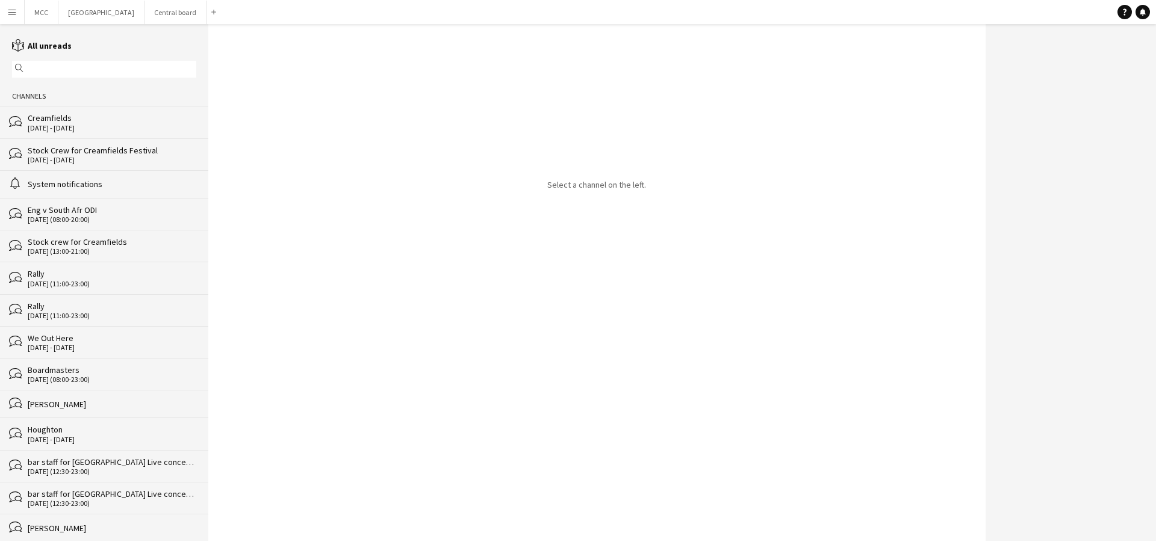
click at [73, 121] on div "Creamfields" at bounding box center [112, 118] width 169 height 11
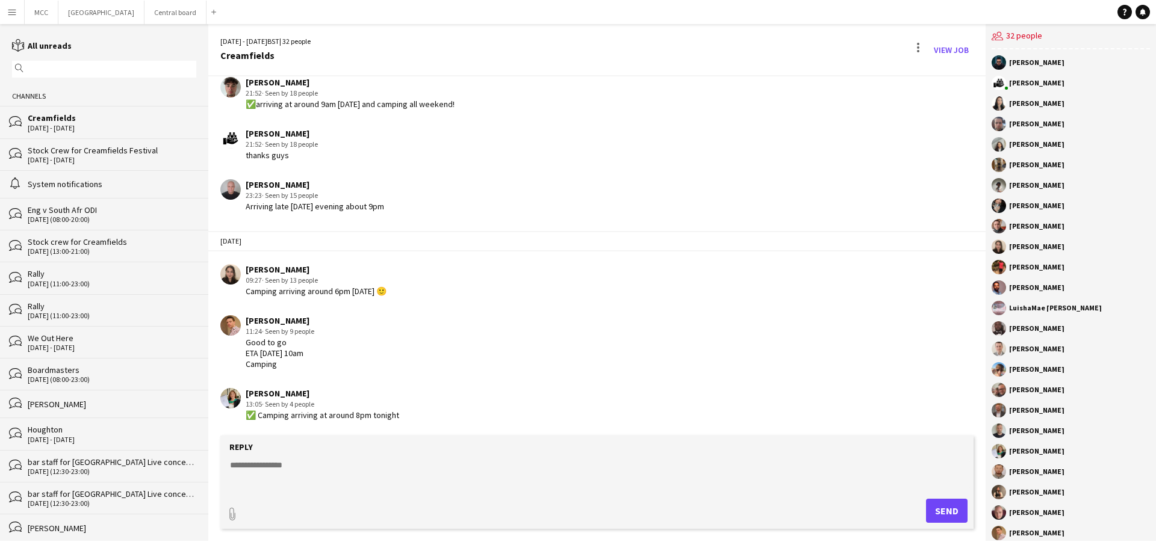
scroll to position [1760, 0]
click at [296, 480] on textarea at bounding box center [599, 474] width 741 height 31
type textarea "*"
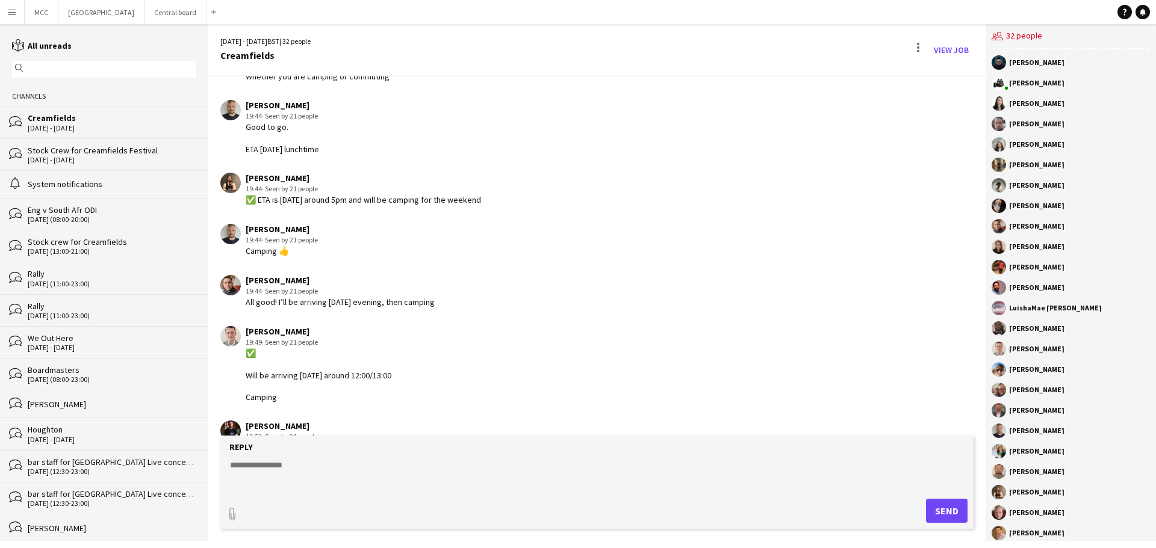
scroll to position [906, 0]
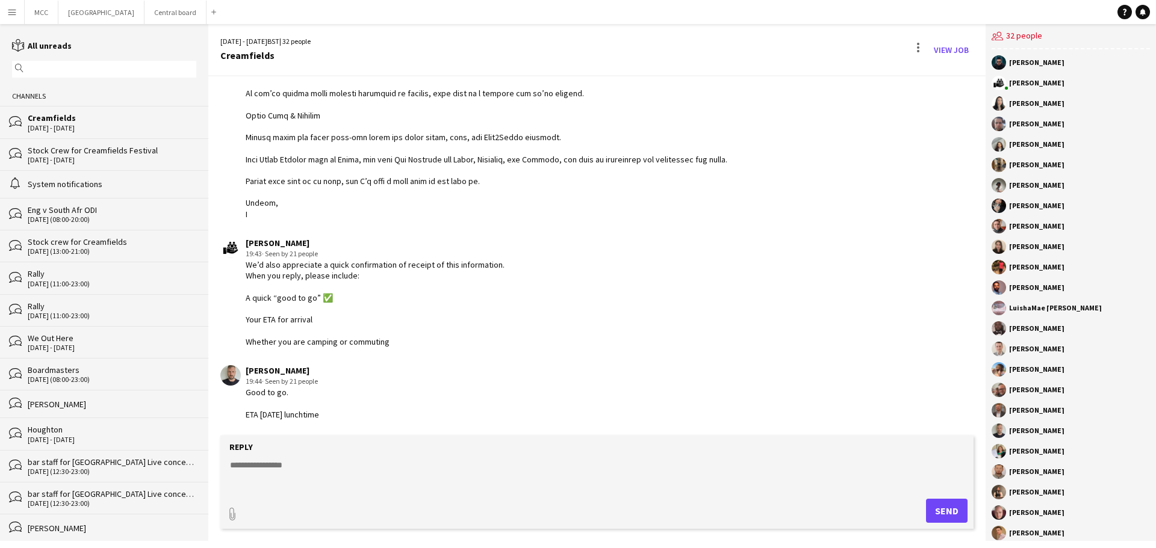
drag, startPoint x: 489, startPoint y: 255, endPoint x: 456, endPoint y: 324, distance: 76.5
click at [456, 324] on div "[PERSON_NAME] 19:43 · Seen by 21 people We’d also appreciate a quick confirmati…" at bounding box center [375, 293] width 259 height 110
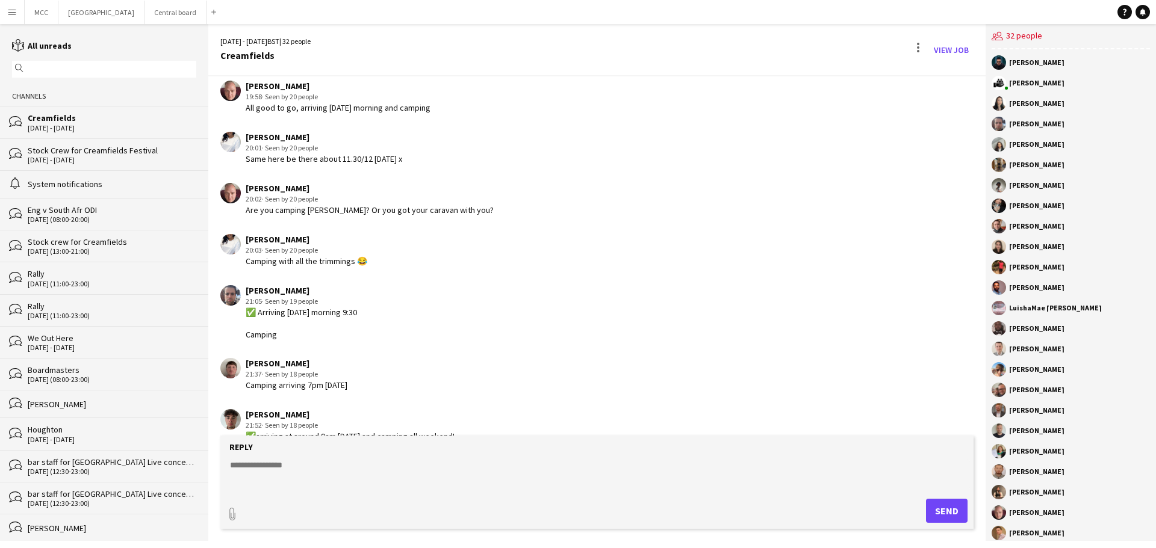
scroll to position [1760, 0]
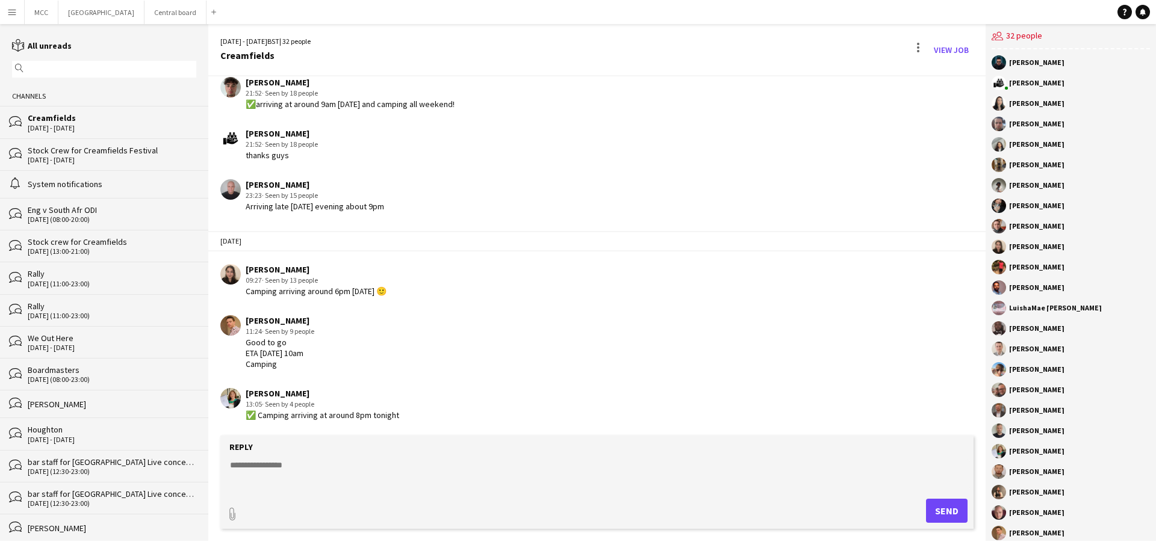
click at [322, 468] on textarea at bounding box center [599, 474] width 741 height 31
click at [311, 465] on textarea "**********" at bounding box center [599, 474] width 741 height 31
type textarea "*"
paste textarea "**********"
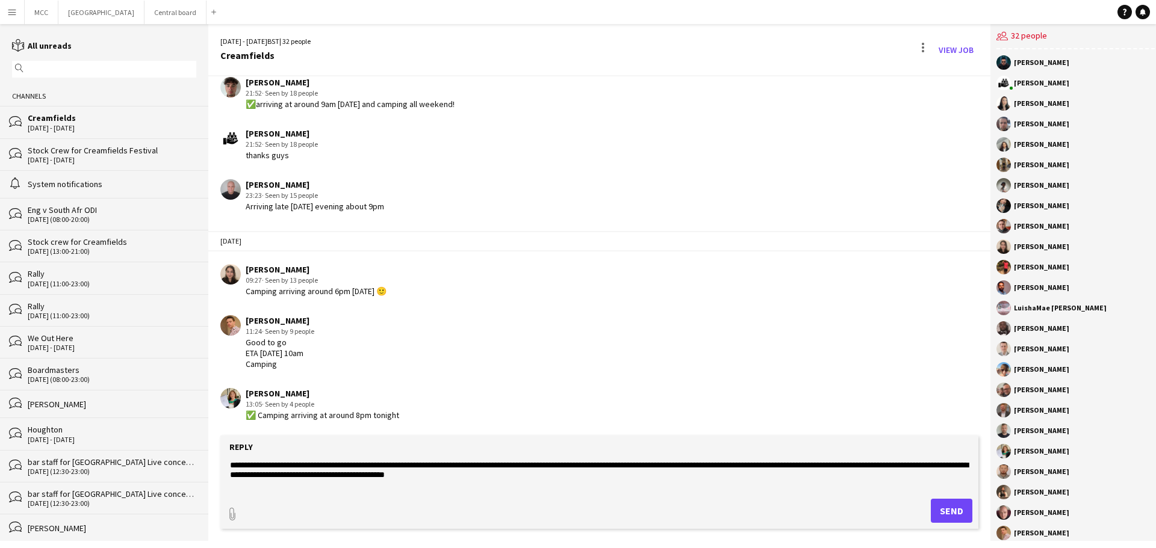
click at [287, 477] on textarea "**********" at bounding box center [599, 474] width 741 height 31
click at [606, 476] on textarea "**********" at bounding box center [599, 474] width 741 height 31
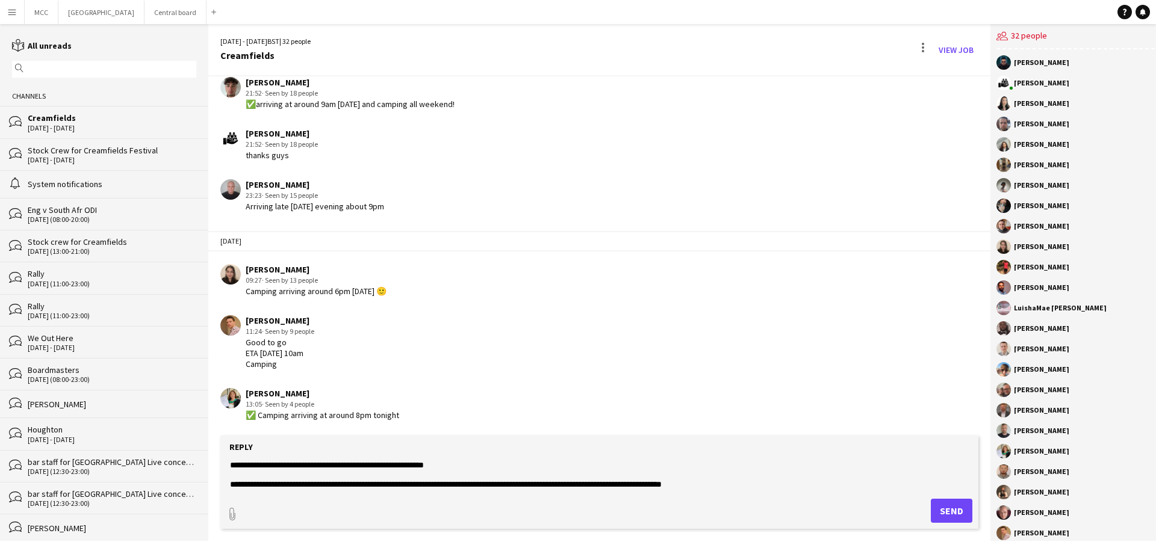
type textarea "**********"
click at [940, 513] on button "Send" at bounding box center [952, 511] width 42 height 24
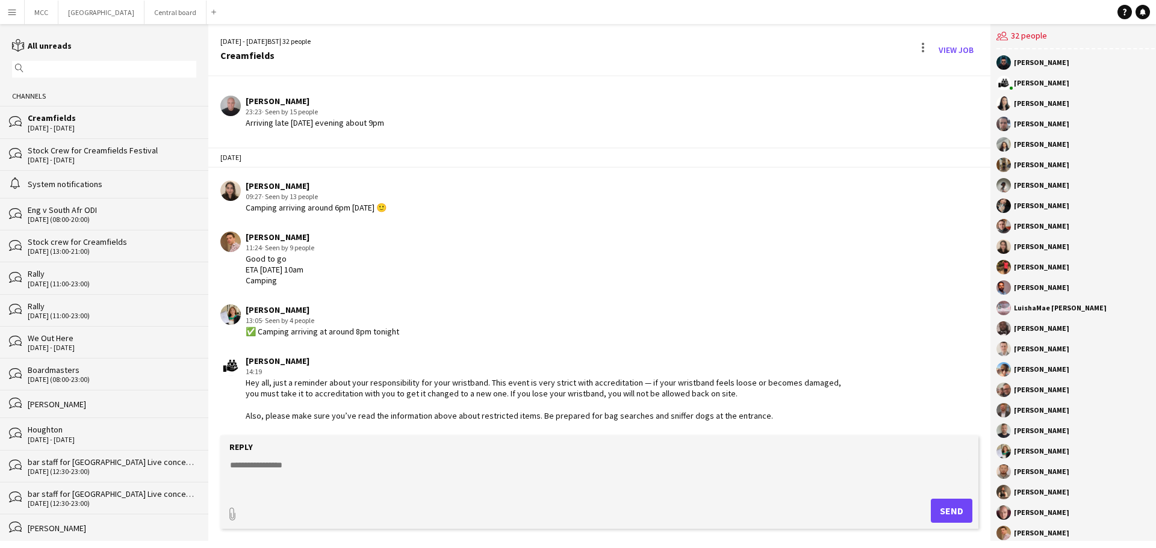
scroll to position [1844, 0]
drag, startPoint x: 757, startPoint y: 429, endPoint x: 238, endPoint y: 385, distance: 520.1
click at [238, 385] on div "[PERSON_NAME] 14:19 Hey all, just a reminder about your responsibility for your…" at bounding box center [532, 389] width 625 height 66
copy div "Hey all, just a reminder about your responsibility for your wristband. This eve…"
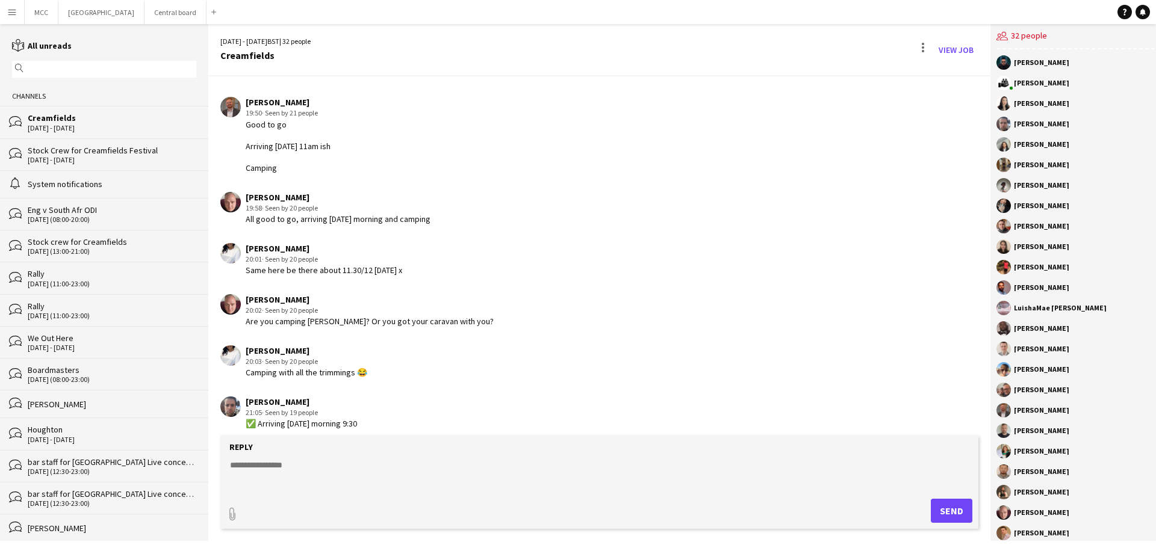
scroll to position [1180, 0]
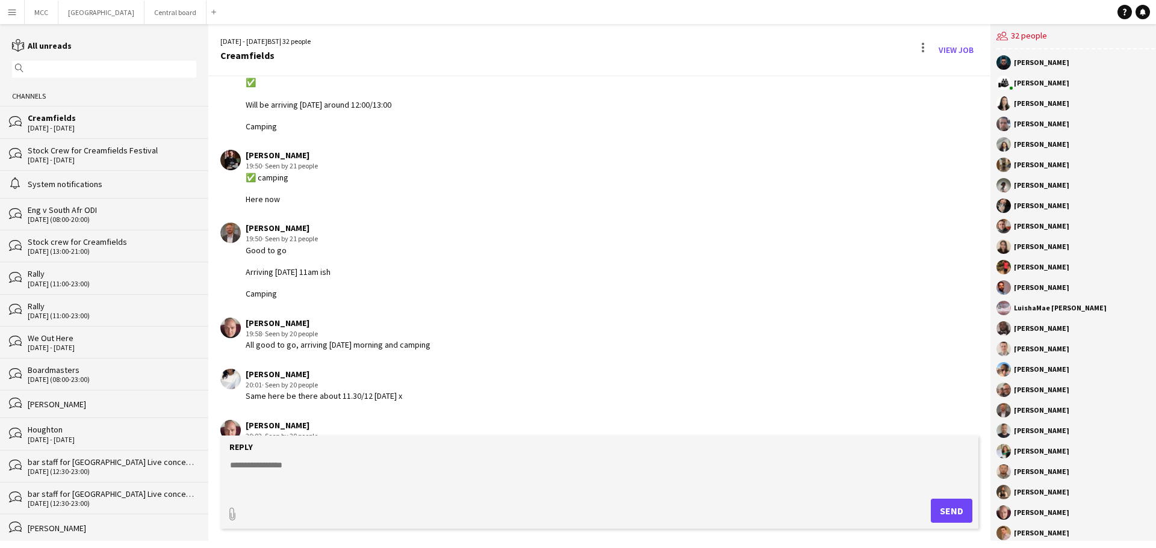
click at [69, 161] on div "[DATE] - [DATE]" at bounding box center [112, 160] width 169 height 8
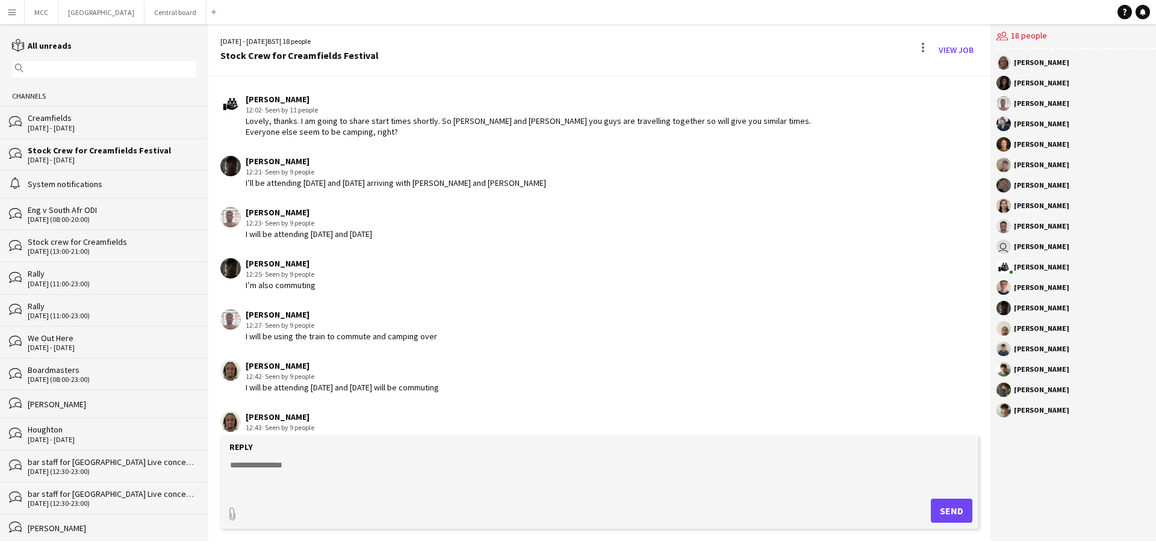
scroll to position [1712, 0]
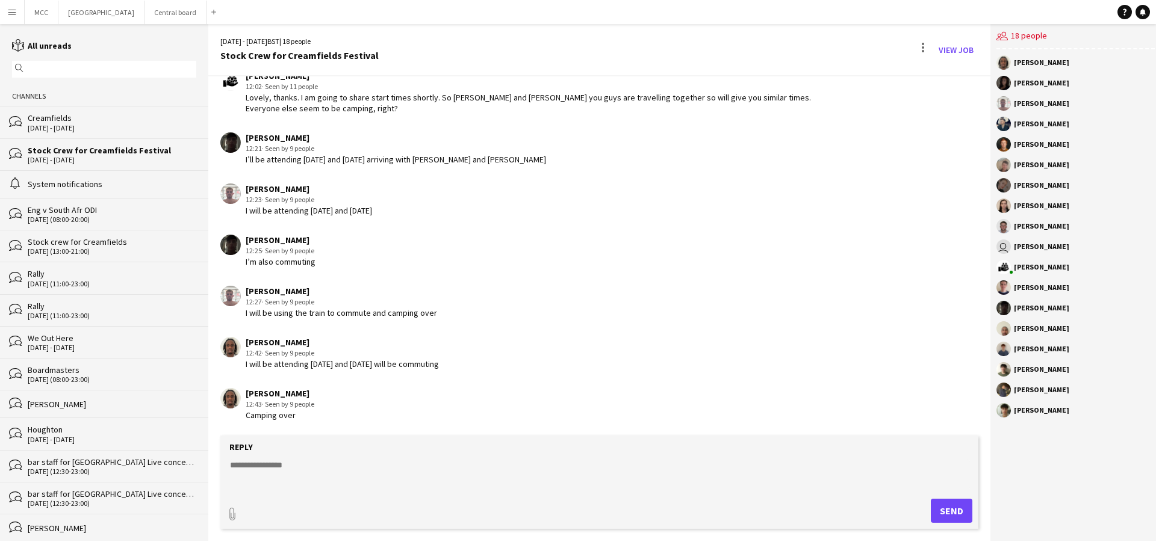
click at [360, 465] on textarea at bounding box center [599, 474] width 741 height 31
paste textarea "**********"
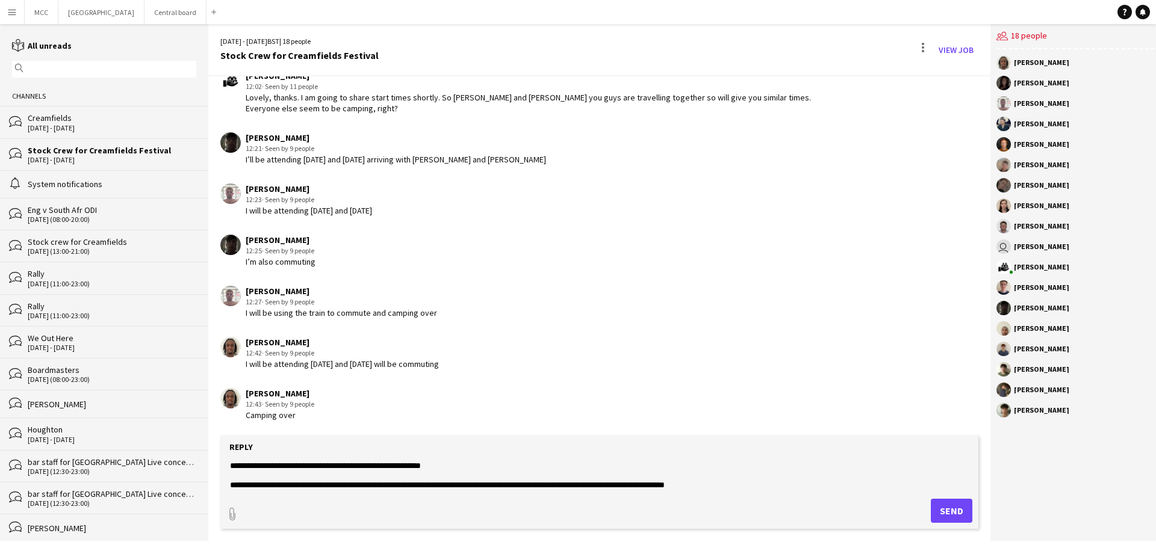
scroll to position [19, 0]
type textarea "**********"
click at [947, 507] on button "Send" at bounding box center [952, 511] width 42 height 24
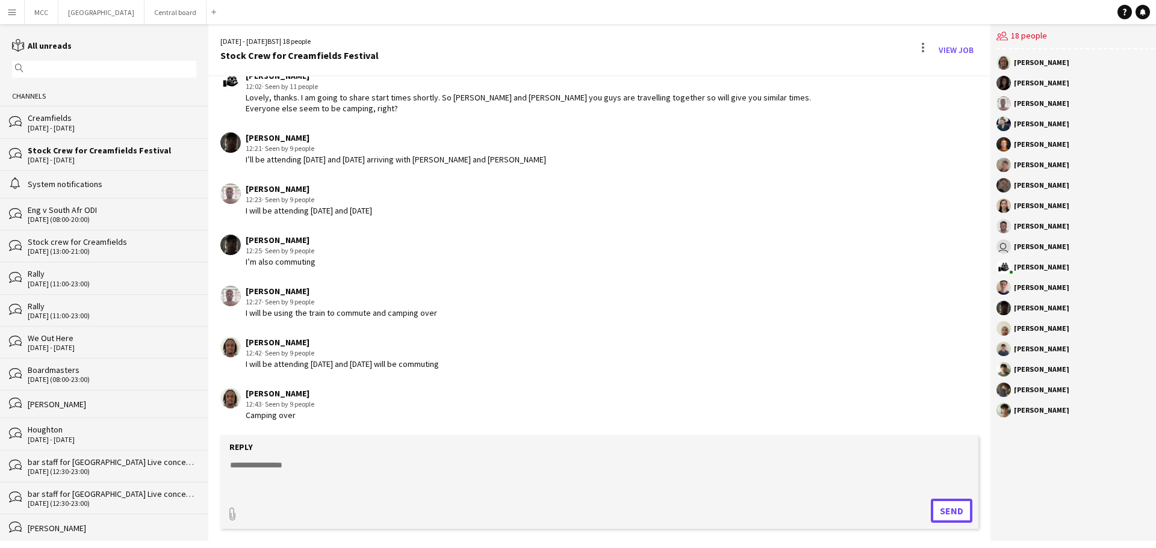
scroll to position [1785, 0]
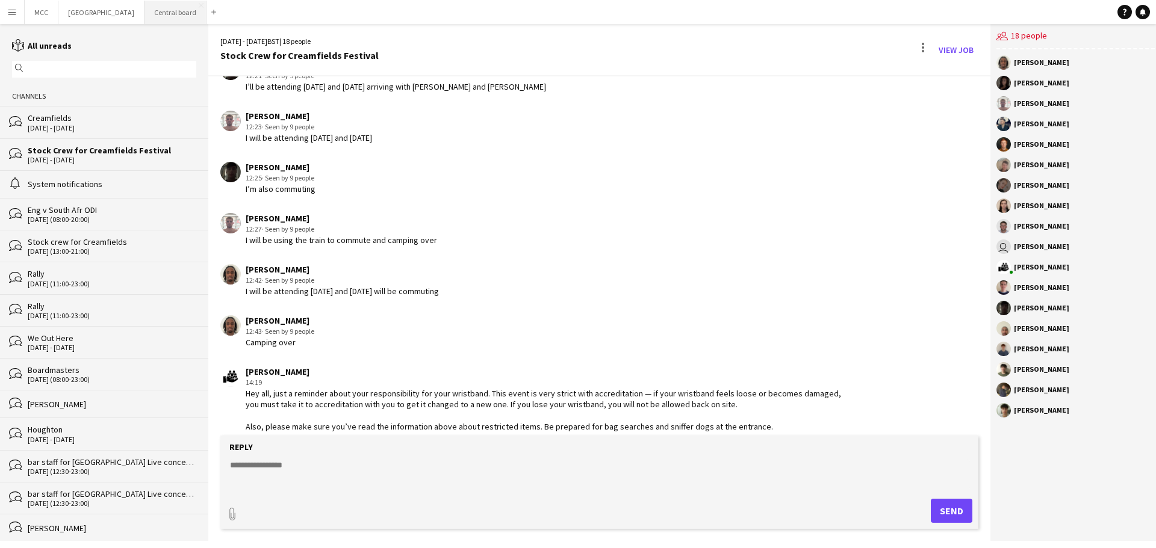
click at [185, 10] on button "Central board Close" at bounding box center [175, 12] width 62 height 23
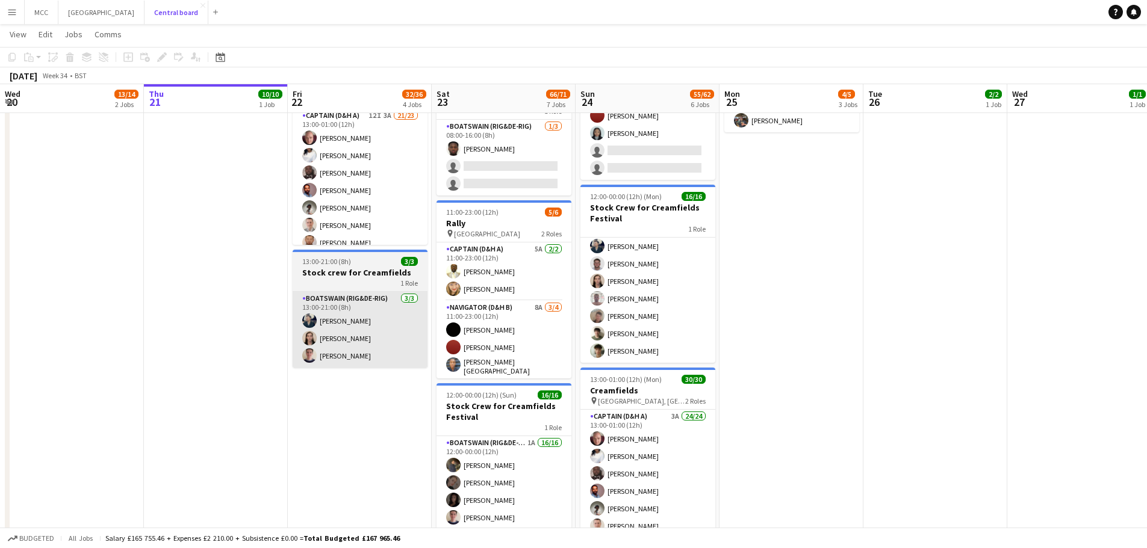
scroll to position [380, 0]
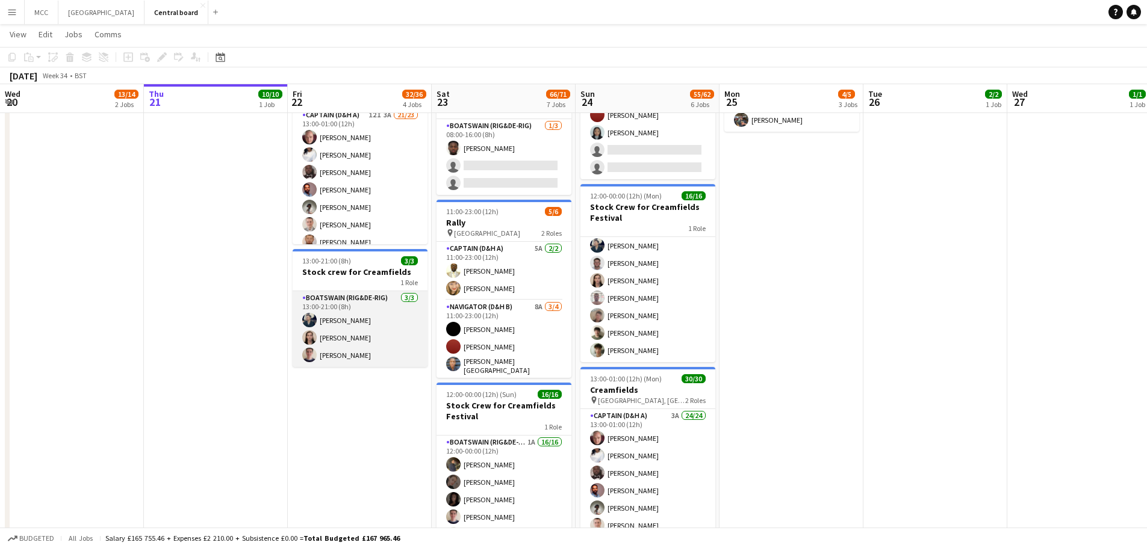
click at [344, 305] on app-card-role "Boatswain (rig&de-rig) [DATE] 13:00-21:00 (8h) [PERSON_NAME] [PERSON_NAME] [PER…" at bounding box center [360, 329] width 135 height 76
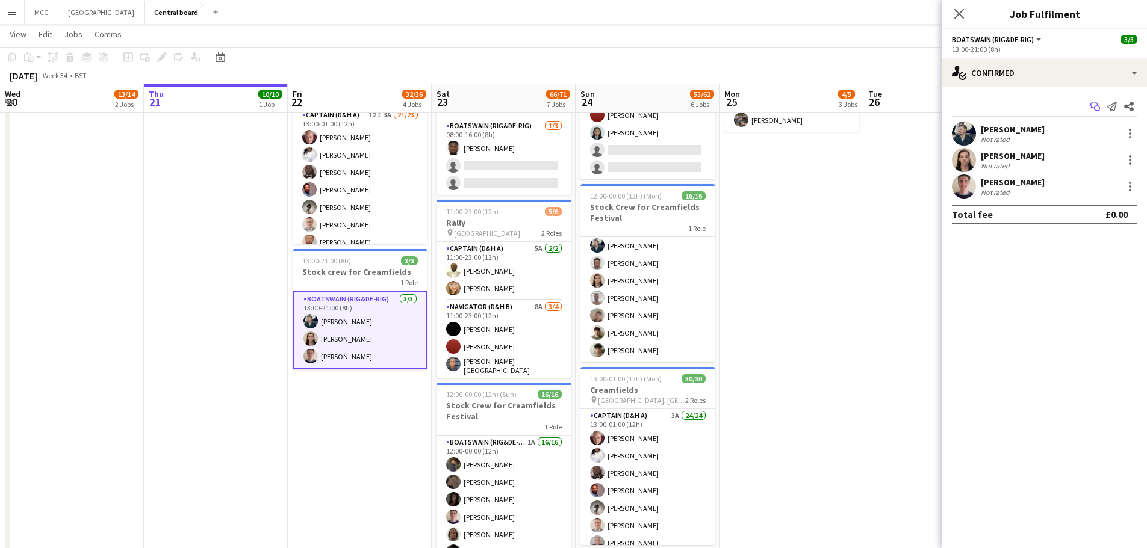
click at [1097, 105] on icon "Start chat" at bounding box center [1095, 107] width 10 height 10
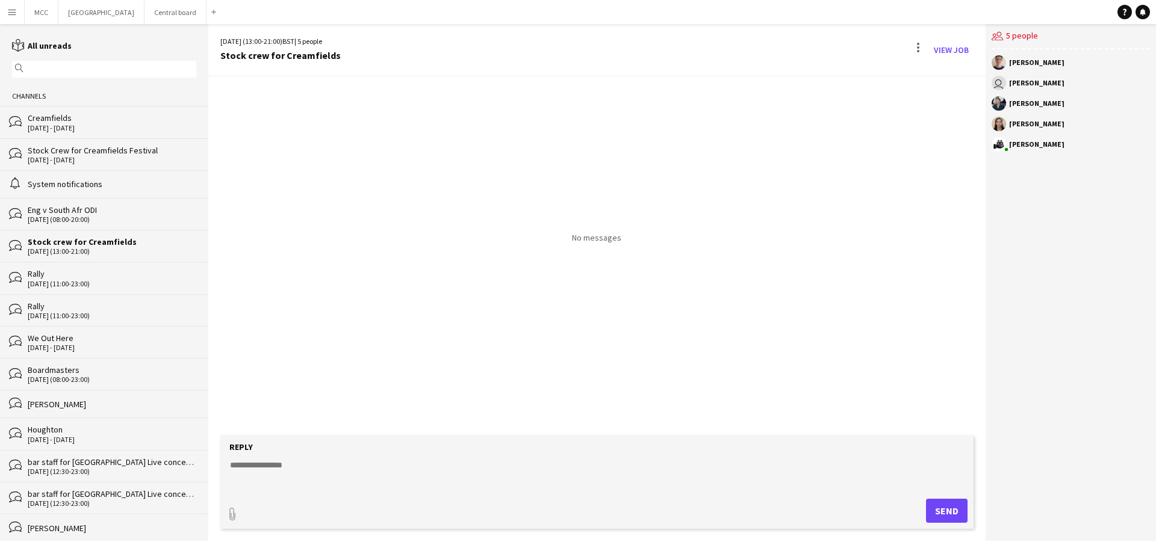
click at [414, 471] on textarea at bounding box center [599, 474] width 741 height 31
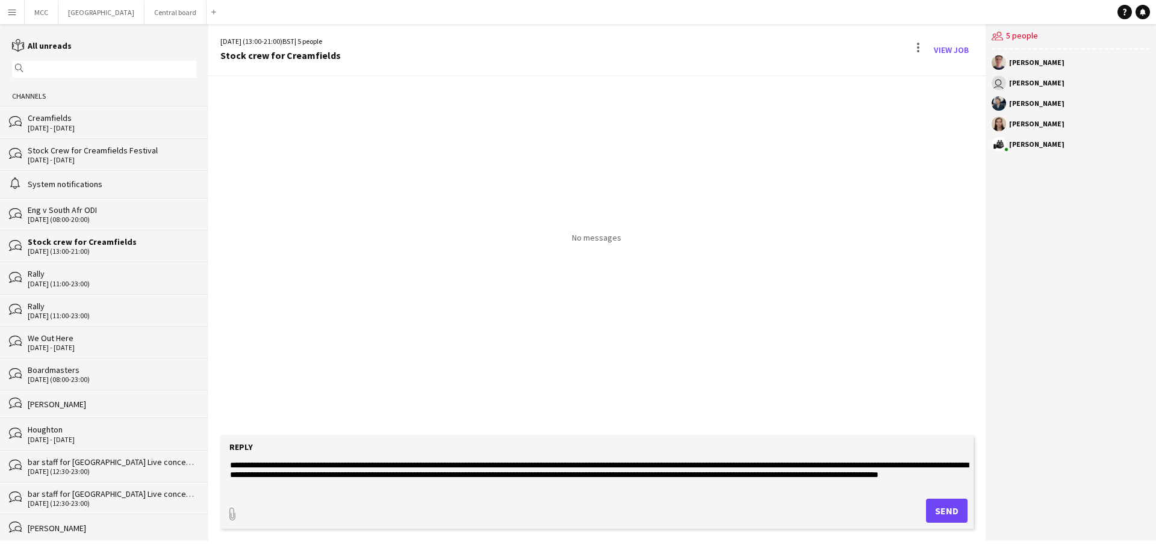
click at [581, 477] on textarea "**********" at bounding box center [599, 474] width 741 height 31
type textarea "**********"
click at [939, 518] on button "Send" at bounding box center [947, 511] width 42 height 24
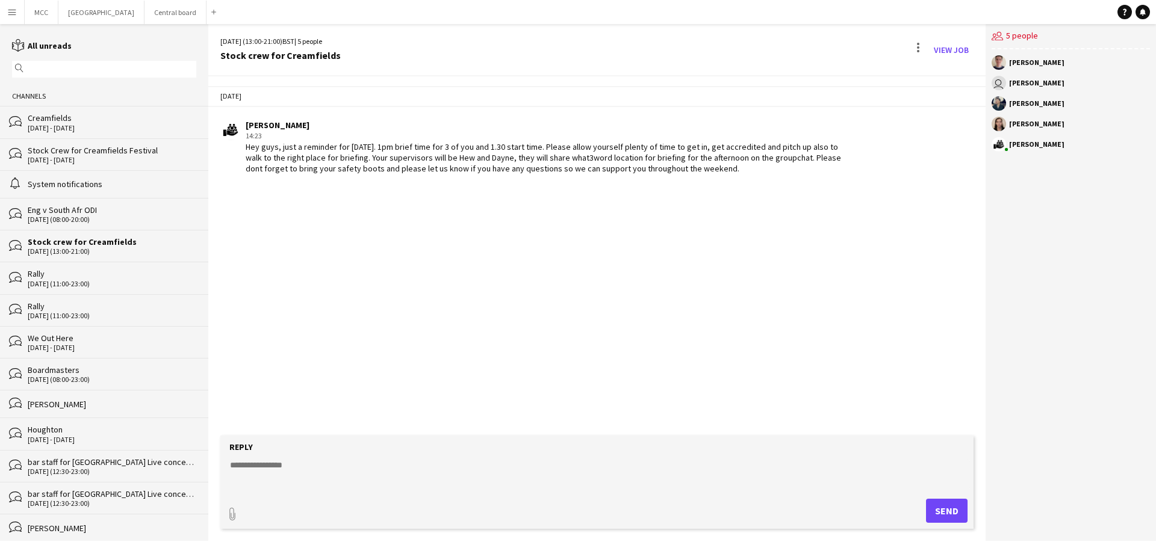
click at [98, 126] on div "[DATE] - [DATE]" at bounding box center [112, 128] width 169 height 8
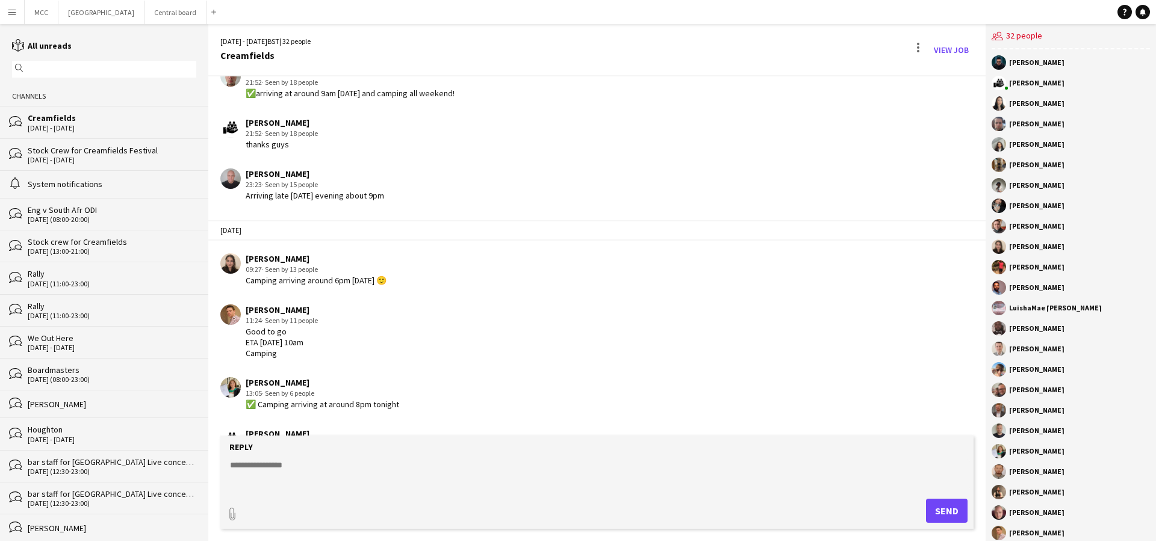
scroll to position [1844, 0]
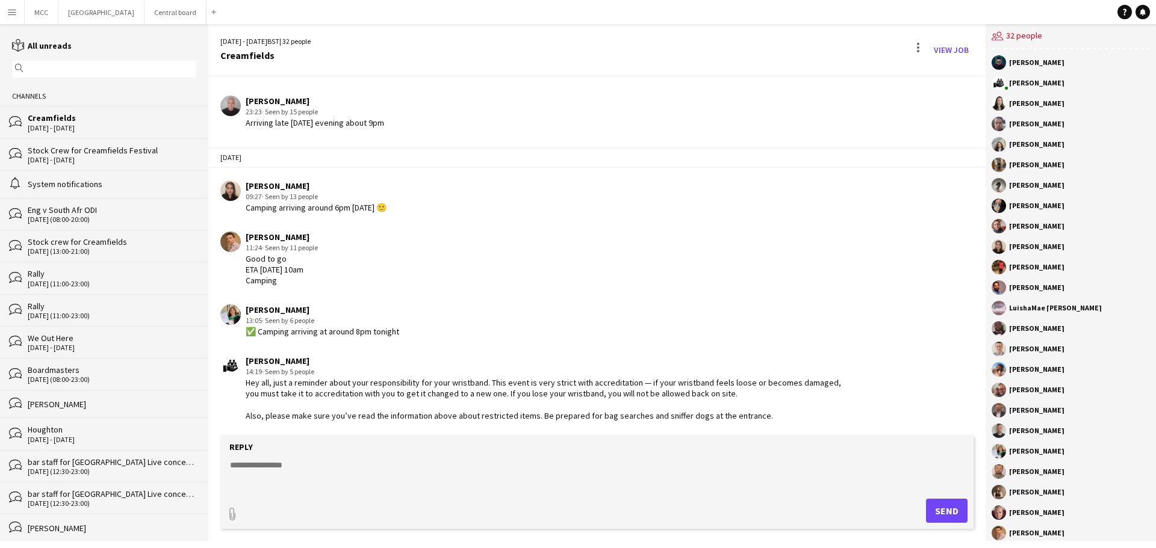
click at [1014, 125] on div "[PERSON_NAME]" at bounding box center [1036, 123] width 55 height 7
click at [1018, 154] on app-chat-member "[PERSON_NAME]" at bounding box center [1070, 147] width 158 height 20
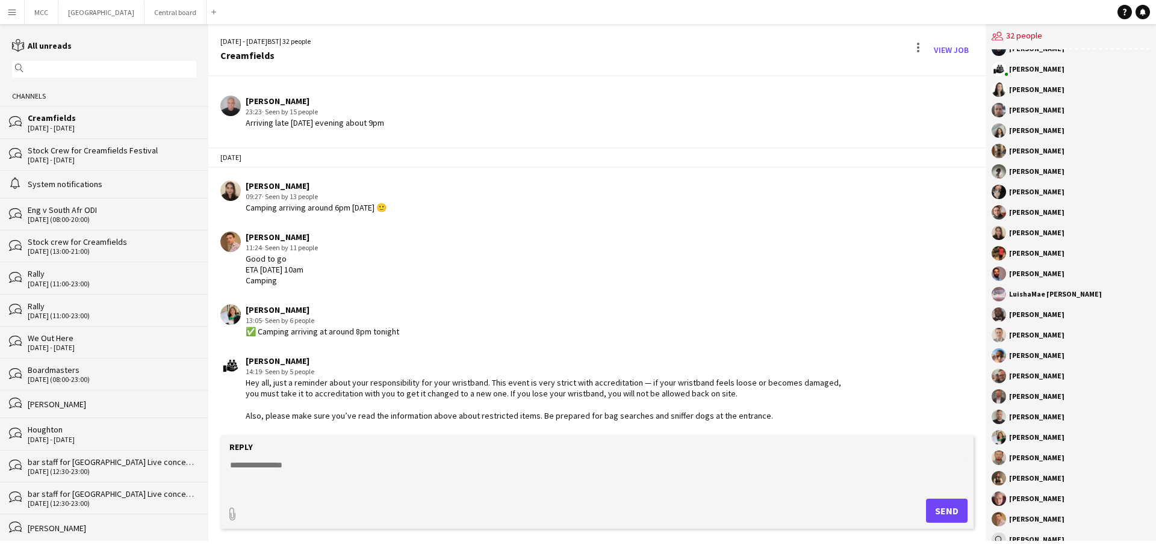
scroll to position [14, 0]
click at [1017, 154] on div "[PERSON_NAME]" at bounding box center [1036, 150] width 55 height 7
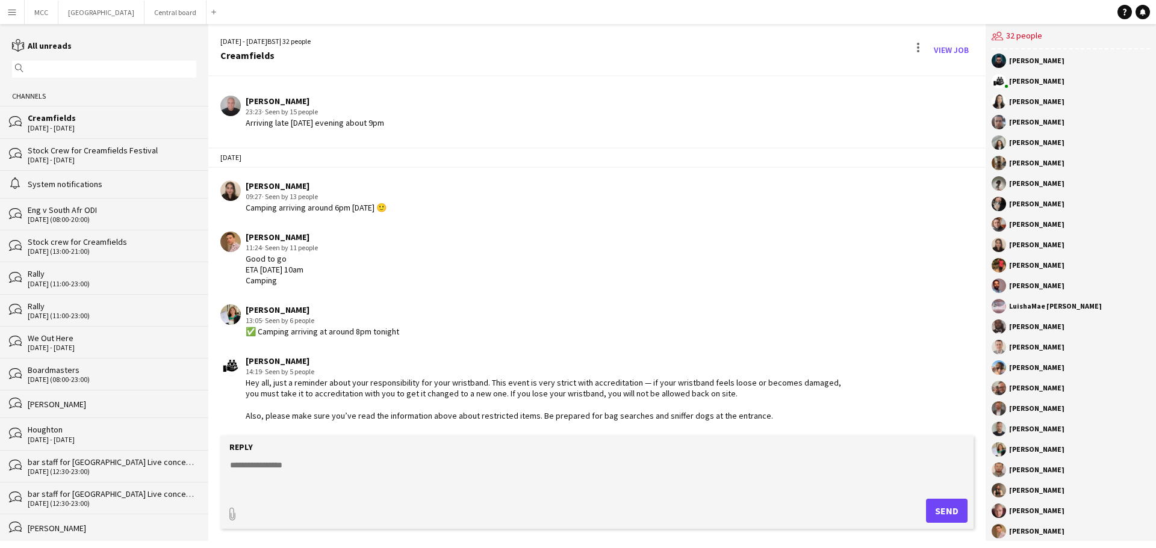
scroll to position [0, 0]
click at [1001, 166] on app-user-avatar at bounding box center [998, 165] width 14 height 14
drag, startPoint x: 1019, startPoint y: 121, endPoint x: 1034, endPoint y: 126, distance: 16.0
click at [1034, 126] on div "[PERSON_NAME]" at bounding box center [1036, 123] width 55 height 7
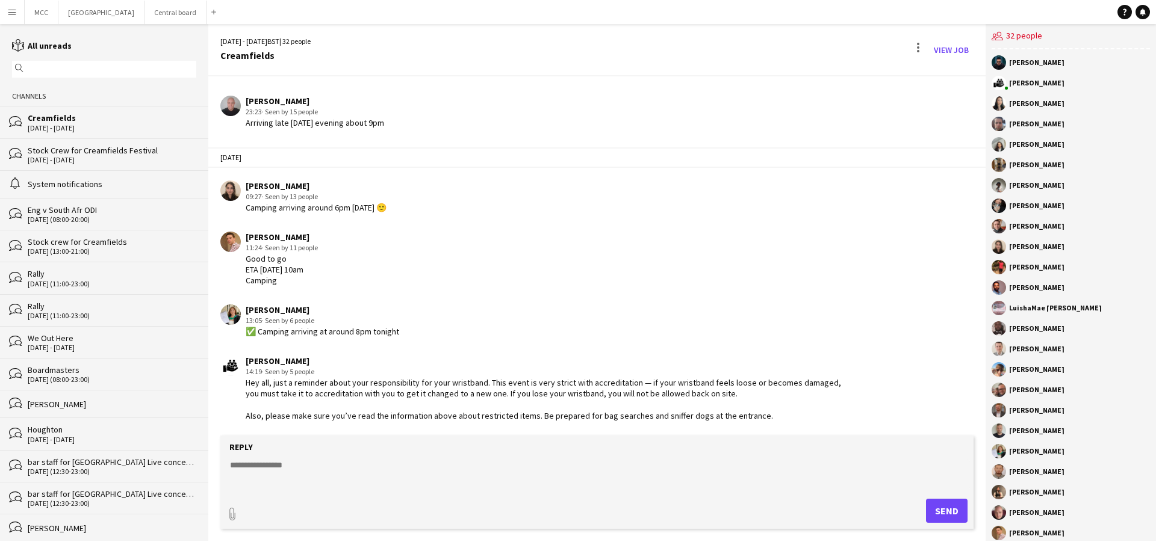
click at [999, 126] on app-user-avatar at bounding box center [998, 124] width 14 height 14
drag, startPoint x: 1026, startPoint y: 104, endPoint x: 1045, endPoint y: 105, distance: 19.3
click at [1045, 105] on div "[PERSON_NAME]" at bounding box center [1036, 103] width 55 height 7
click at [1021, 223] on div "[PERSON_NAME]" at bounding box center [1036, 226] width 55 height 7
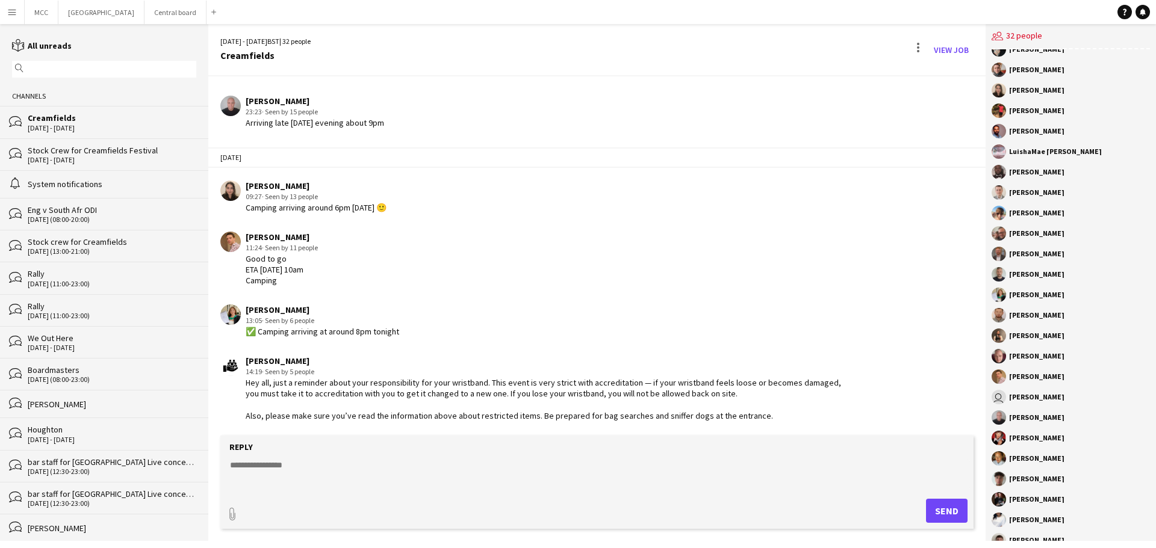
scroll to position [155, 0]
click at [996, 273] on app-user-avatar at bounding box center [998, 276] width 14 height 14
click at [1032, 275] on div "[PERSON_NAME]" at bounding box center [1036, 276] width 55 height 7
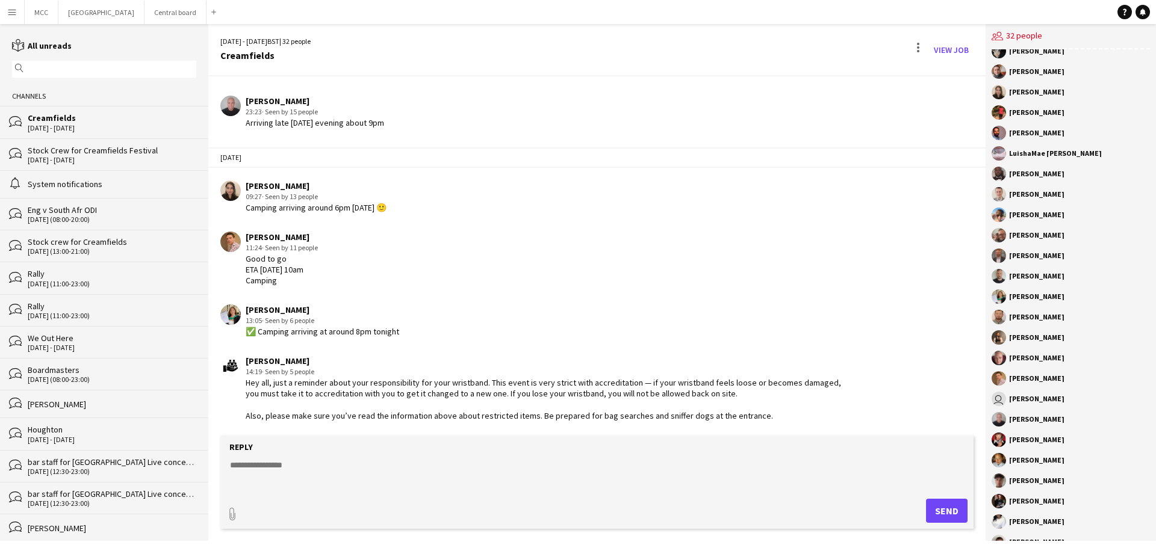
click at [1032, 275] on div "[PERSON_NAME]" at bounding box center [1036, 276] width 55 height 7
click at [1019, 275] on div "[PERSON_NAME]" at bounding box center [1036, 276] width 55 height 7
click at [1045, 275] on div "[PERSON_NAME]" at bounding box center [1036, 276] width 55 height 7
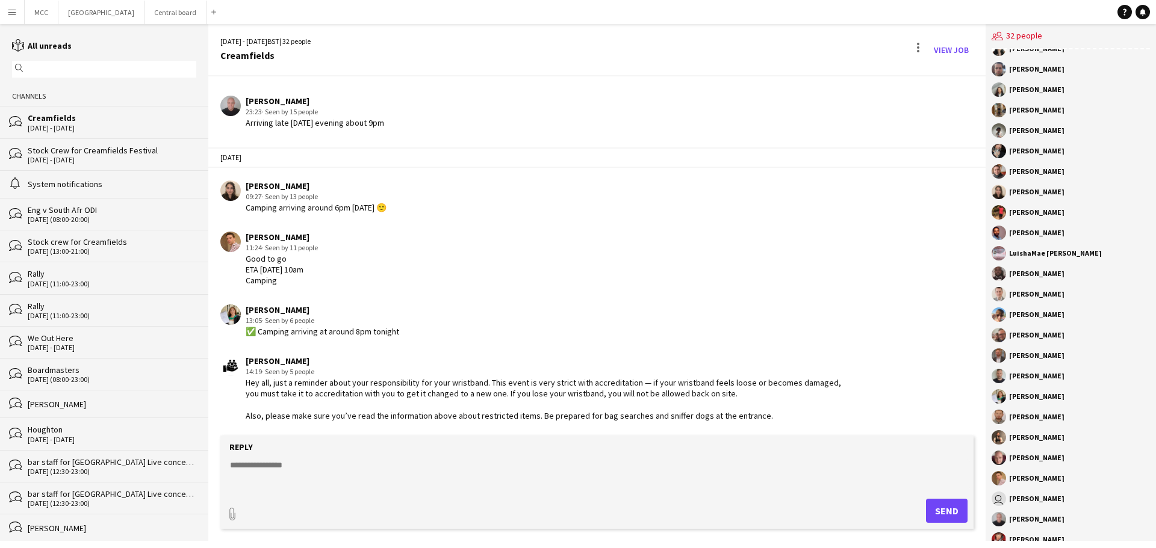
scroll to position [0, 0]
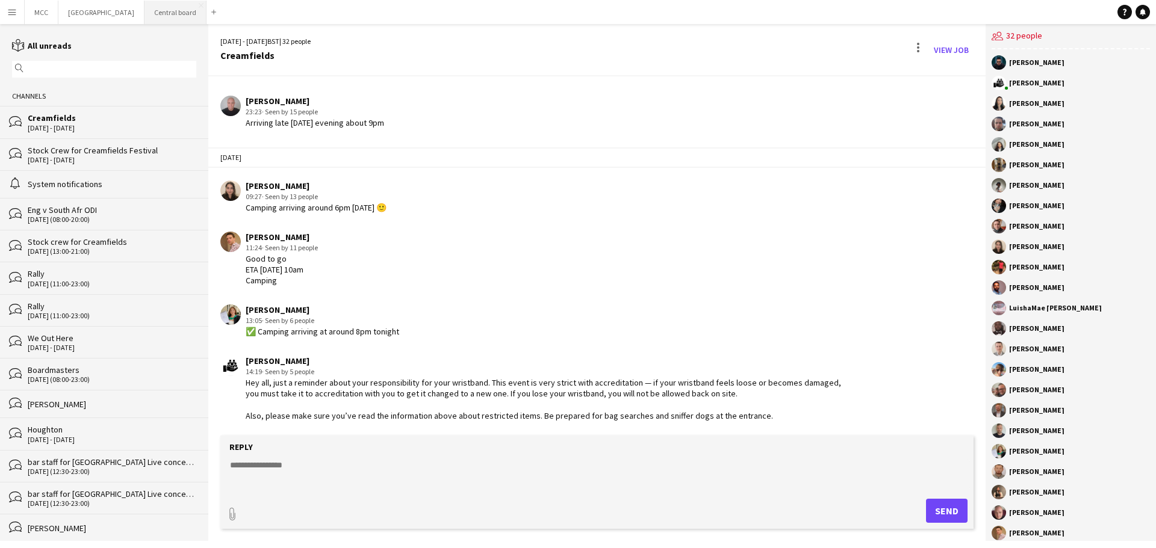
click at [181, 18] on button "Central board Close" at bounding box center [175, 12] width 62 height 23
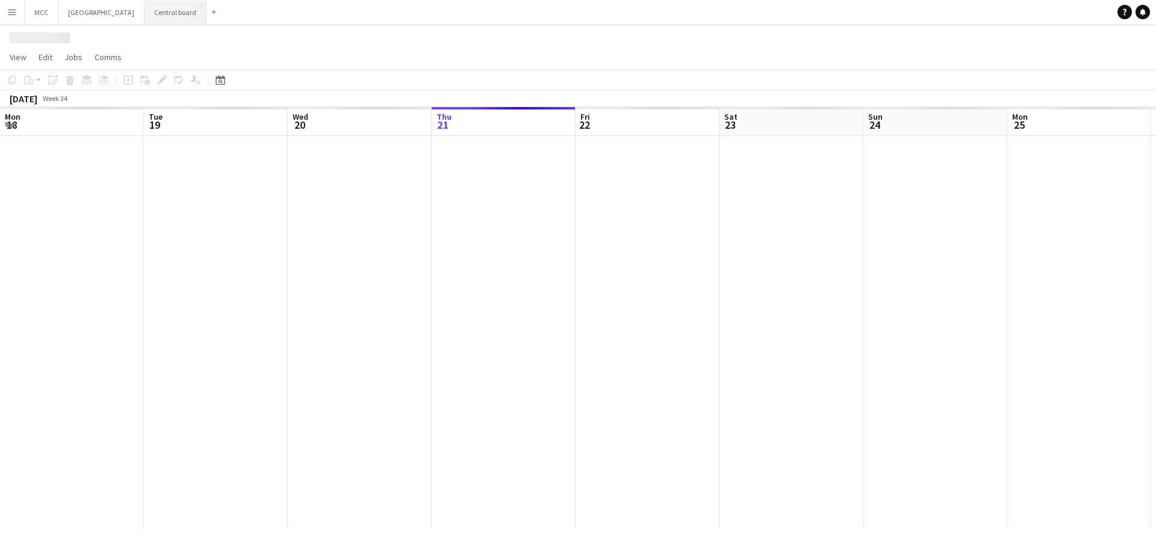
scroll to position [0, 288]
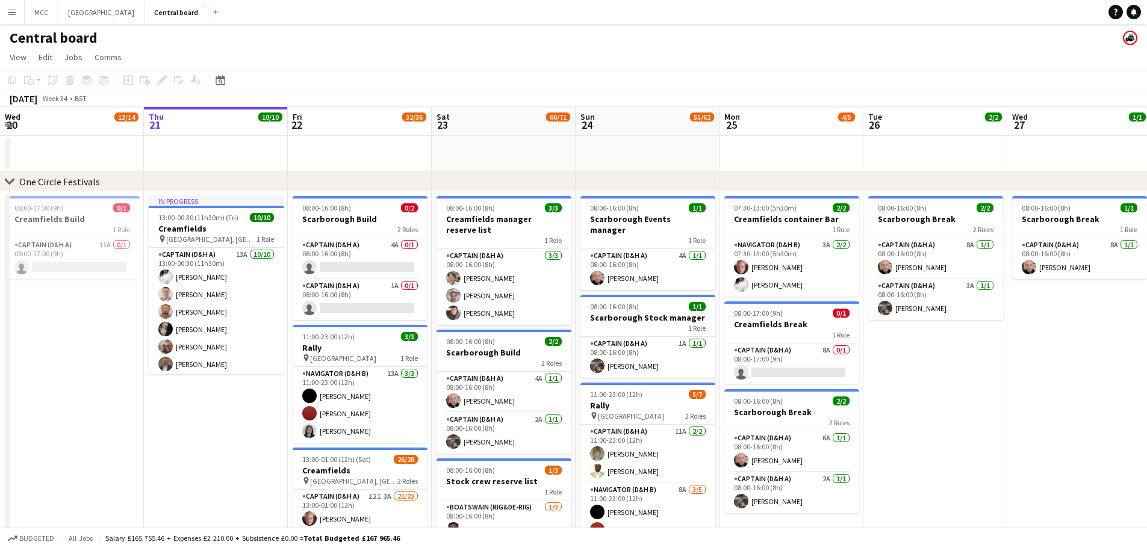
click at [14, 10] on app-icon "Menu" at bounding box center [12, 12] width 10 height 10
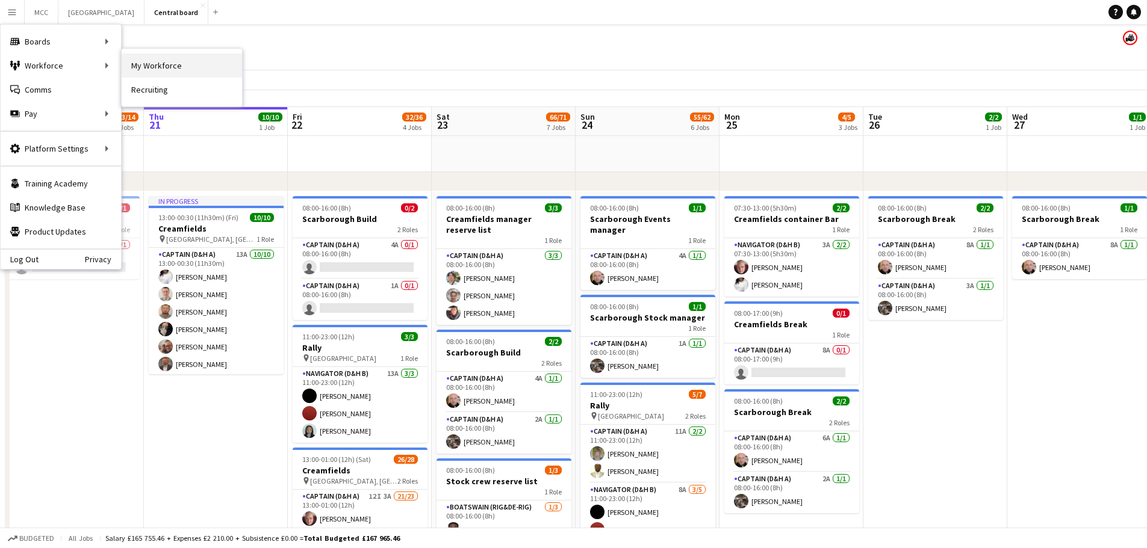
click at [155, 61] on link "My Workforce" at bounding box center [182, 66] width 120 height 24
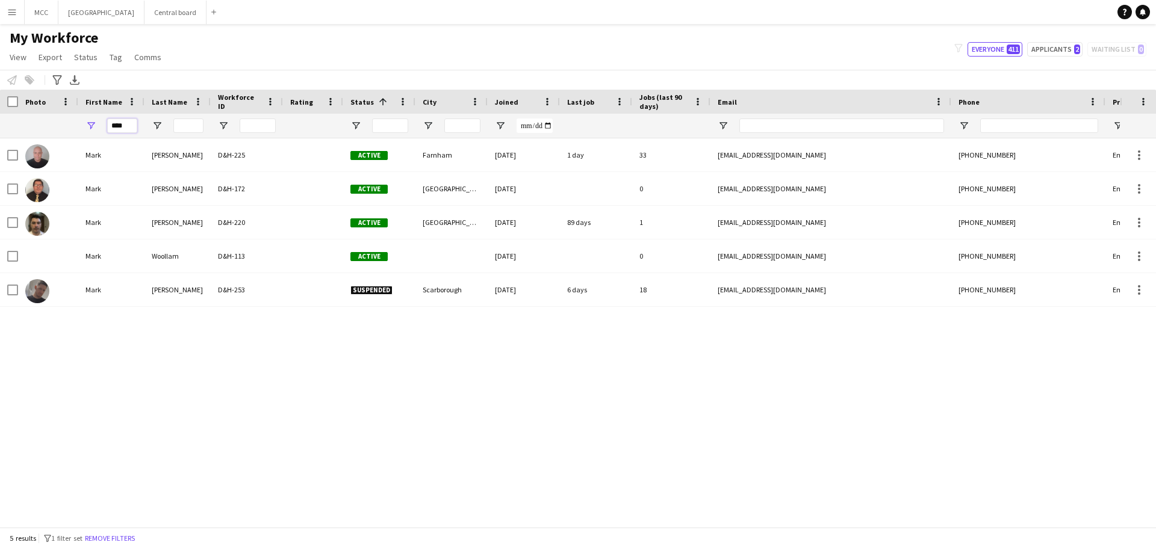
drag, startPoint x: 129, startPoint y: 129, endPoint x: 104, endPoint y: 130, distance: 25.3
click at [104, 130] on div "****" at bounding box center [111, 126] width 66 height 24
click at [131, 128] on input "****" at bounding box center [122, 126] width 30 height 14
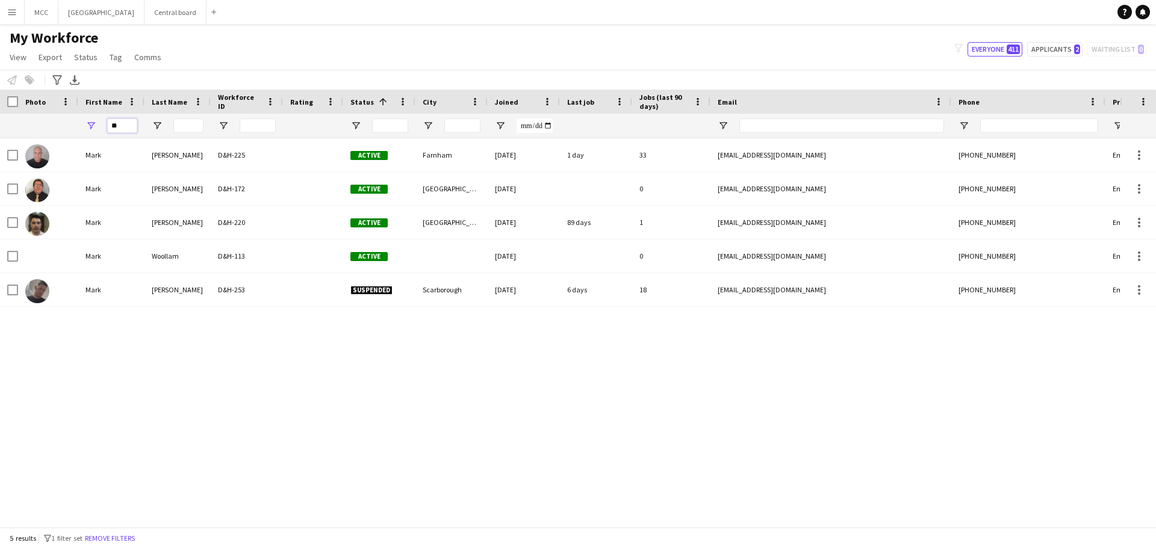
type input "*"
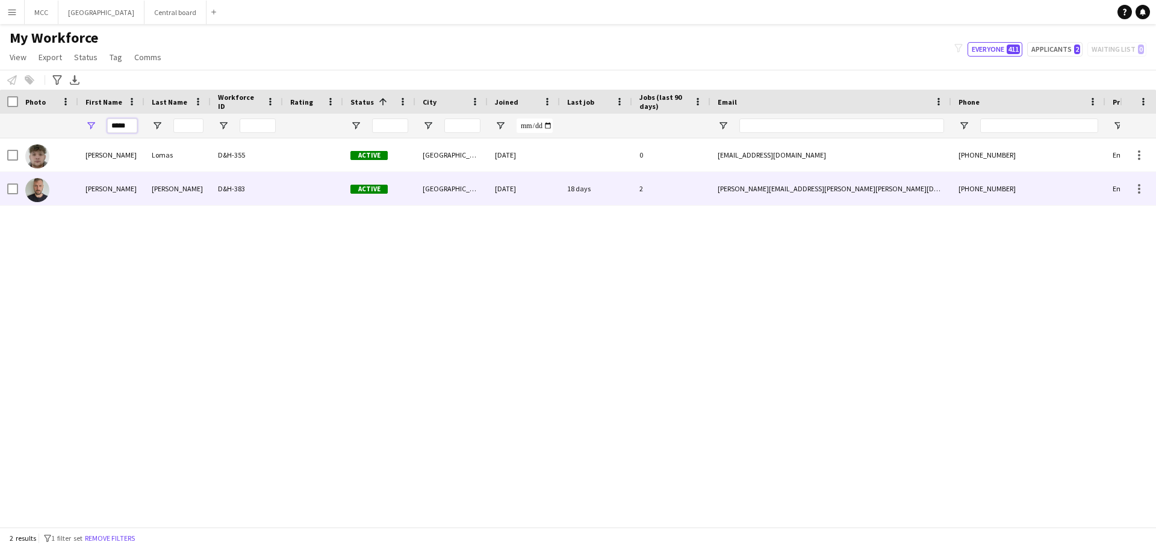
type input "*****"
click at [335, 187] on div at bounding box center [313, 188] width 60 height 33
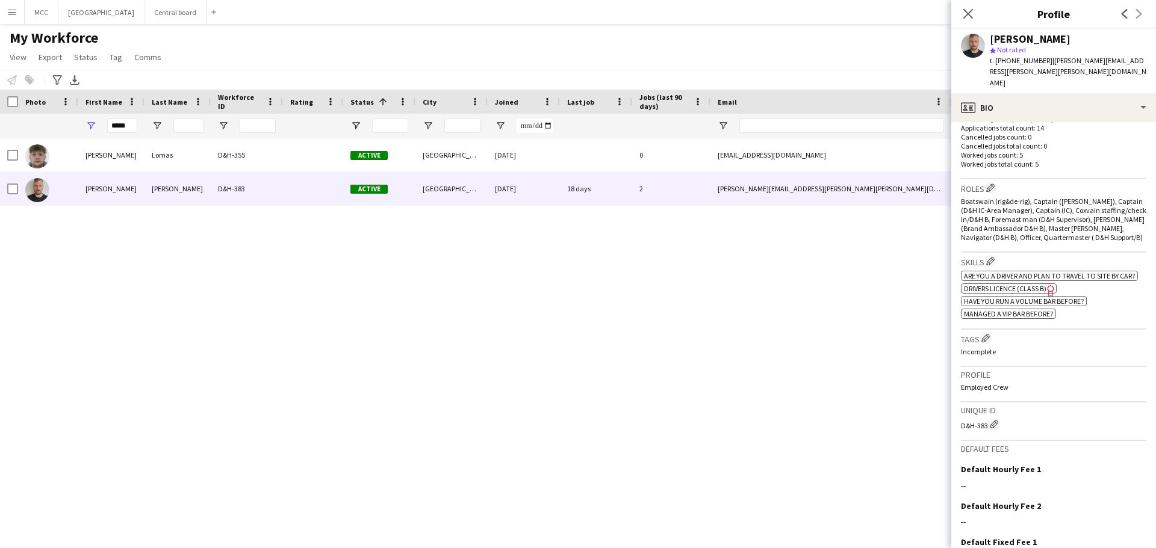
scroll to position [429, 0]
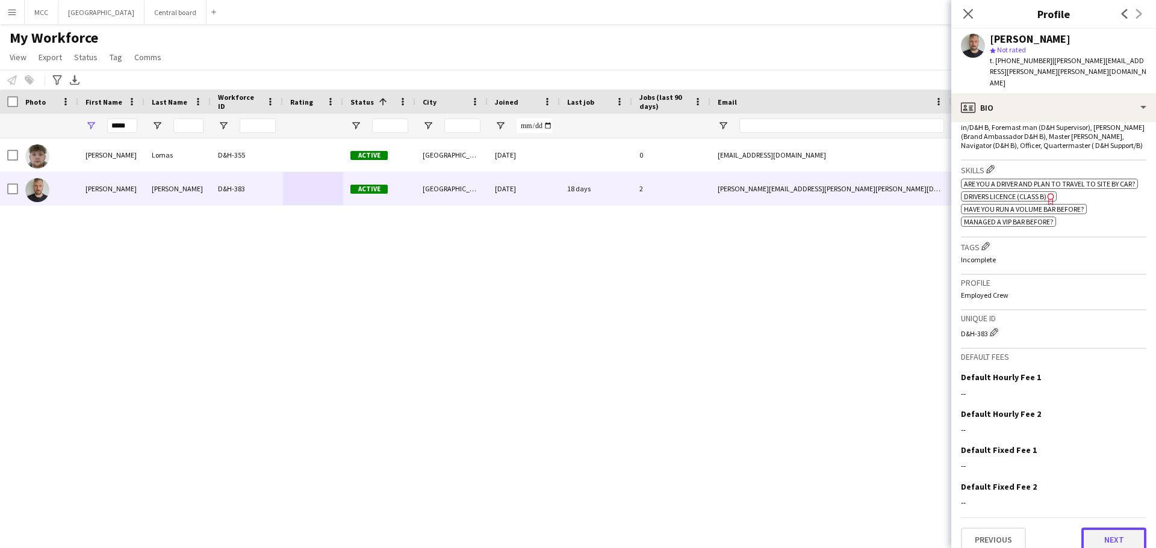
click at [1096, 537] on button "Next" at bounding box center [1113, 540] width 65 height 24
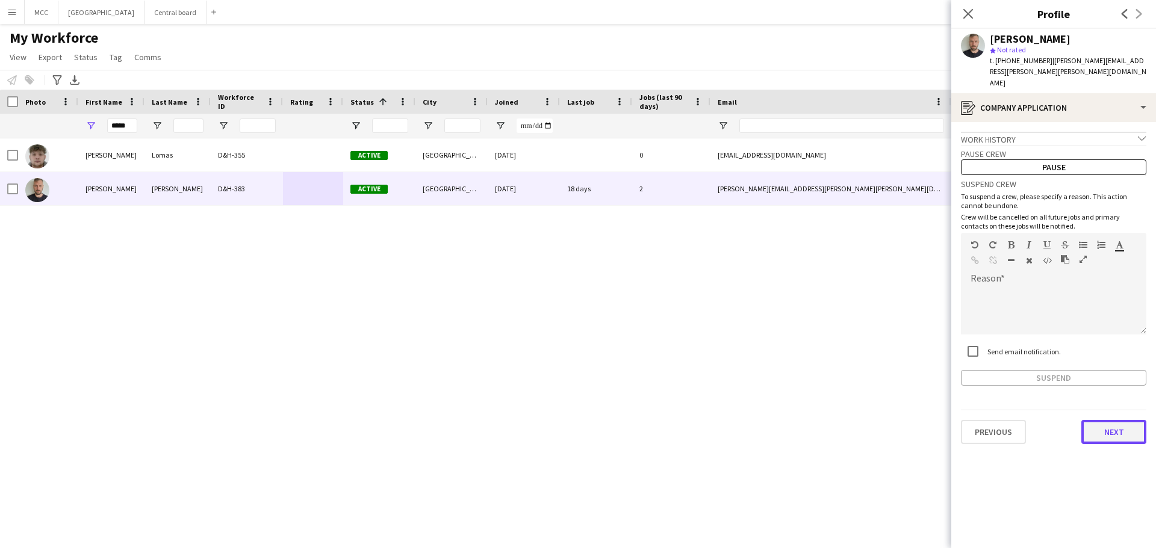
click at [1124, 420] on button "Next" at bounding box center [1113, 432] width 65 height 24
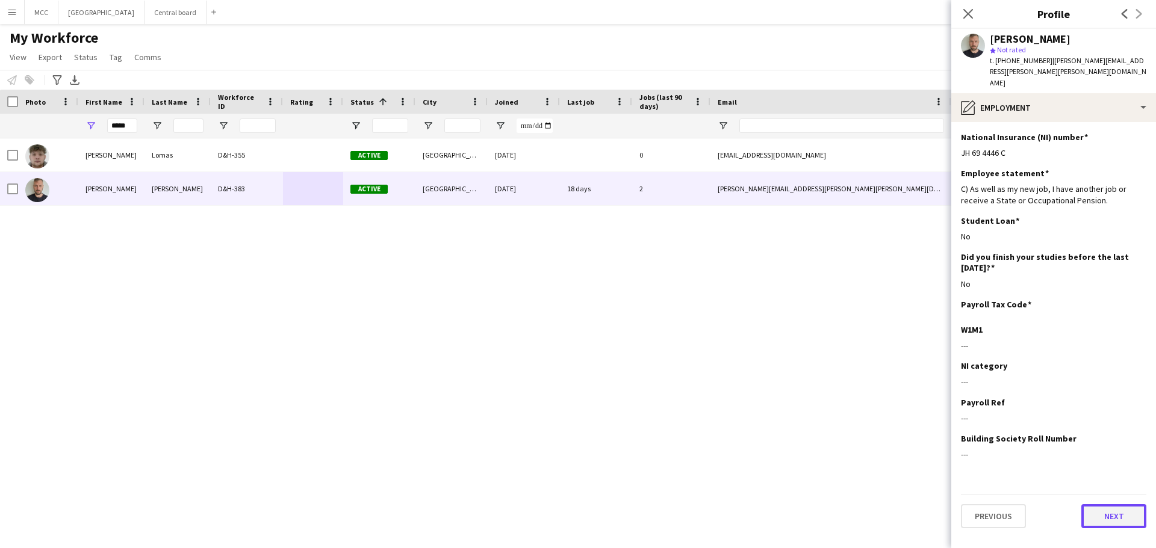
click at [1115, 504] on button "Next" at bounding box center [1113, 516] width 65 height 24
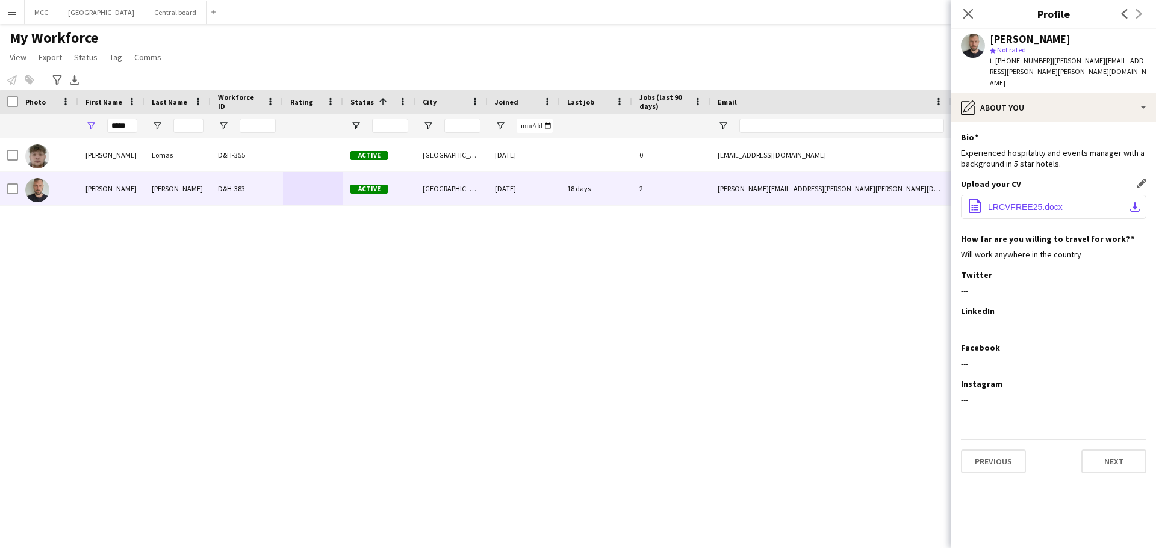
click at [1011, 202] on span "LRCVFREE25.docx" at bounding box center [1025, 207] width 75 height 10
click at [198, 8] on button "Central board Close" at bounding box center [175, 12] width 62 height 23
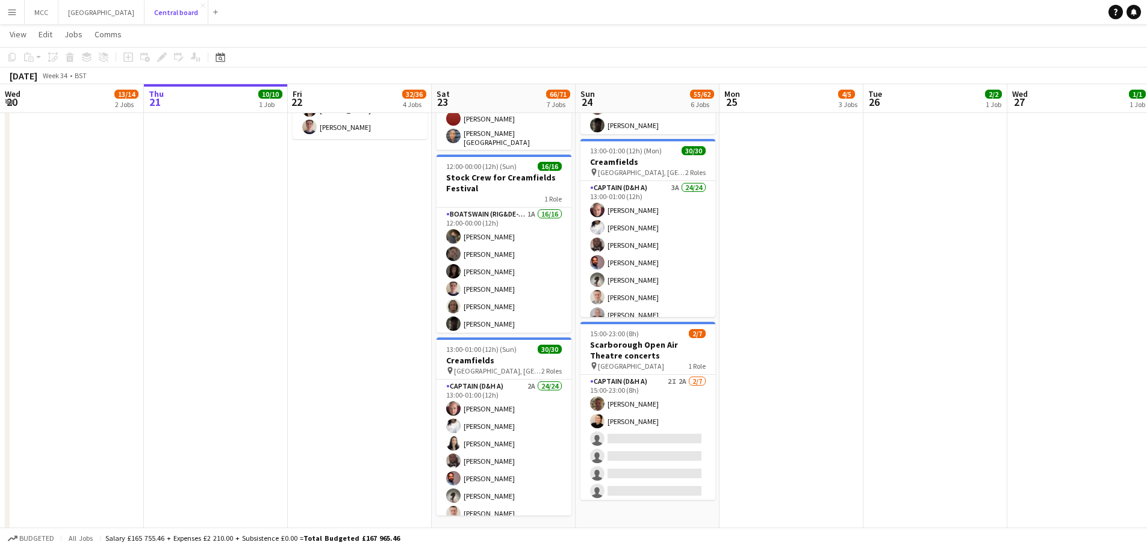
scroll to position [609, 0]
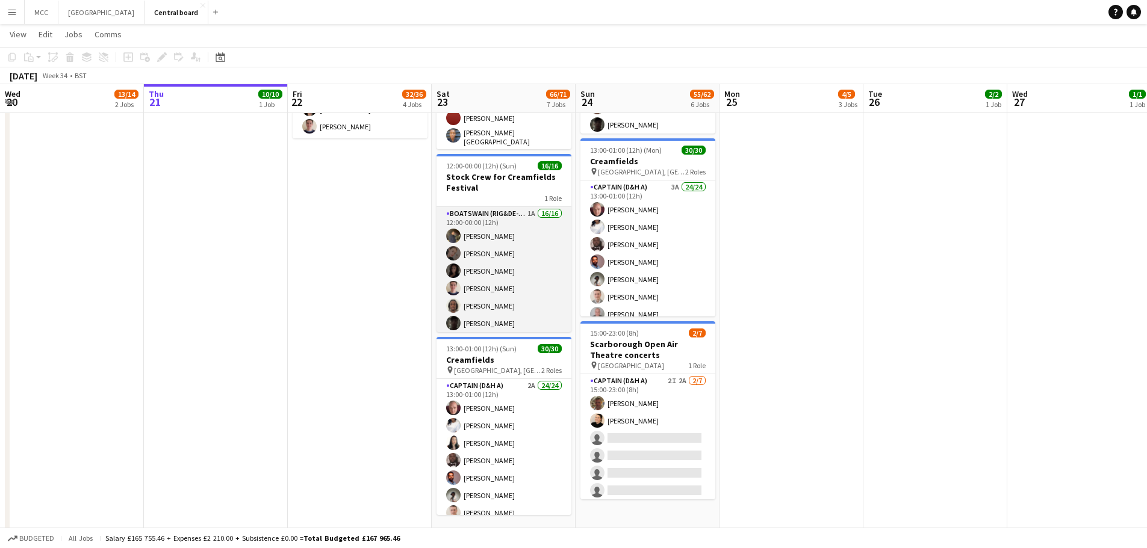
click at [522, 290] on app-card-role "Boatswain (rig&de-rig) 1A 16/16 12:00-00:00 (12h) [PERSON_NAME] [PERSON_NAME] […" at bounding box center [503, 358] width 135 height 303
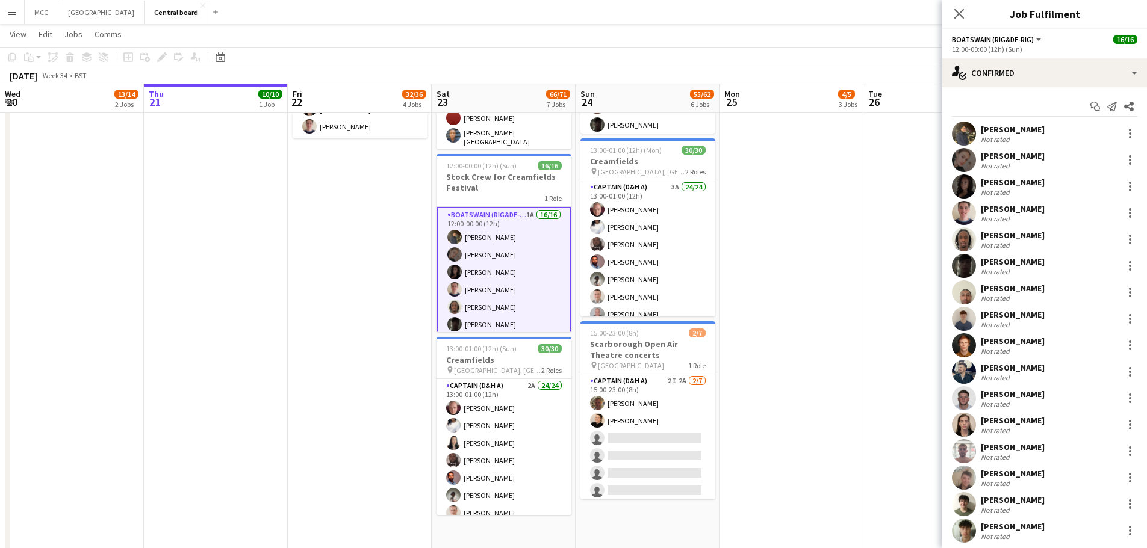
scroll to position [29, 0]
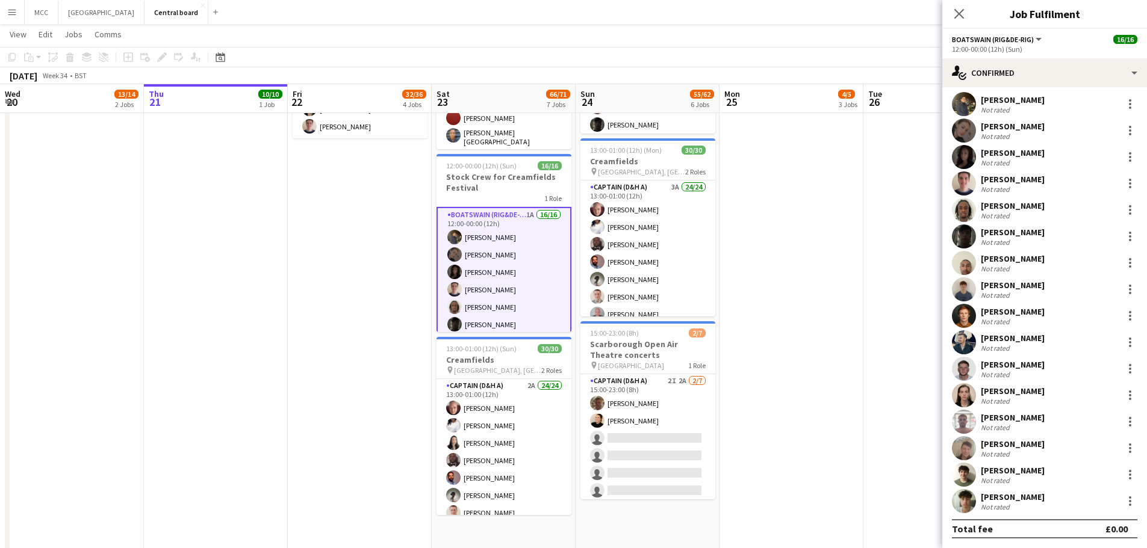
click at [1027, 485] on div "[PERSON_NAME] Not rated" at bounding box center [1044, 475] width 205 height 24
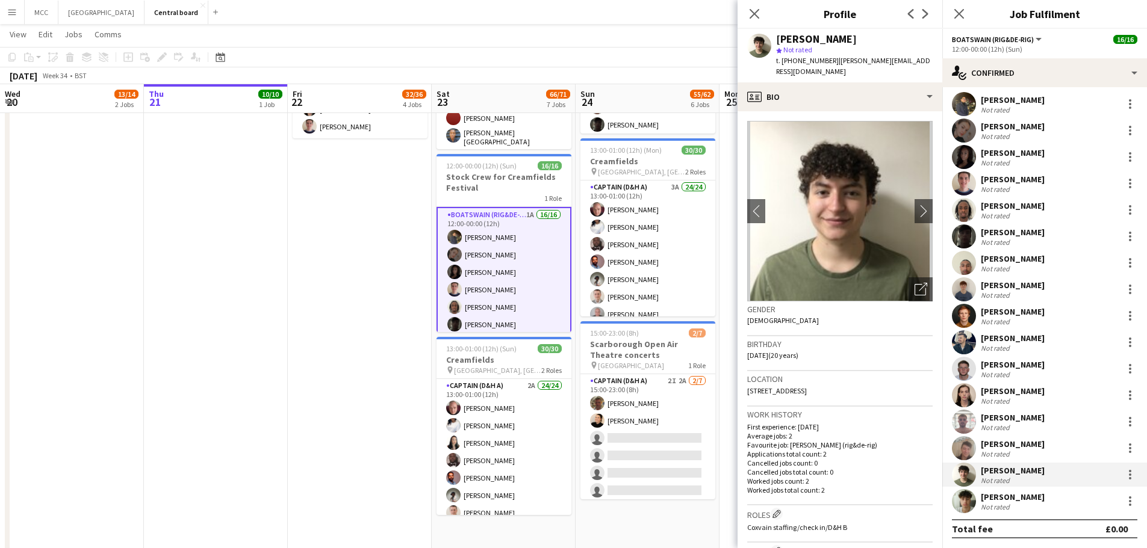
click at [1014, 173] on div "[PERSON_NAME] Not rated" at bounding box center [1044, 184] width 205 height 24
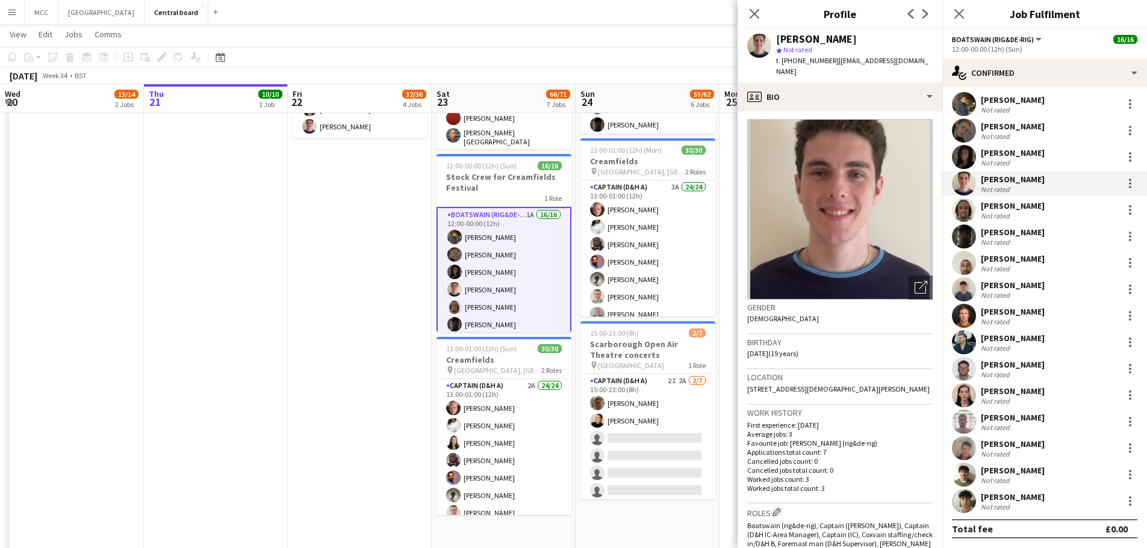
scroll to position [0, 0]
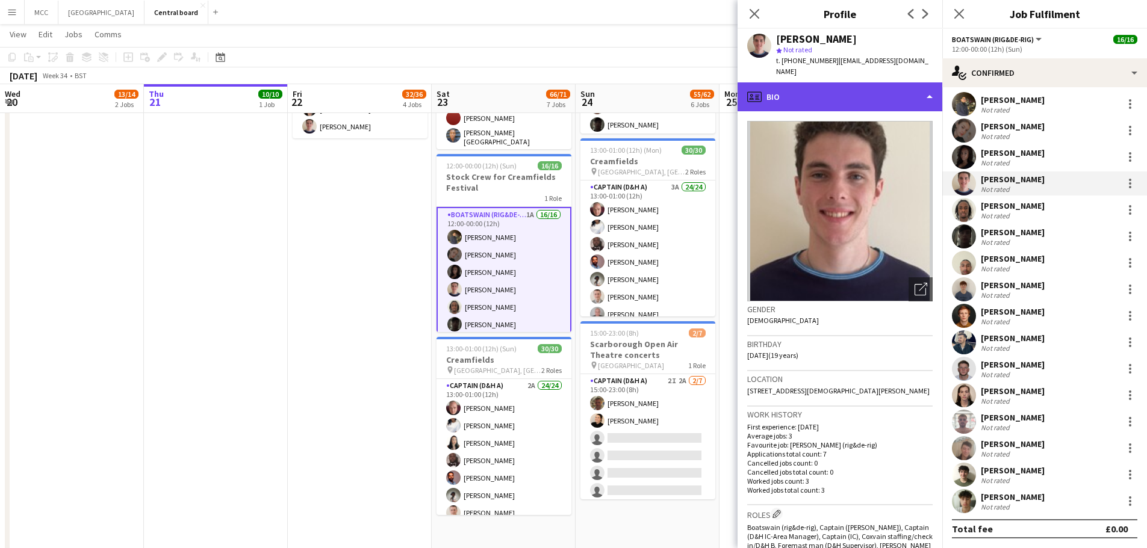
click at [924, 82] on div "profile Bio" at bounding box center [839, 96] width 205 height 29
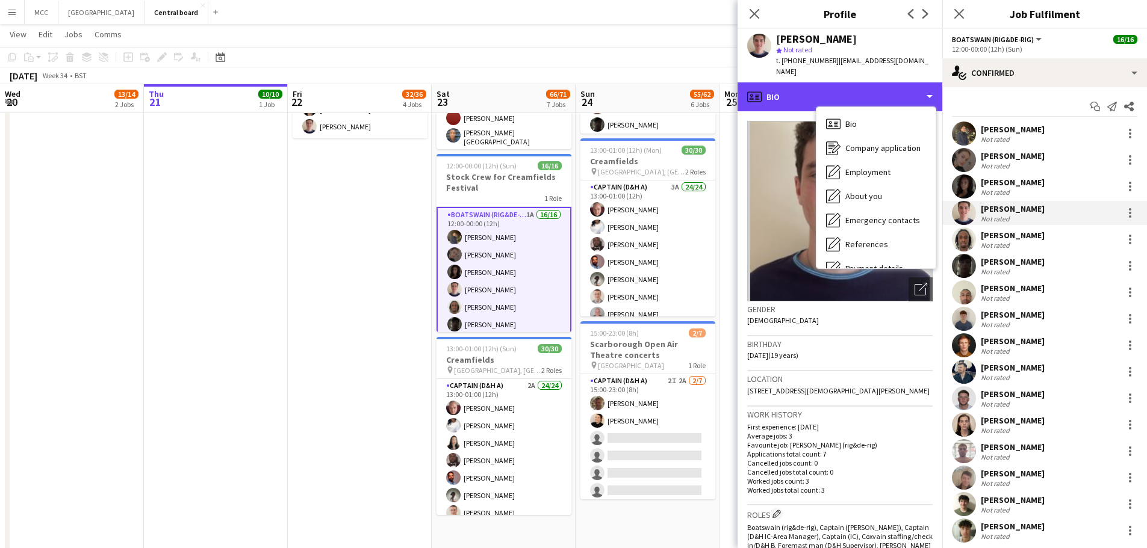
scroll to position [29, 0]
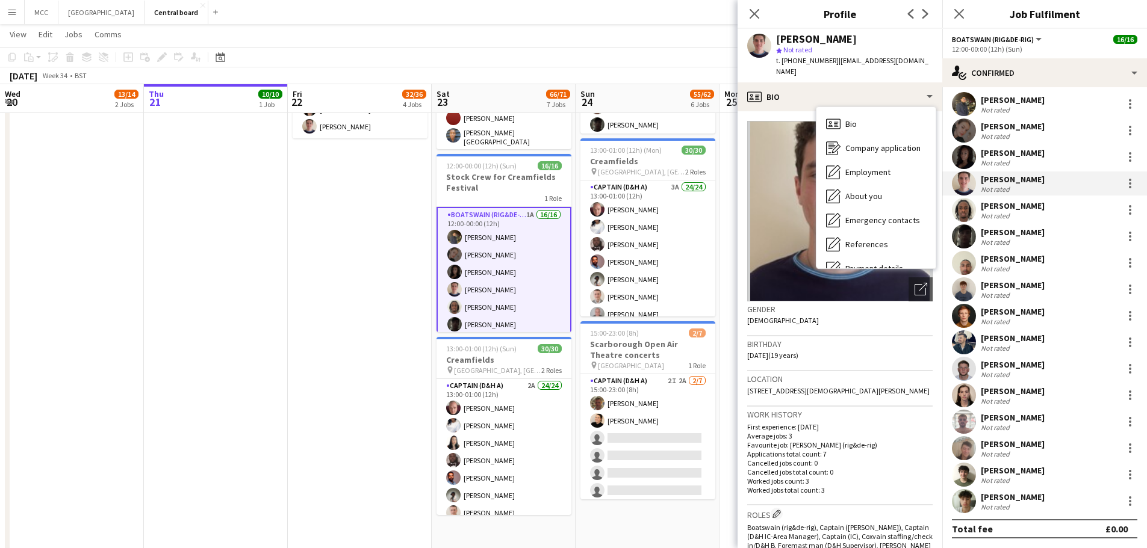
click at [1006, 472] on div "[PERSON_NAME]" at bounding box center [1012, 470] width 64 height 11
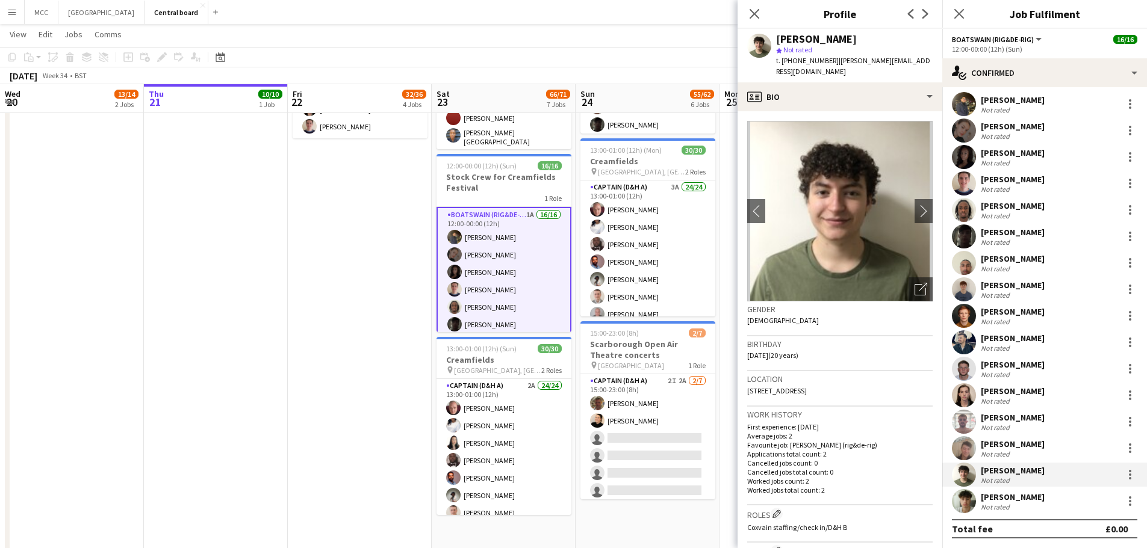
click at [1020, 474] on div "[PERSON_NAME]" at bounding box center [1012, 470] width 64 height 11
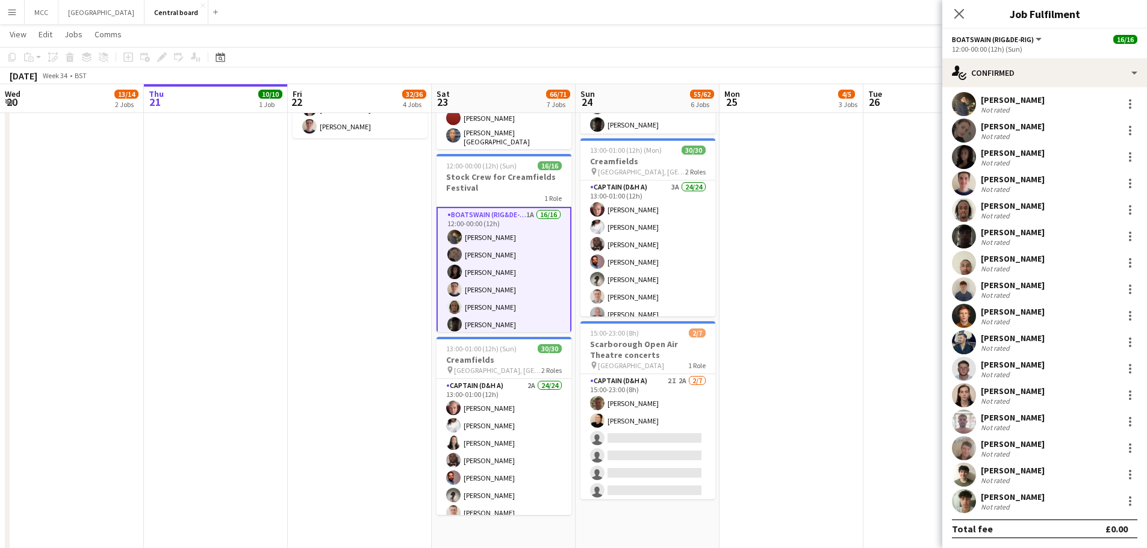
click at [1018, 184] on div "[PERSON_NAME]" at bounding box center [1012, 179] width 64 height 11
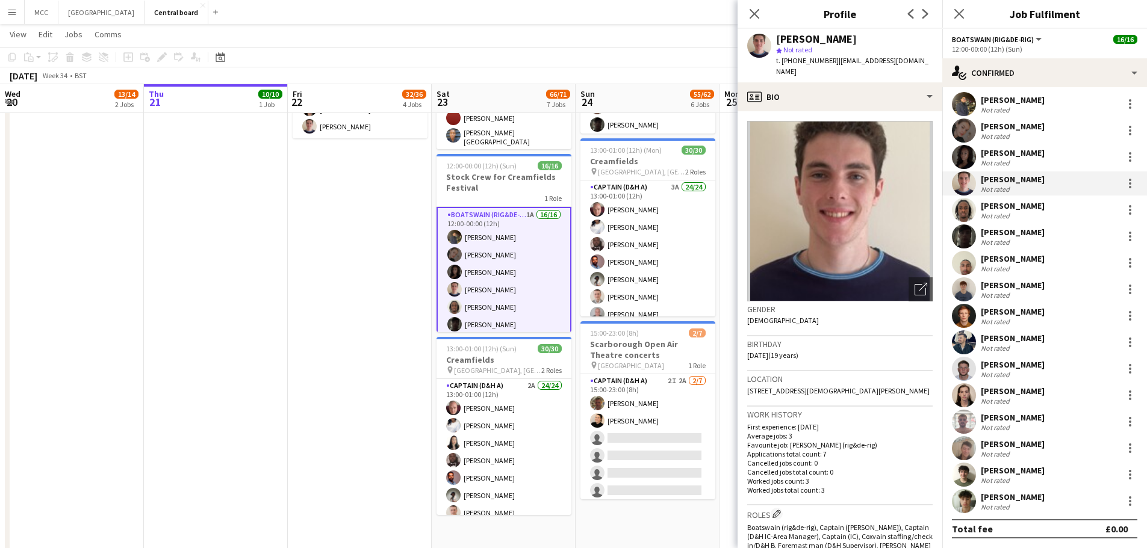
click at [1014, 471] on div "[PERSON_NAME]" at bounding box center [1012, 470] width 64 height 11
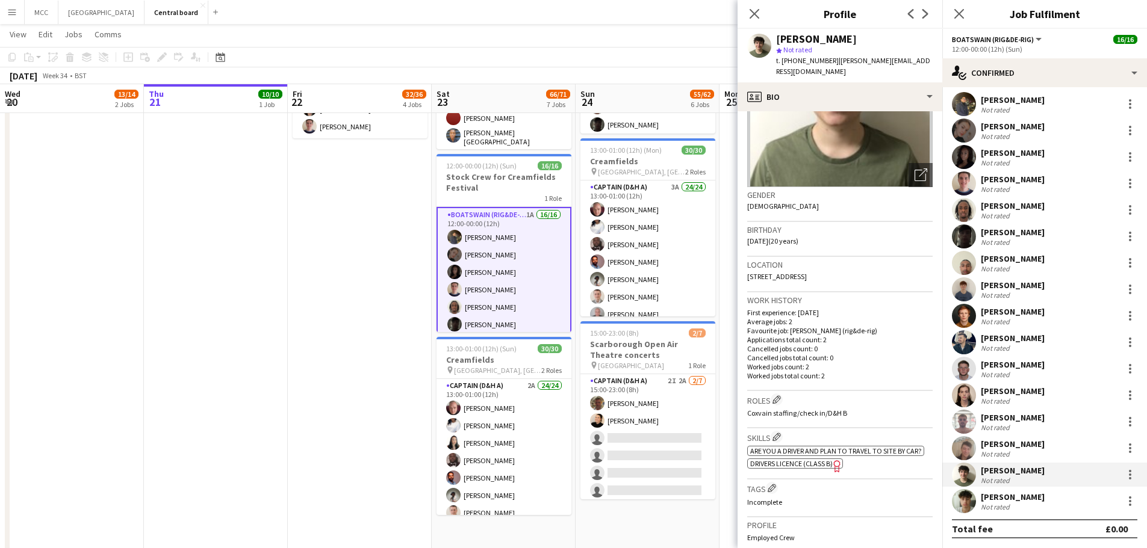
scroll to position [0, 0]
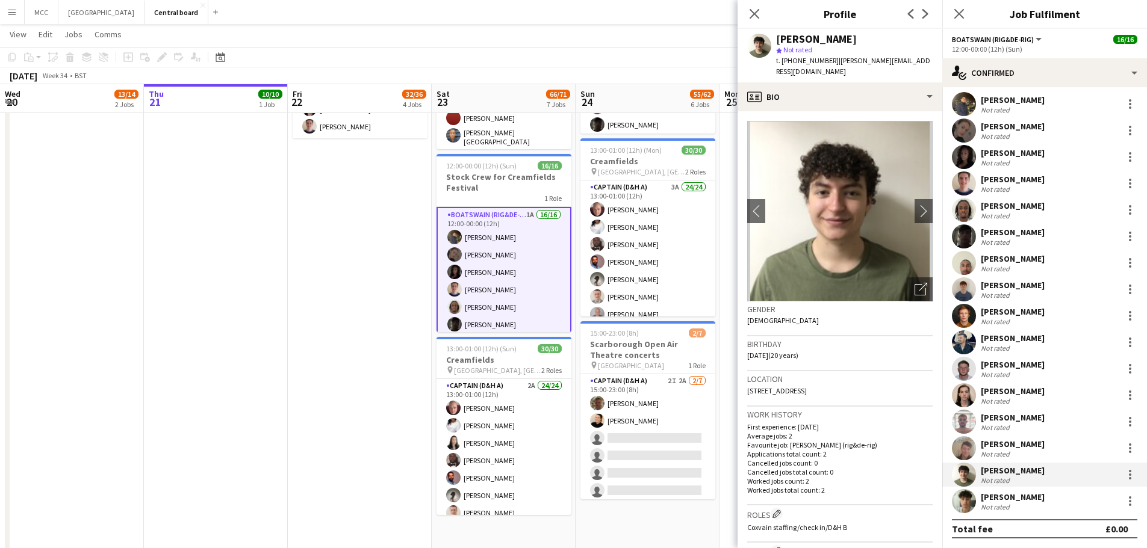
click at [1031, 184] on div "[PERSON_NAME]" at bounding box center [1012, 179] width 64 height 11
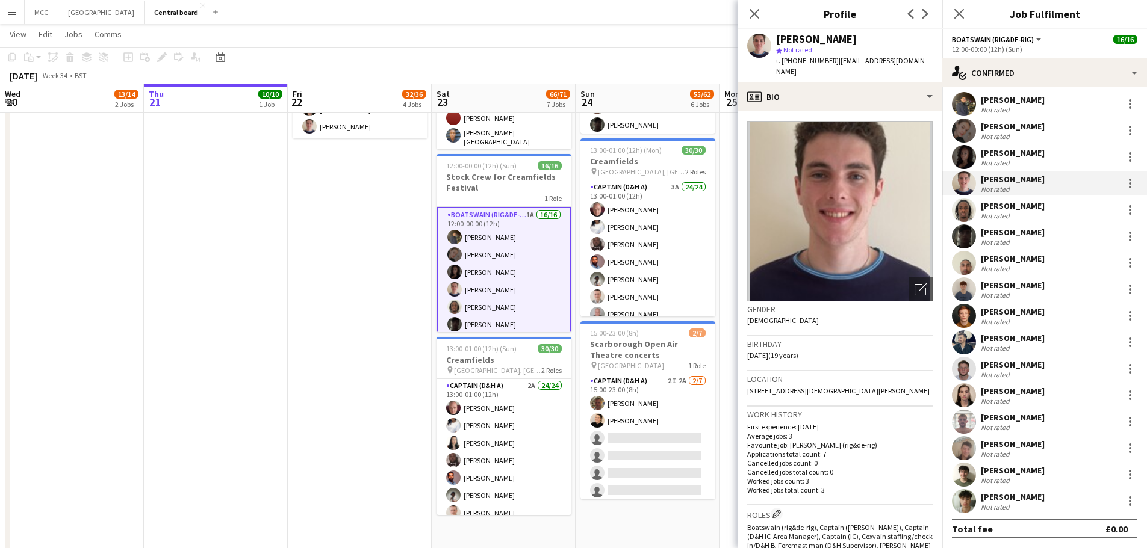
click at [311, 304] on app-date-cell "08:00-16:00 (8h) 0/2 Scarborough Build 2 Roles Captain (D&H A) 4A 0/1 08:00-16:…" at bounding box center [360, 67] width 144 height 972
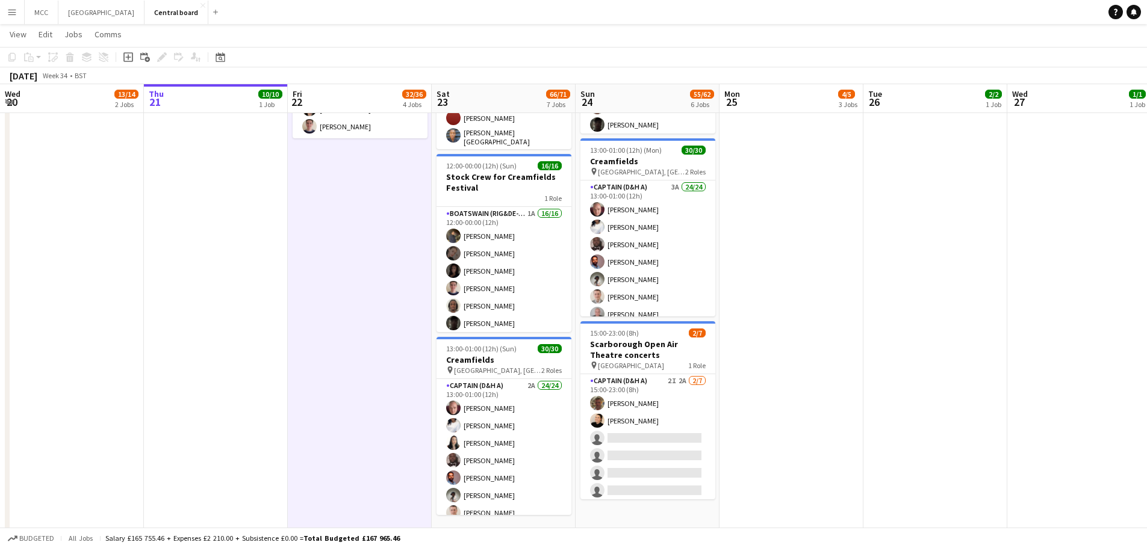
click at [878, 324] on app-date-cell "08:00-16:00 (8h) 2/2 Scarborough Break 2 Roles Captain (D&H A) 8A [DATE] 08:00-…" at bounding box center [935, 67] width 144 height 972
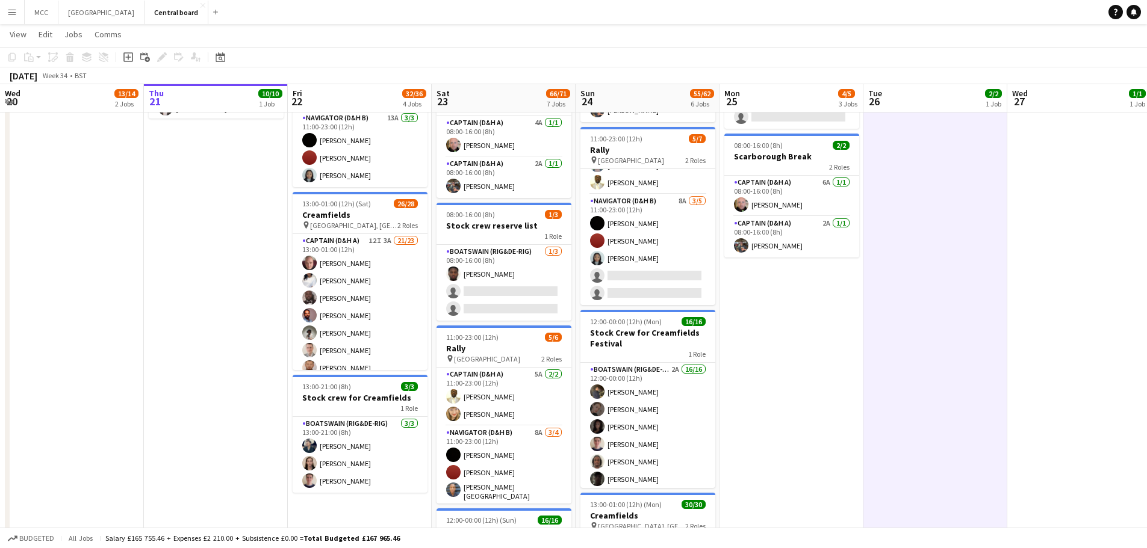
scroll to position [254, 0]
